Goal: Task Accomplishment & Management: Complete application form

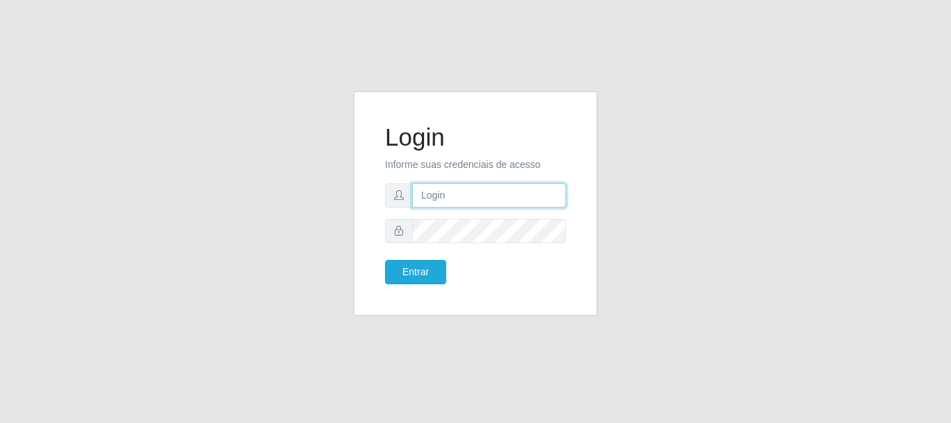
click at [444, 189] on input "text" at bounding box center [489, 195] width 154 height 24
drag, startPoint x: 477, startPoint y: 196, endPoint x: 531, endPoint y: 191, distance: 54.5
click at [533, 193] on input "ian@galiottoAa123456" at bounding box center [489, 195] width 154 height 24
drag, startPoint x: 481, startPoint y: 197, endPoint x: 523, endPoint y: 194, distance: 41.9
click at [523, 194] on input "ian@galiottoAa123456" at bounding box center [489, 195] width 154 height 24
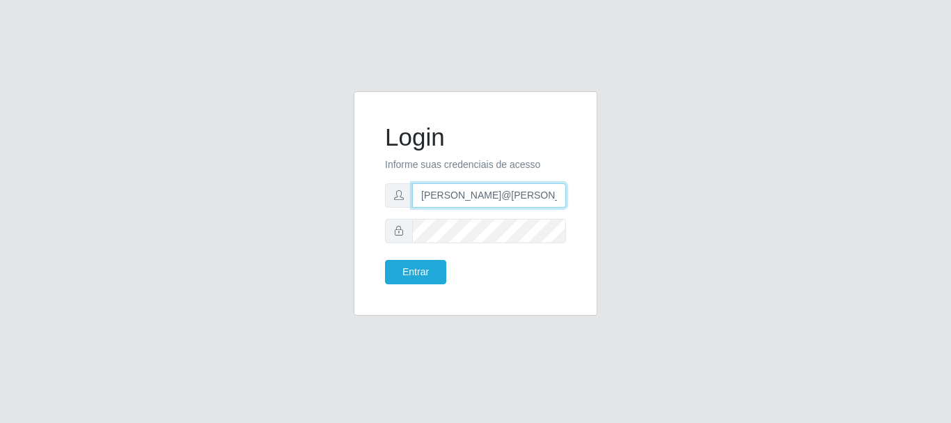
type input "ian@galiotto"
click at [385, 260] on button "Entrar" at bounding box center [415, 272] width 61 height 24
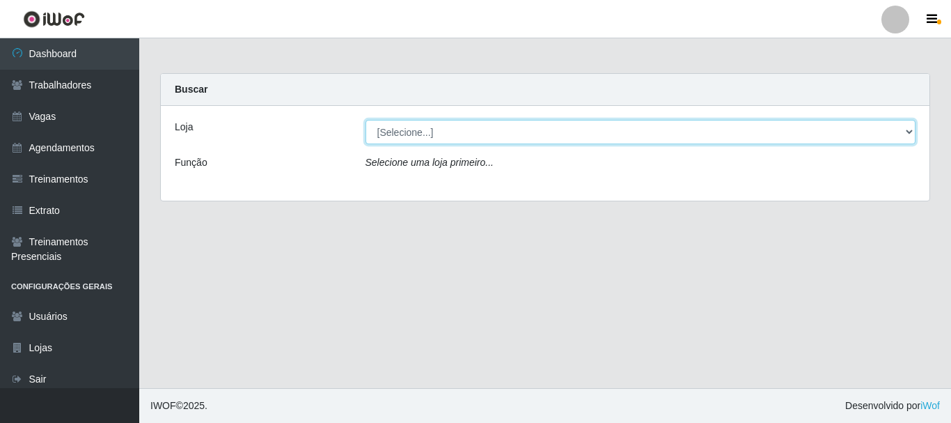
drag, startPoint x: 434, startPoint y: 124, endPoint x: 454, endPoint y: 142, distance: 27.1
click at [434, 124] on select "[Selecione...] [GEOGRAPHIC_DATA]" at bounding box center [641, 132] width 551 height 24
select select "279"
click at [366, 120] on select "[Selecione...] [GEOGRAPHIC_DATA]" at bounding box center [641, 132] width 551 height 24
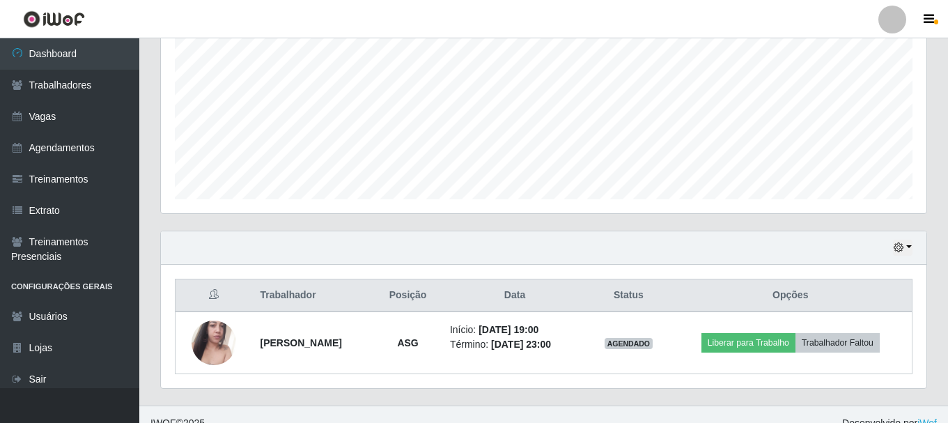
scroll to position [316, 0]
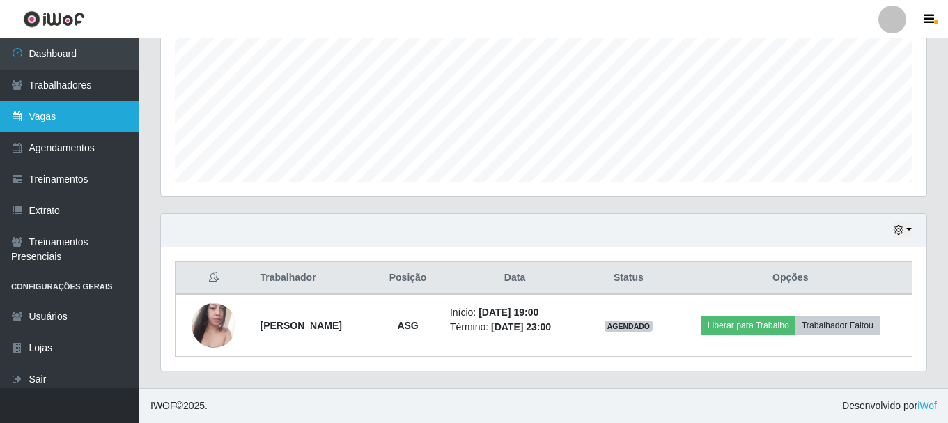
click at [80, 102] on link "Vagas" at bounding box center [69, 116] width 139 height 31
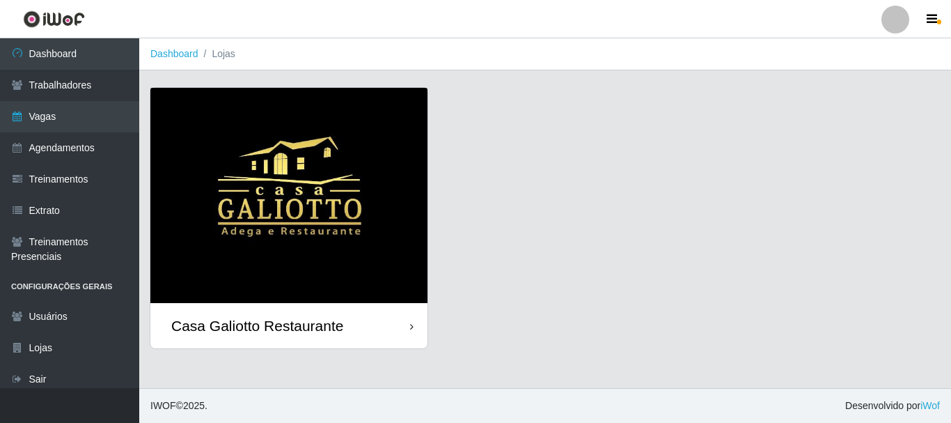
click at [379, 324] on div "Casa Galiotto Restaurante" at bounding box center [288, 325] width 277 height 45
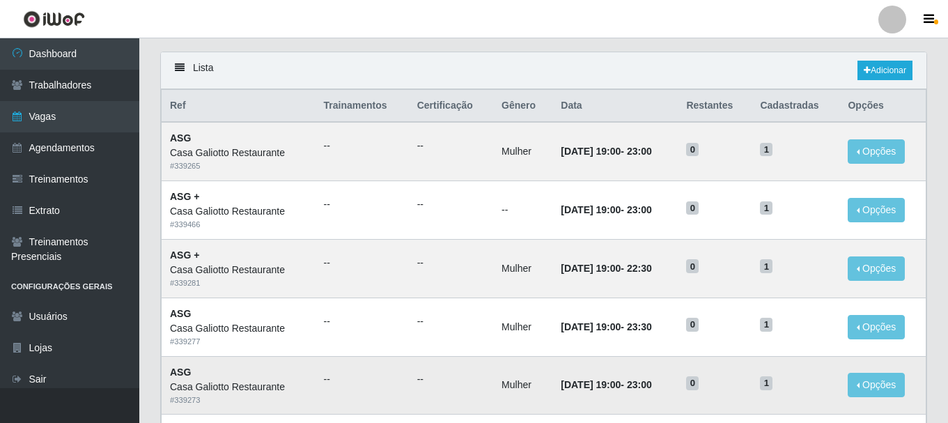
scroll to position [70, 0]
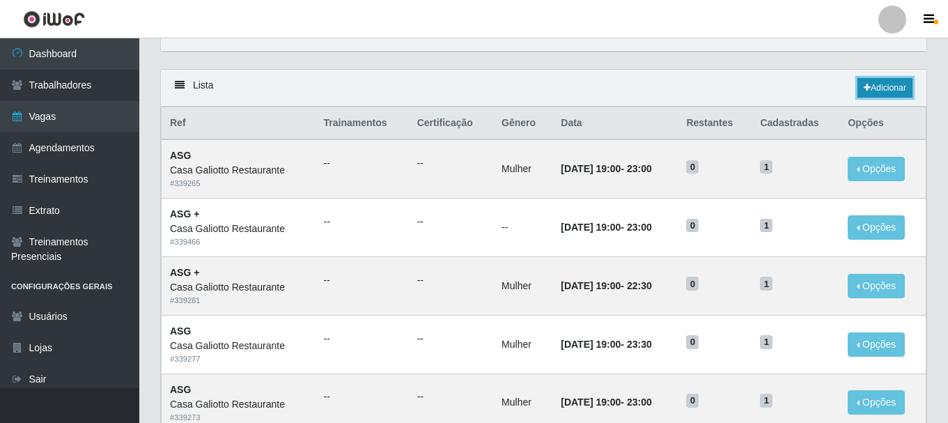
click at [887, 93] on link "Adicionar" at bounding box center [884, 87] width 55 height 19
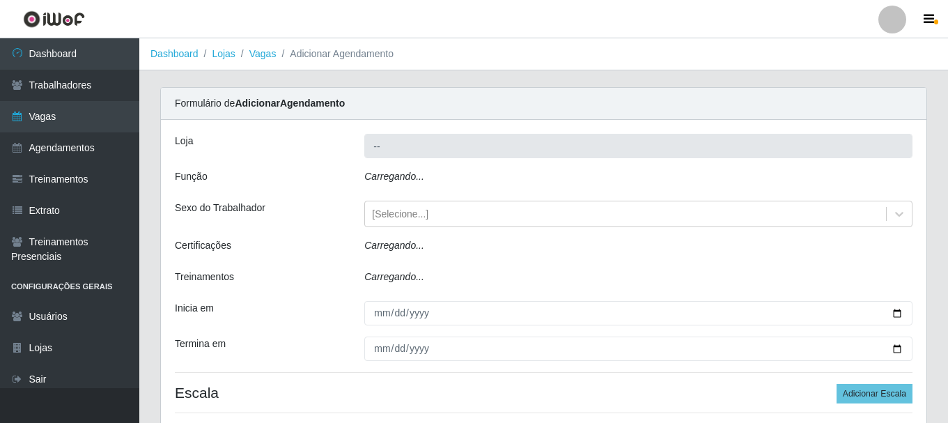
type input "Casa Galiotto Restaurante"
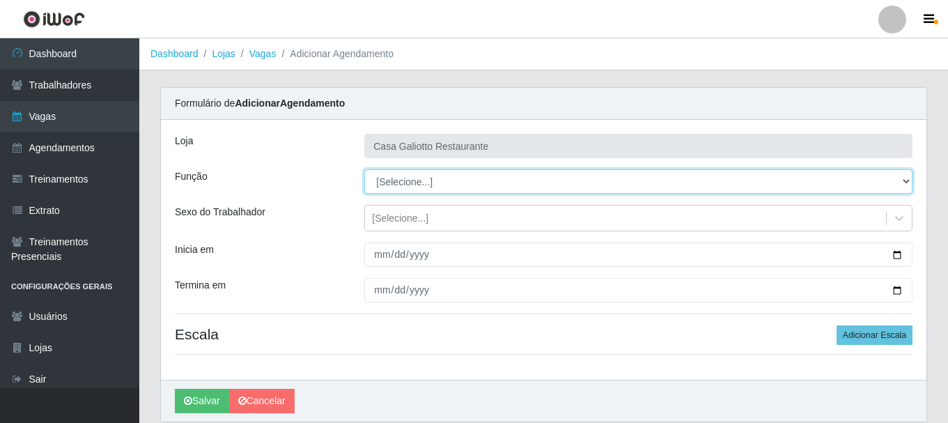
click at [819, 179] on select "[Selecione...] ASG ASG + ASG ++ Auxiliar de Cozinha Auxiliar de Cozinha + Auxil…" at bounding box center [638, 181] width 548 height 24
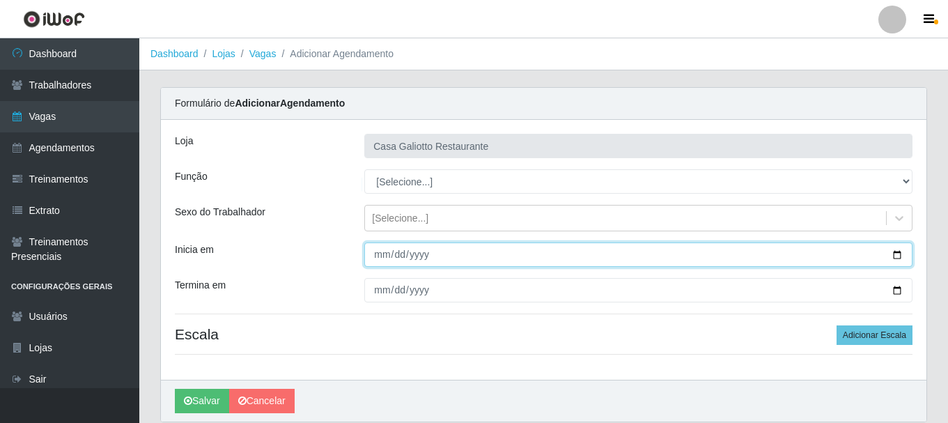
click at [540, 255] on input "Inicia em" at bounding box center [638, 254] width 548 height 24
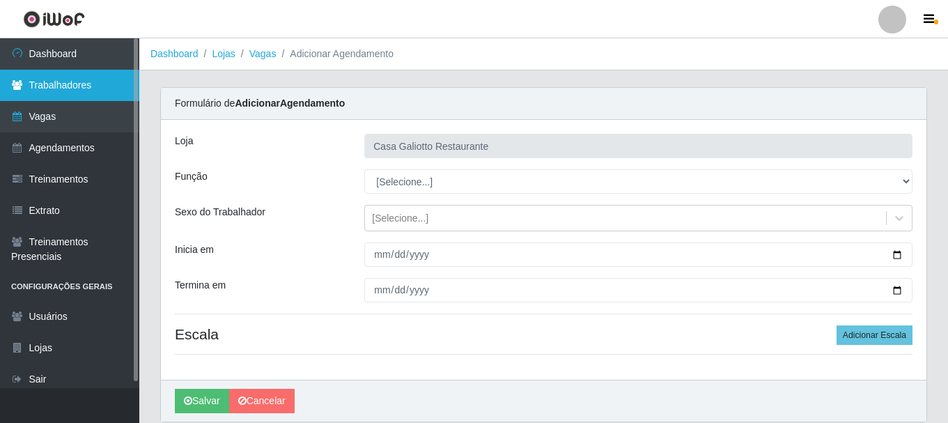
click at [84, 95] on link "Trabalhadores" at bounding box center [69, 85] width 139 height 31
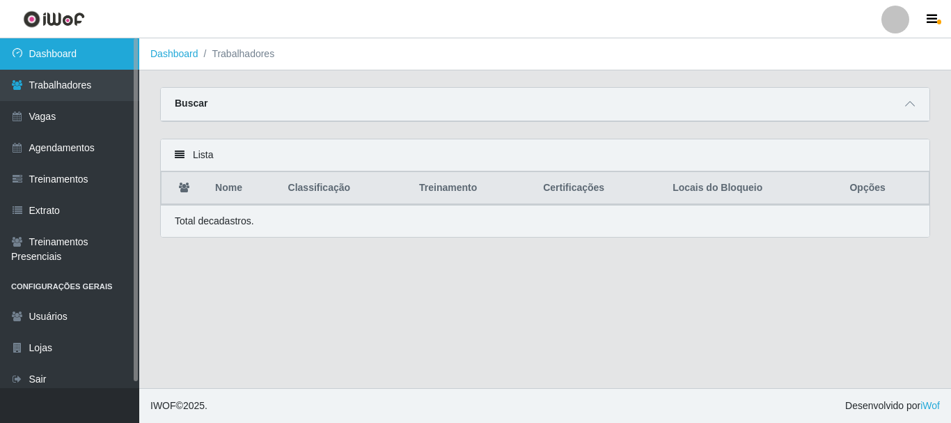
click at [91, 47] on link "Dashboard" at bounding box center [69, 53] width 139 height 31
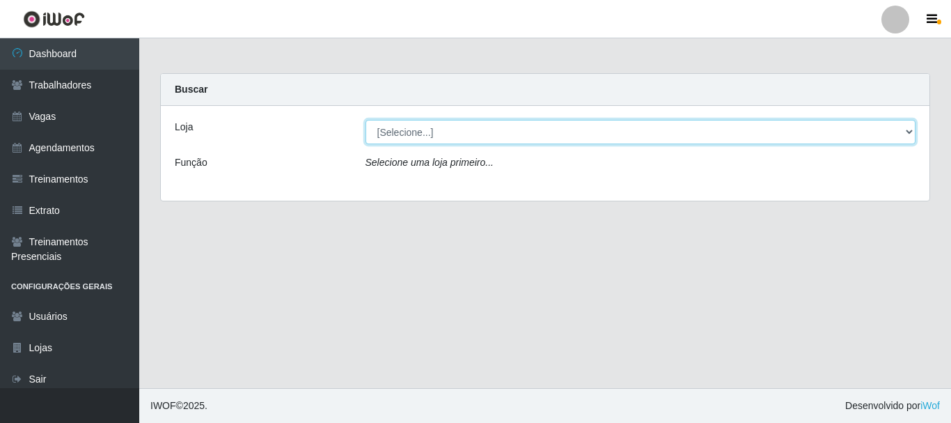
click at [572, 138] on select "[Selecione...] [GEOGRAPHIC_DATA]" at bounding box center [641, 132] width 551 height 24
select select "279"
click at [366, 120] on select "[Selecione...] [GEOGRAPHIC_DATA]" at bounding box center [641, 132] width 551 height 24
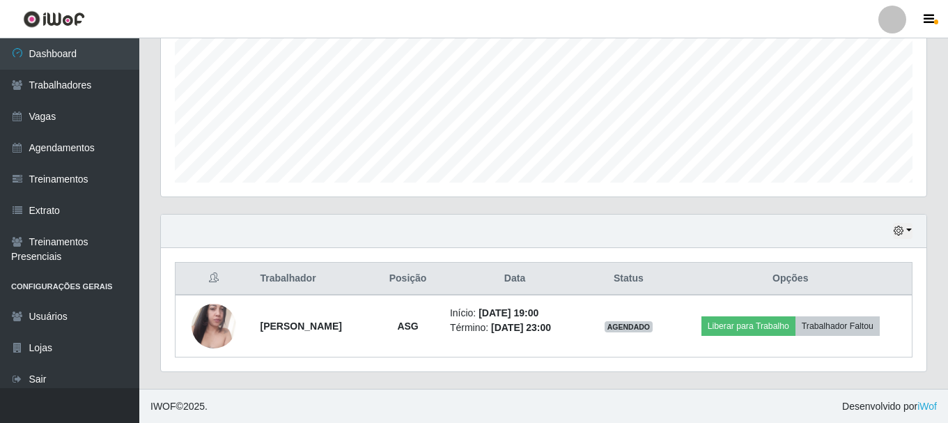
scroll to position [316, 0]
click at [900, 233] on icon "button" at bounding box center [898, 230] width 10 height 10
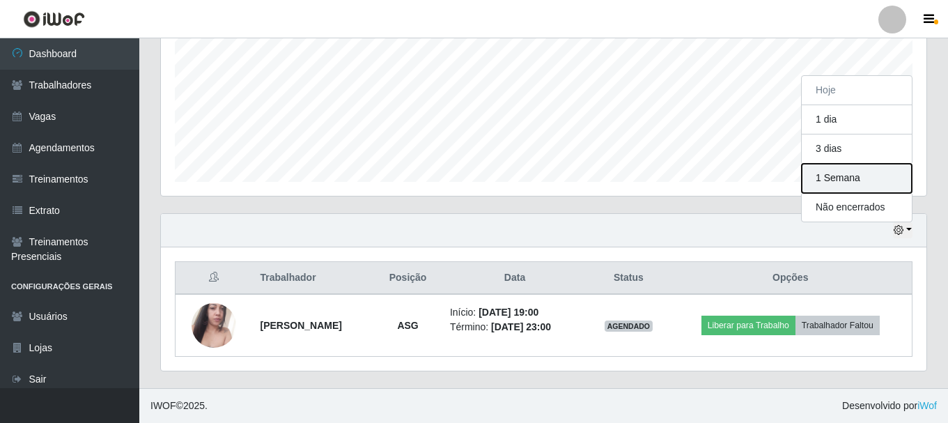
click at [866, 177] on button "1 Semana" at bounding box center [856, 178] width 110 height 29
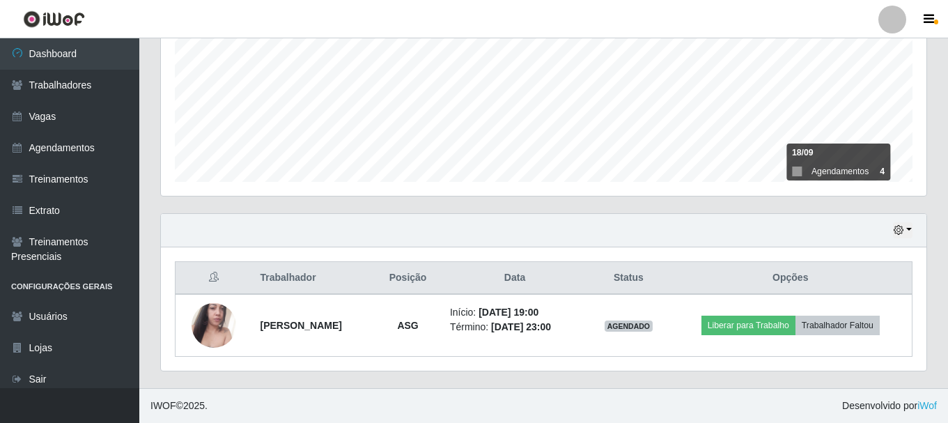
click at [912, 234] on div "Hoje 1 dia 3 dias 1 Semana Não encerrados" at bounding box center [543, 230] width 765 height 33
click at [900, 231] on icon "button" at bounding box center [898, 230] width 10 height 10
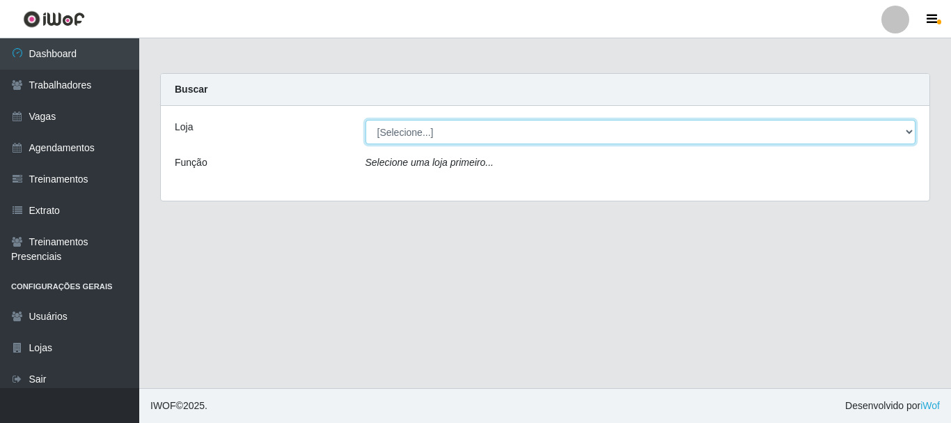
click at [454, 126] on select "[Selecione...] [GEOGRAPHIC_DATA]" at bounding box center [641, 132] width 551 height 24
select select "279"
click at [366, 120] on select "[Selecione...] [GEOGRAPHIC_DATA]" at bounding box center [641, 132] width 551 height 24
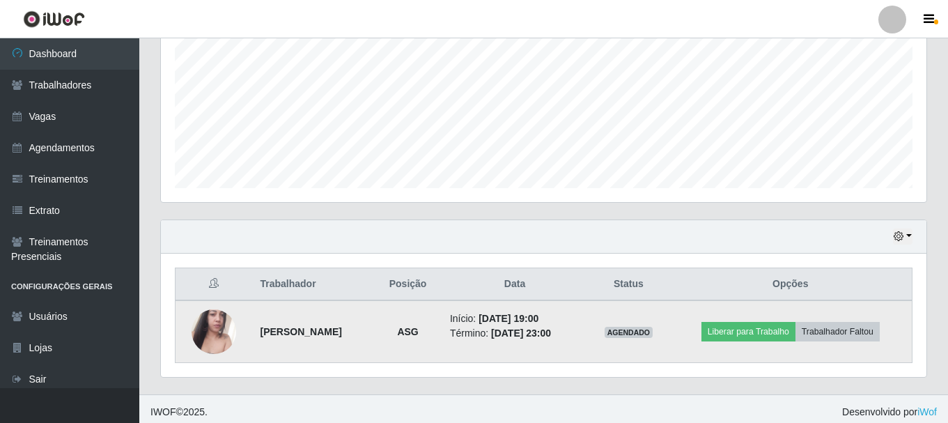
scroll to position [316, 0]
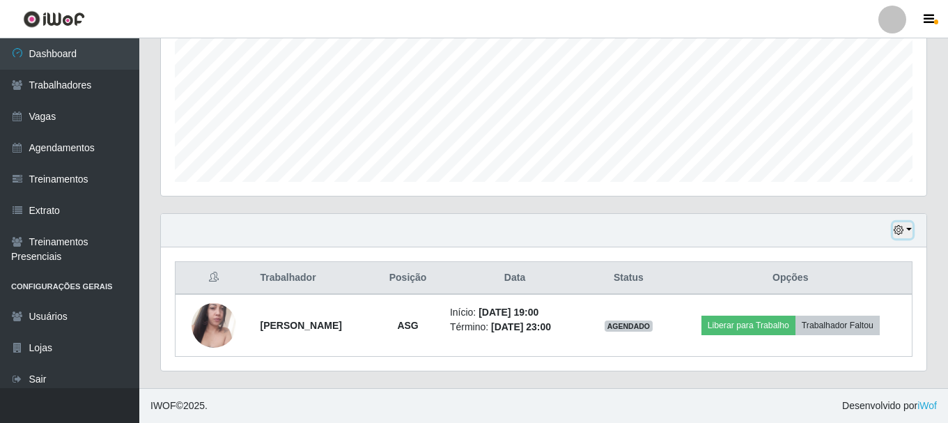
click at [905, 227] on button "button" at bounding box center [902, 230] width 19 height 16
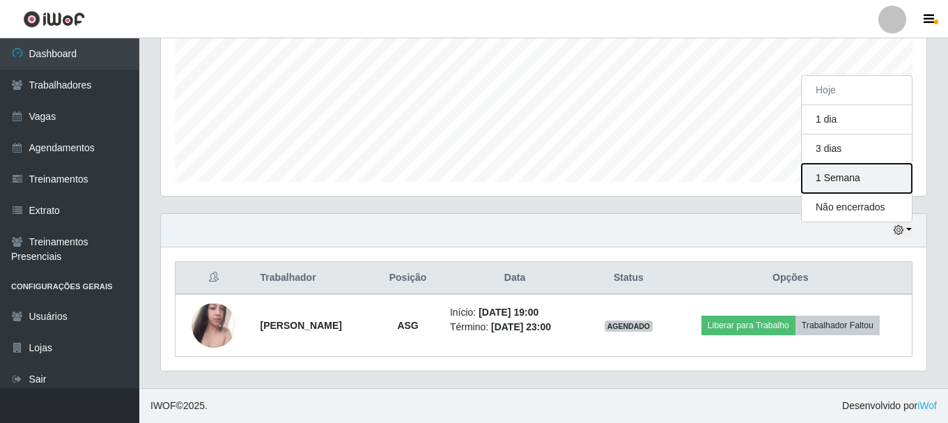
click at [852, 187] on button "1 Semana" at bounding box center [856, 178] width 110 height 29
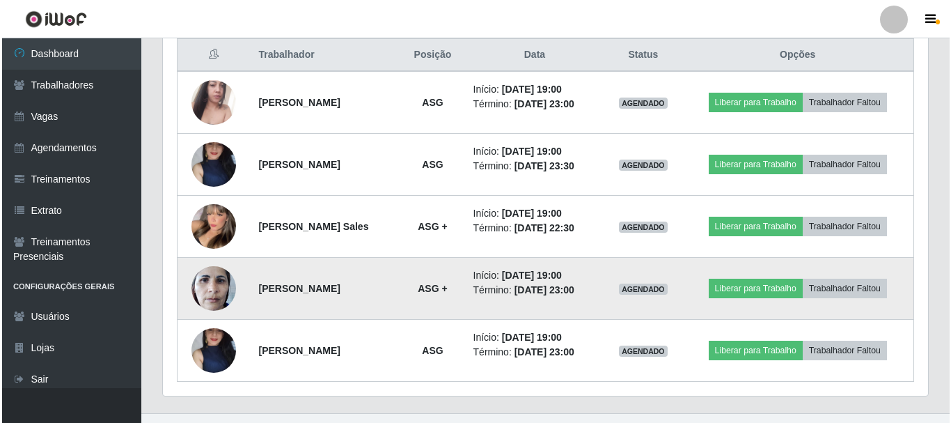
scroll to position [564, 0]
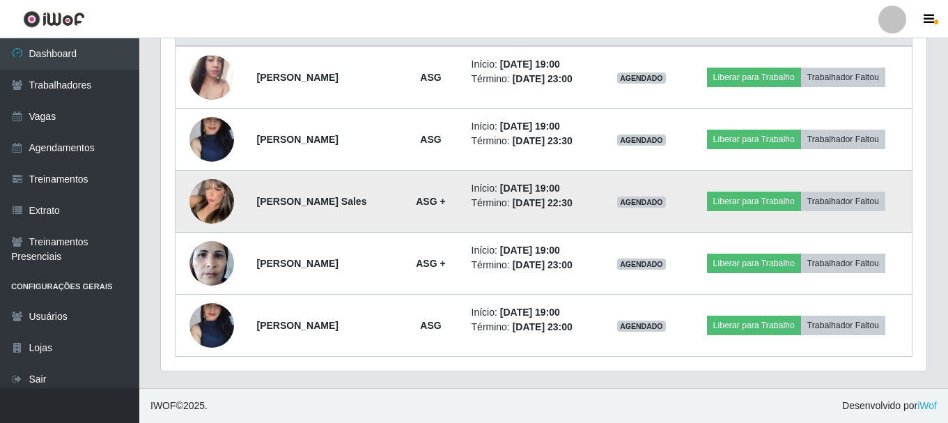
click at [207, 203] on img at bounding box center [211, 201] width 45 height 61
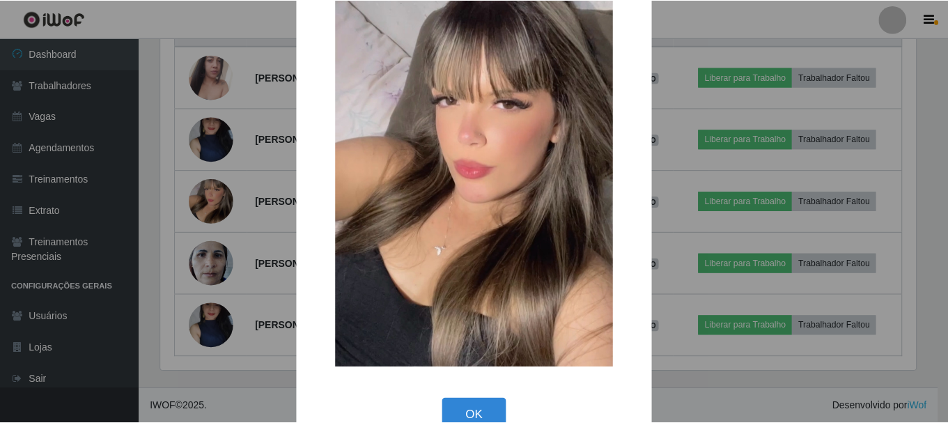
scroll to position [81, 0]
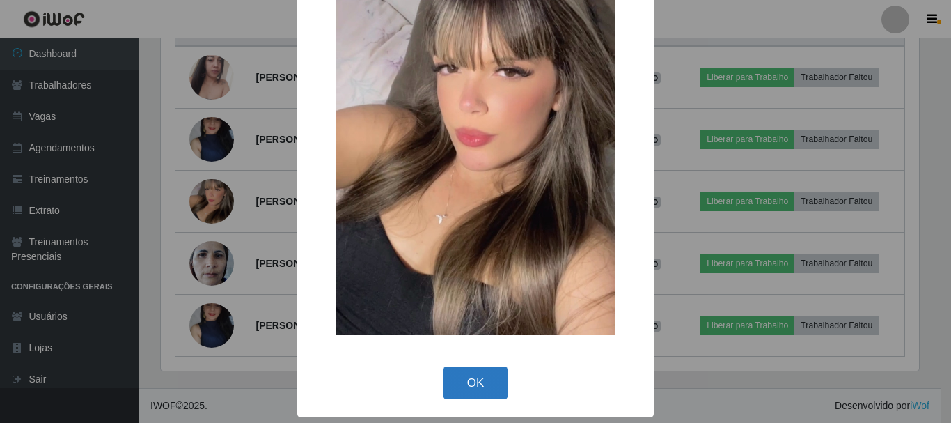
click at [485, 378] on button "OK" at bounding box center [476, 382] width 65 height 33
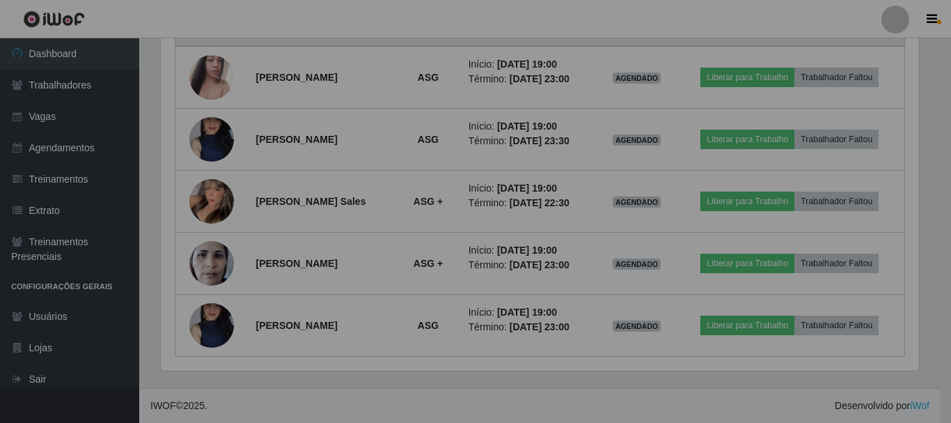
scroll to position [289, 765]
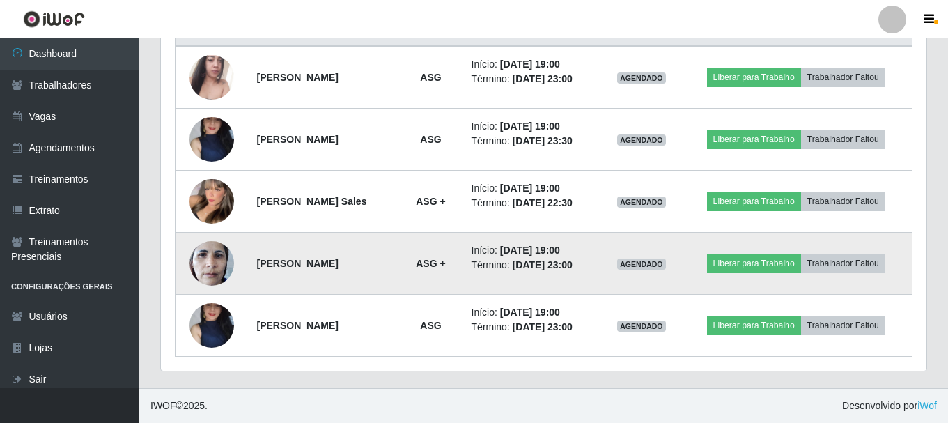
click at [200, 268] on img at bounding box center [211, 262] width 45 height 59
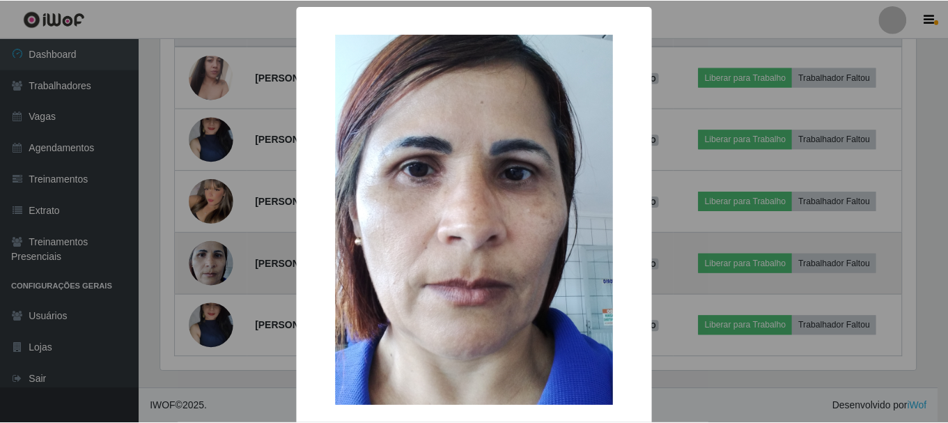
scroll to position [289, 758]
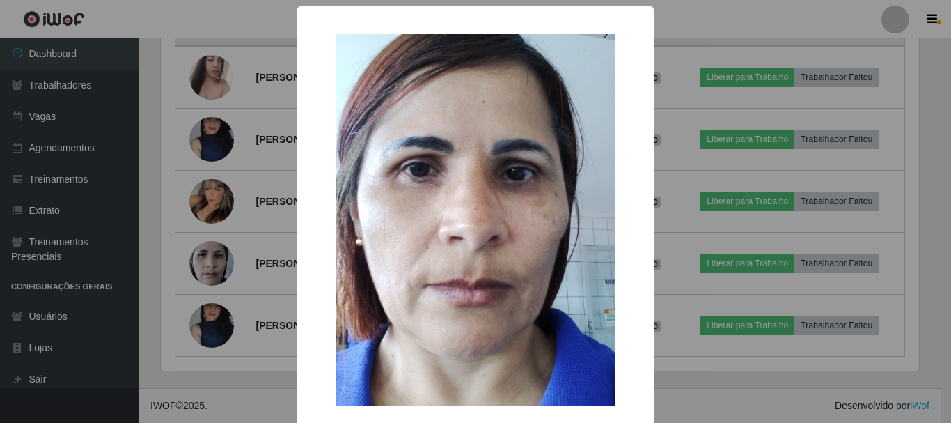
click at [472, 288] on img at bounding box center [475, 219] width 279 height 371
click at [267, 316] on div "× OK Cancel" at bounding box center [475, 211] width 951 height 423
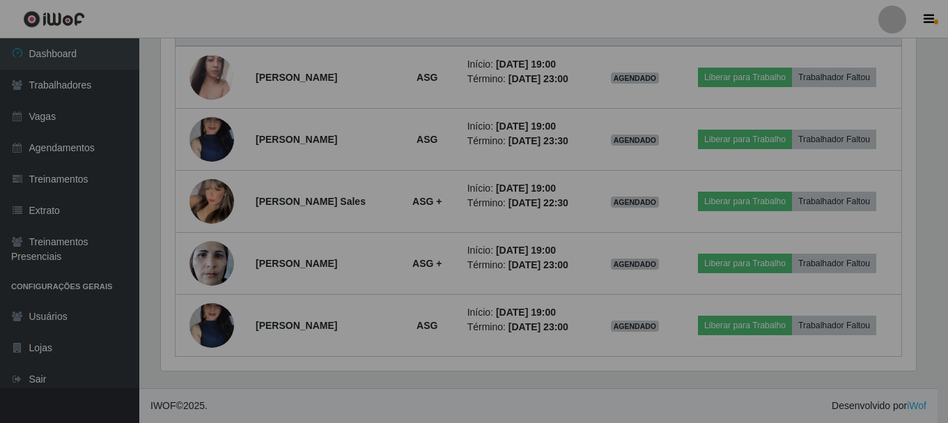
scroll to position [289, 765]
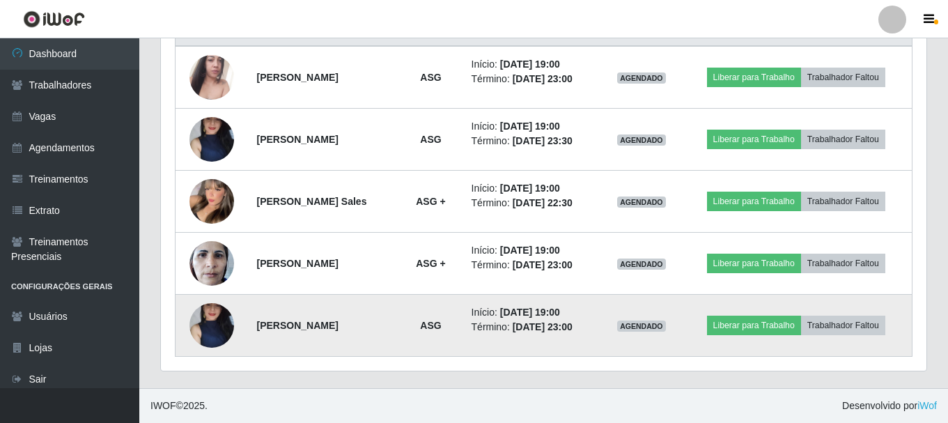
click at [214, 329] on img at bounding box center [211, 325] width 45 height 99
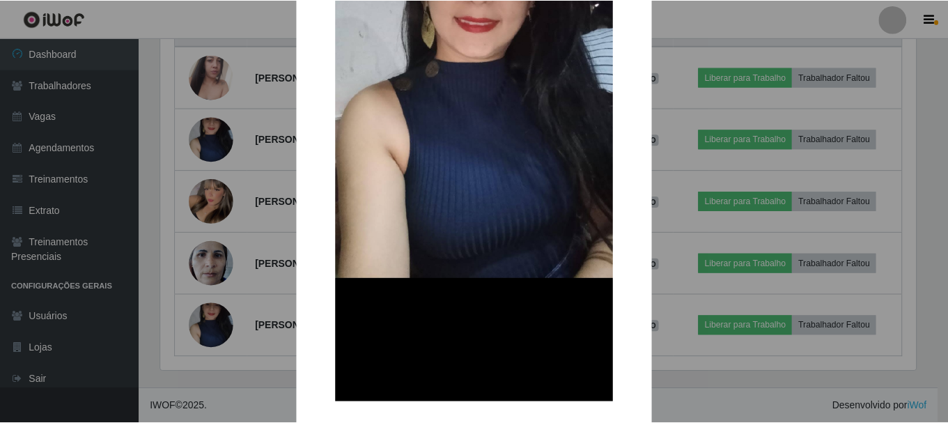
scroll to position [279, 0]
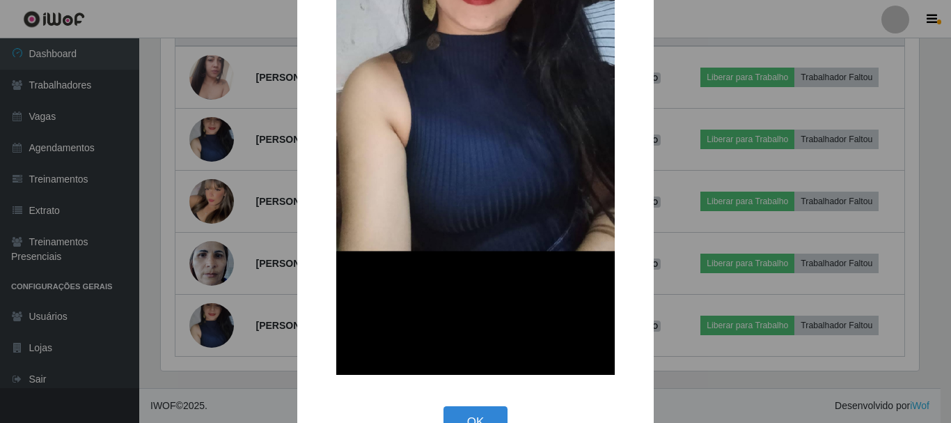
click at [303, 322] on div "× OK Cancel" at bounding box center [475, 92] width 356 height 728
drag, startPoint x: 256, startPoint y: 188, endPoint x: 390, endPoint y: 364, distance: 221.6
click at [258, 197] on div "× OK Cancel" at bounding box center [475, 211] width 951 height 423
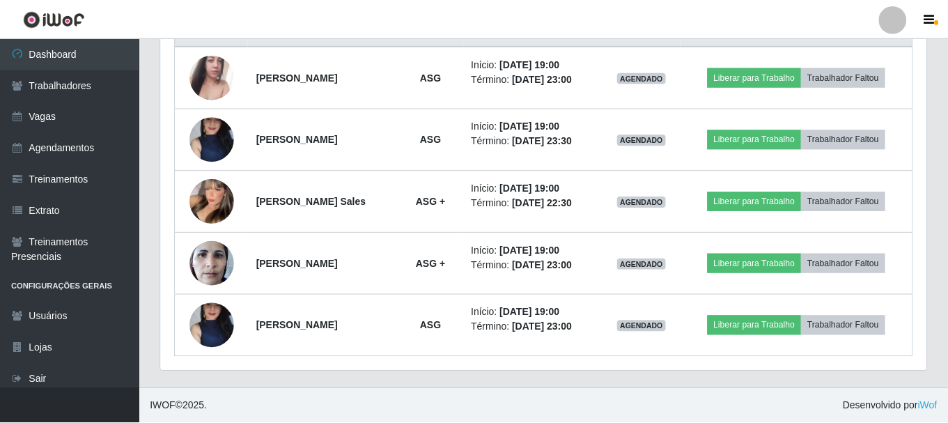
scroll to position [289, 765]
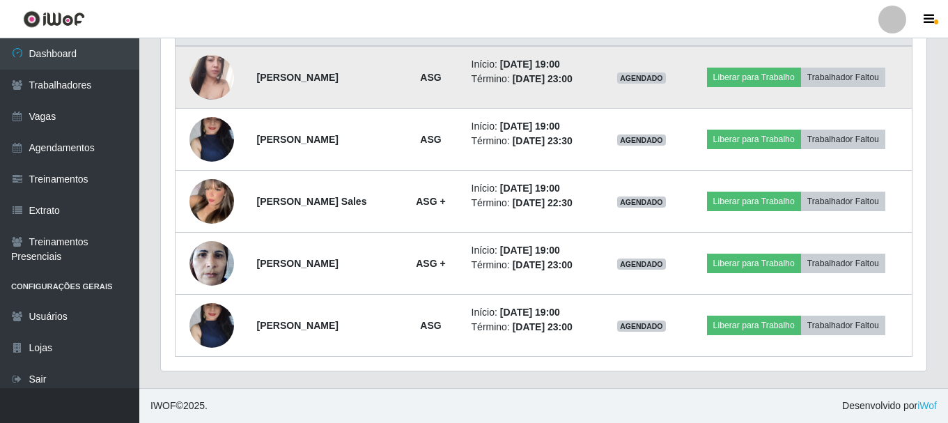
click at [205, 68] on img at bounding box center [211, 77] width 45 height 79
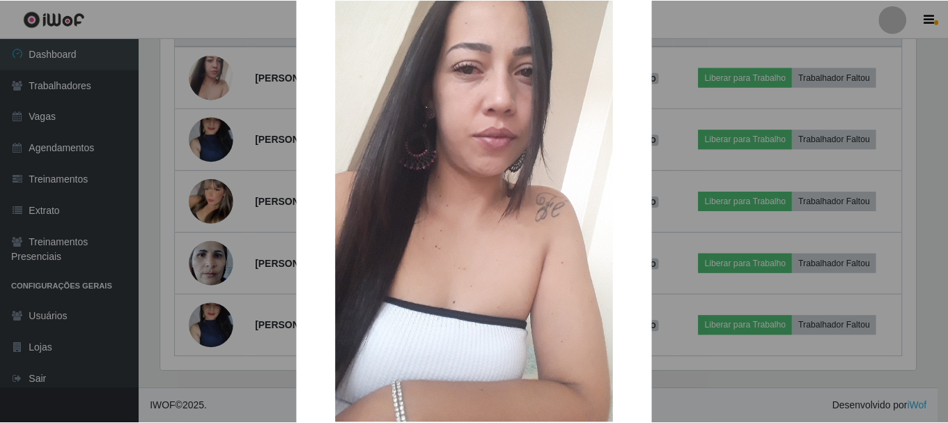
scroll to position [139, 0]
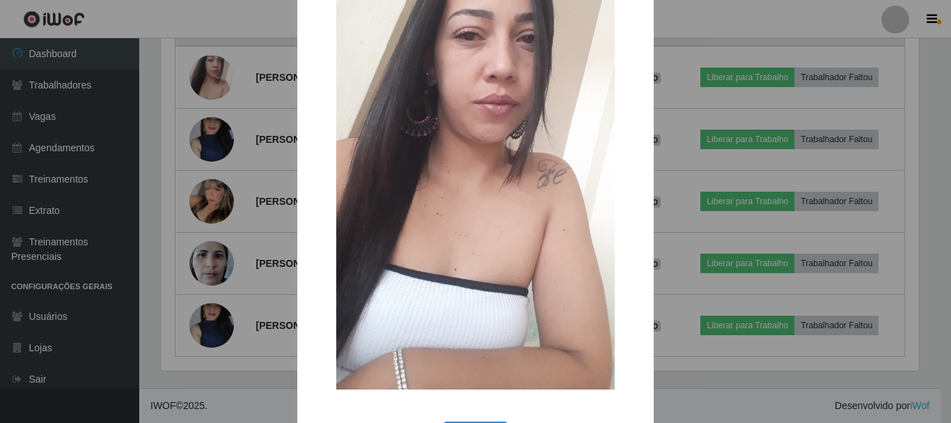
click at [246, 360] on div "× OK Cancel" at bounding box center [475, 211] width 951 height 423
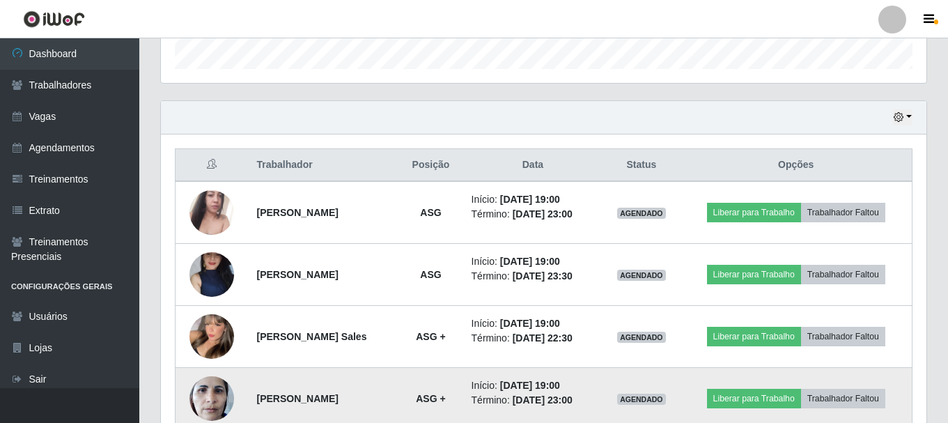
scroll to position [425, 0]
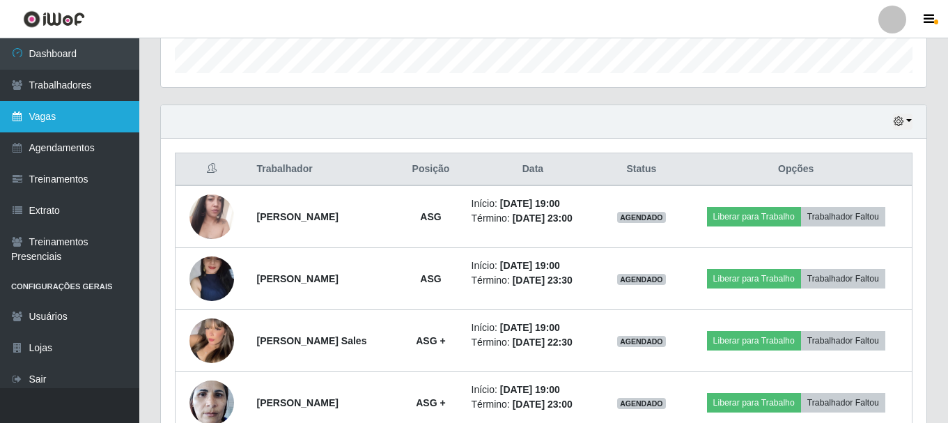
click at [112, 107] on link "Vagas" at bounding box center [69, 116] width 139 height 31
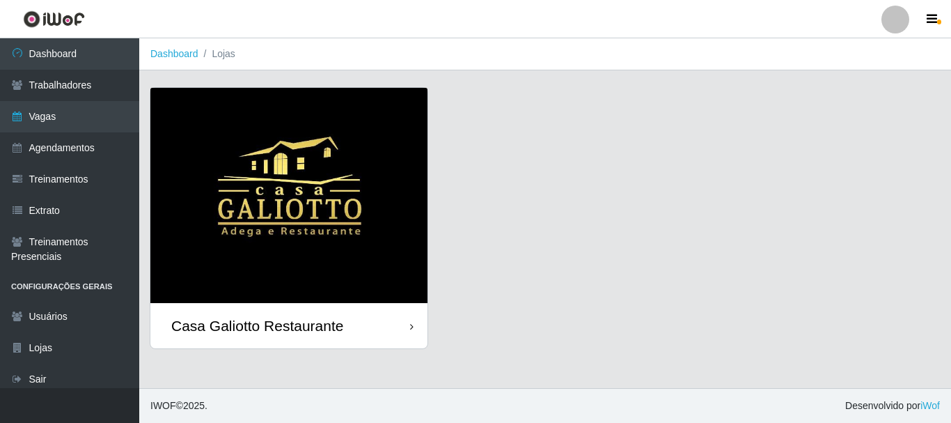
click at [416, 323] on div "Casa Galiotto Restaurante" at bounding box center [288, 325] width 277 height 45
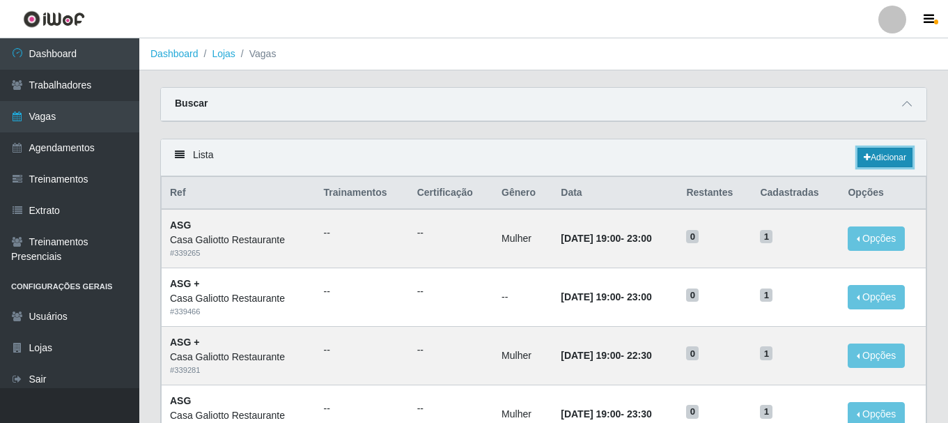
click at [891, 149] on link "Adicionar" at bounding box center [884, 157] width 55 height 19
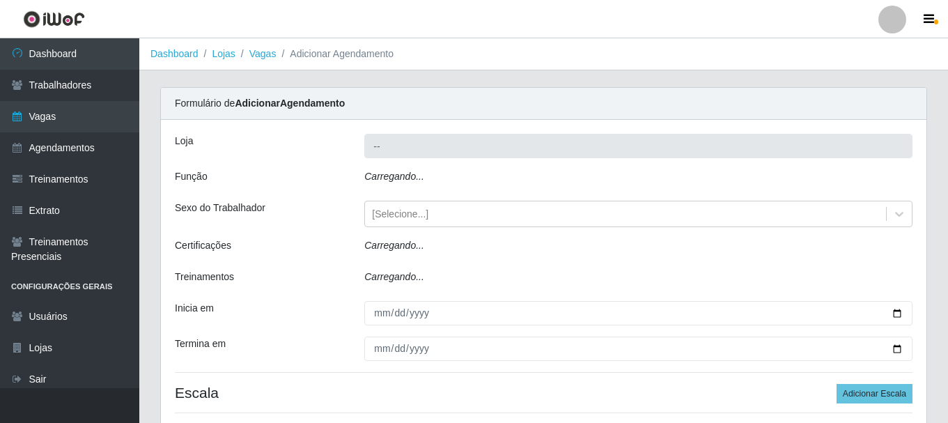
type input "Casa Galiotto Restaurante"
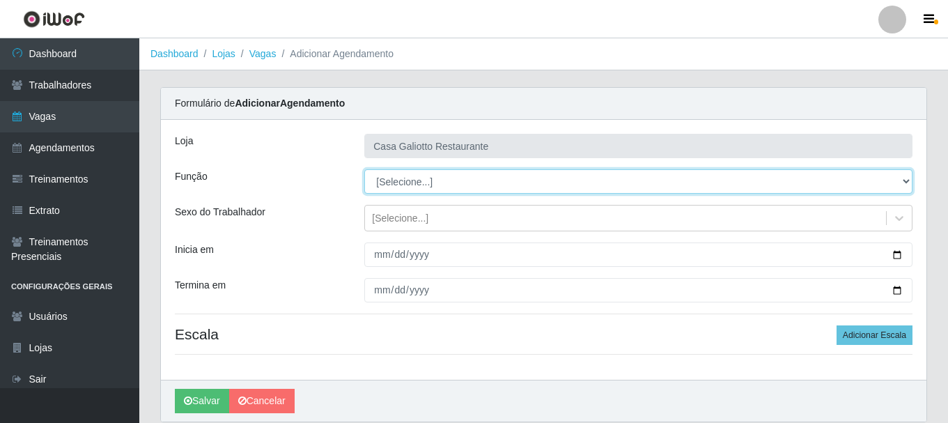
click at [443, 182] on select "[Selecione...] ASG ASG + ASG ++ Auxiliar de Cozinha Auxiliar de Cozinha + Auxil…" at bounding box center [638, 181] width 548 height 24
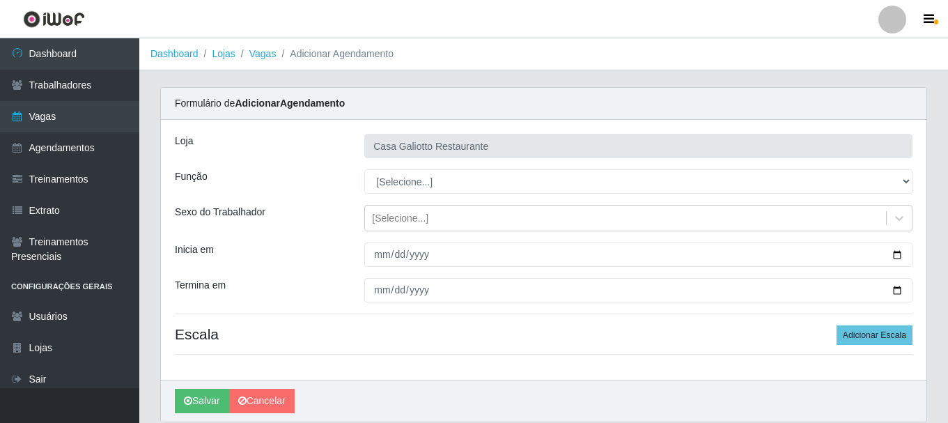
click at [516, 267] on div "Loja Casa Galiotto Restaurante Função [Selecione...] ASG ASG + ASG ++ Auxiliar …" at bounding box center [543, 250] width 765 height 260
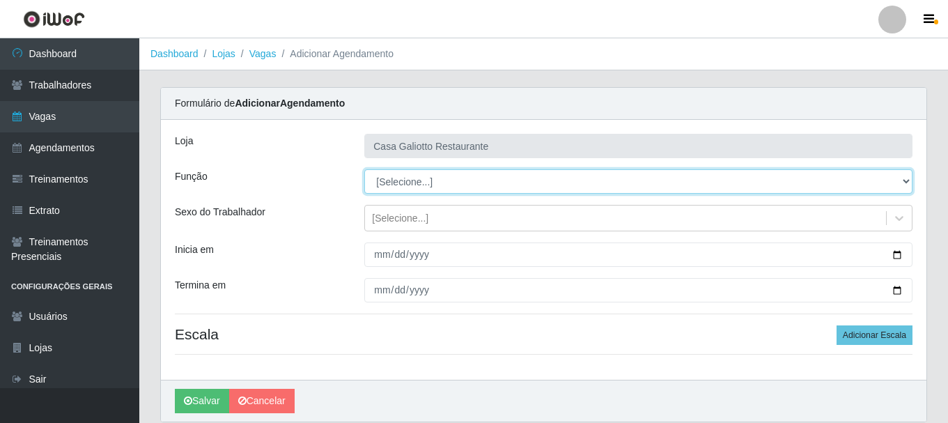
click at [487, 179] on select "[Selecione...] ASG ASG + ASG ++ Auxiliar de Cozinha Auxiliar de Cozinha + Auxil…" at bounding box center [638, 181] width 548 height 24
select select "91"
click at [364, 169] on select "[Selecione...] ASG ASG + ASG ++ Auxiliar de Cozinha Auxiliar de Cozinha + Auxil…" at bounding box center [638, 181] width 548 height 24
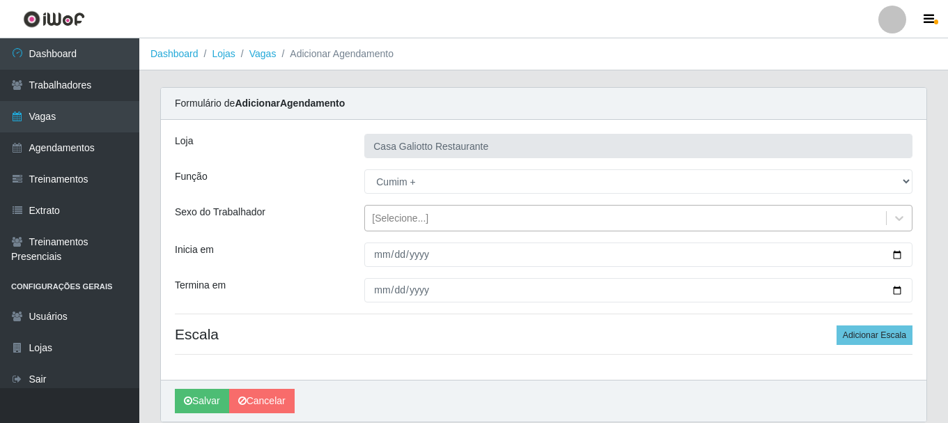
click at [501, 214] on div "[Selecione...]" at bounding box center [625, 218] width 521 height 23
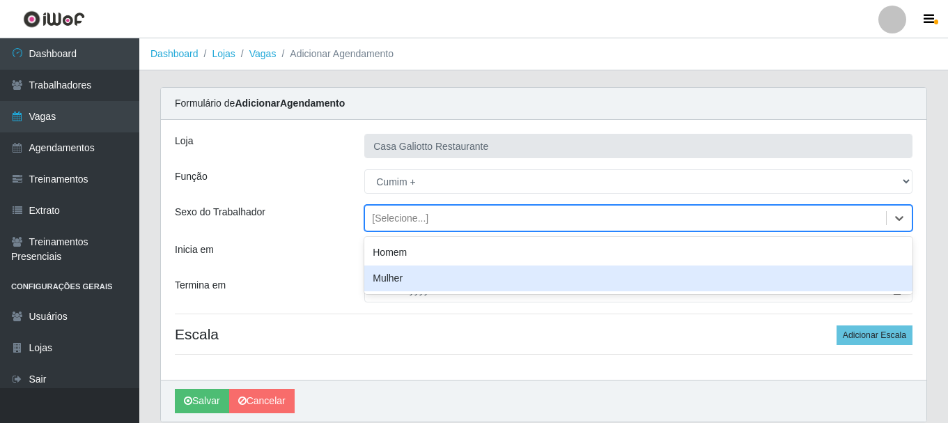
click at [483, 267] on div "Mulher" at bounding box center [638, 278] width 548 height 26
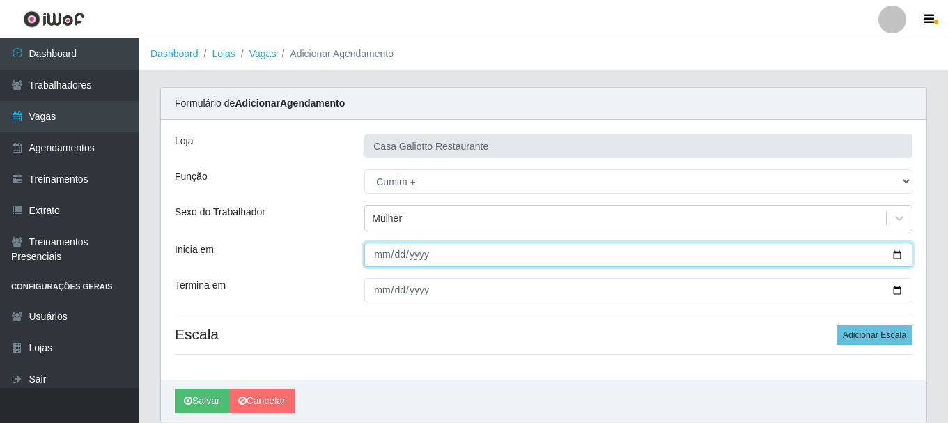
click at [900, 256] on input "Inicia em" at bounding box center [638, 254] width 548 height 24
type input "[DATE]"
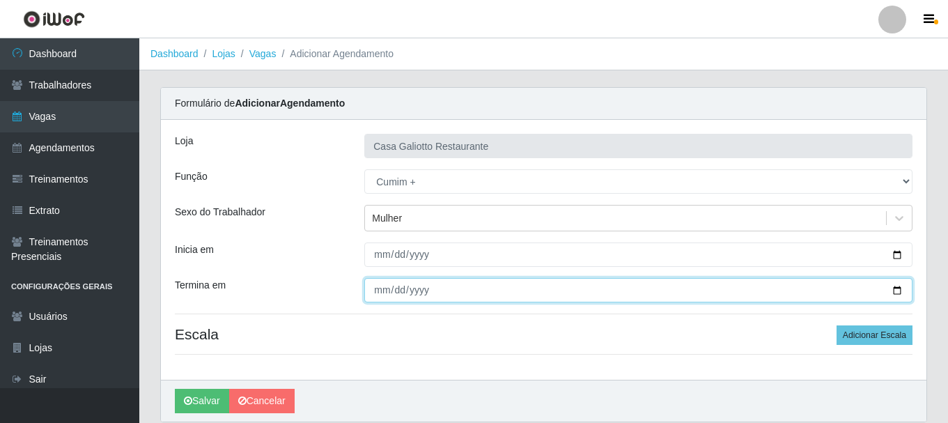
click at [899, 294] on input "Termina em" at bounding box center [638, 290] width 548 height 24
type input "[DATE]"
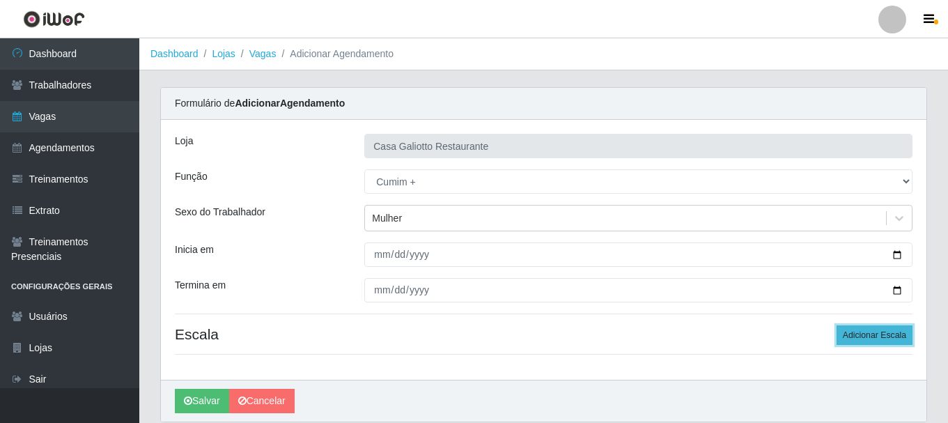
click at [860, 332] on button "Adicionar Escala" at bounding box center [874, 334] width 76 height 19
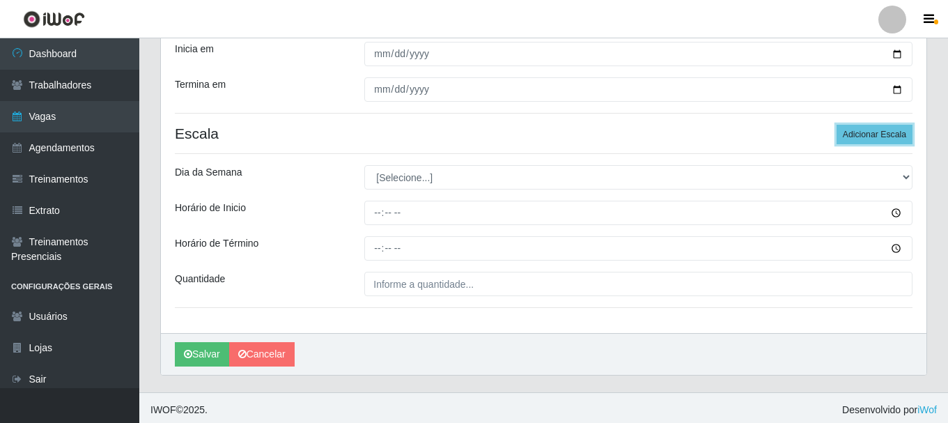
scroll to position [205, 0]
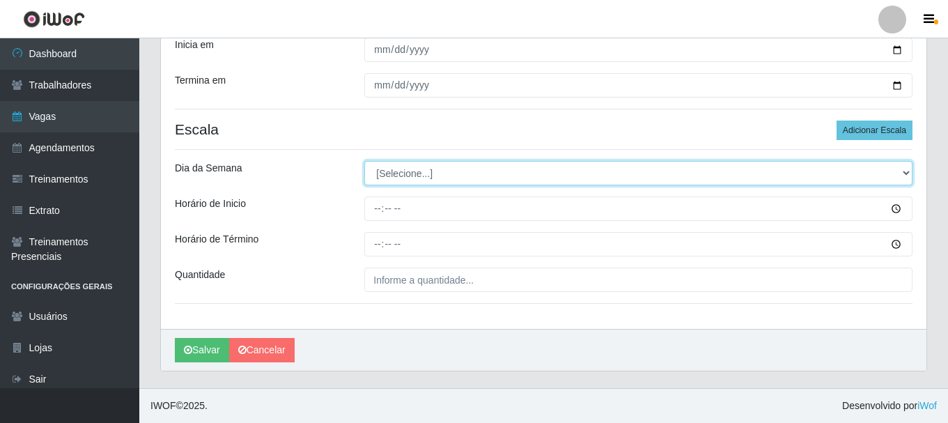
drag, startPoint x: 572, startPoint y: 171, endPoint x: 569, endPoint y: 178, distance: 8.4
click at [572, 171] on select "[Selecione...] Segunda Terça Quarta Quinta Sexta Sábado Domingo" at bounding box center [638, 173] width 548 height 24
select select "6"
click at [364, 161] on select "[Selecione...] Segunda Terça Quarta Quinta Sexta Sábado Domingo" at bounding box center [638, 173] width 548 height 24
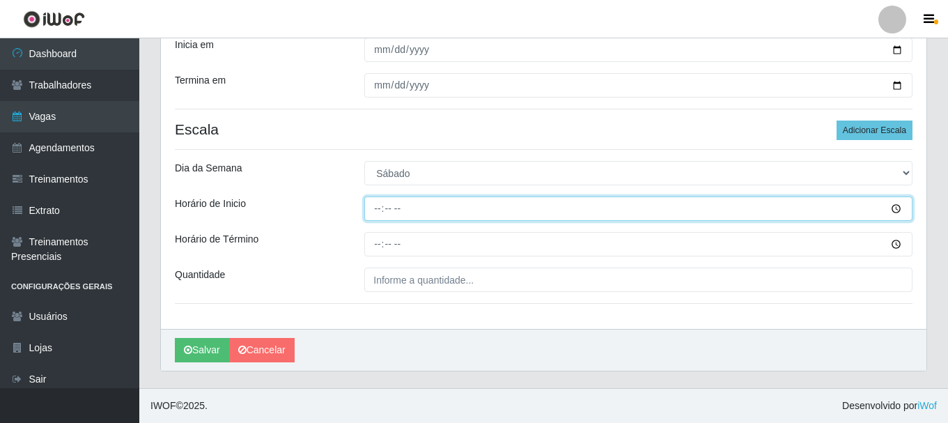
click at [380, 206] on input "Horário de Inicio" at bounding box center [638, 208] width 548 height 24
type input "12:00"
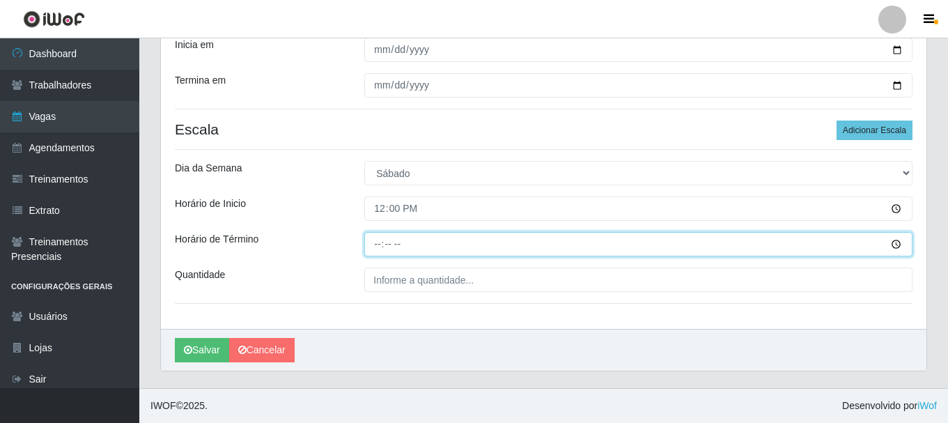
drag, startPoint x: 383, startPoint y: 246, endPoint x: 375, endPoint y: 245, distance: 7.7
click at [382, 246] on input "Horário de Término" at bounding box center [638, 244] width 548 height 24
type input "17:00"
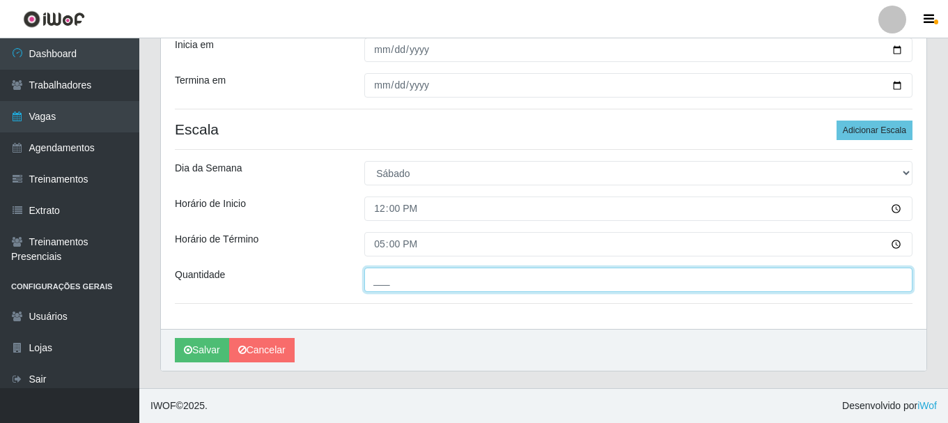
click at [470, 285] on input "___" at bounding box center [638, 279] width 548 height 24
type input "1__"
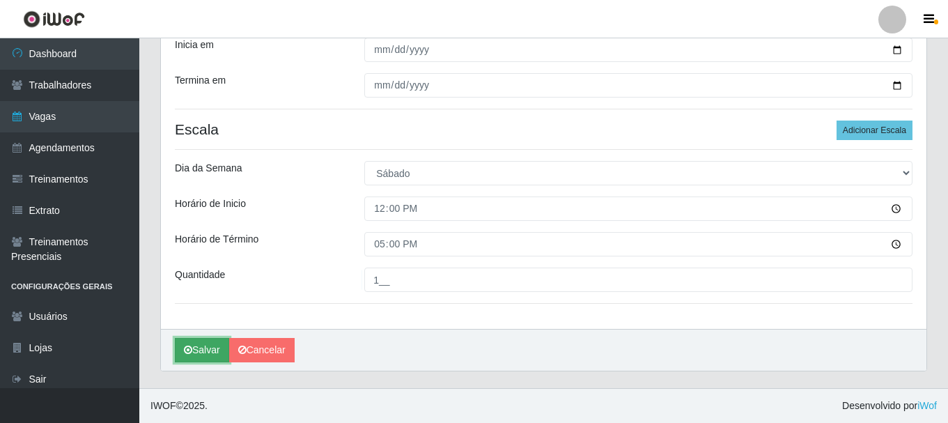
click at [194, 361] on button "Salvar" at bounding box center [202, 350] width 54 height 24
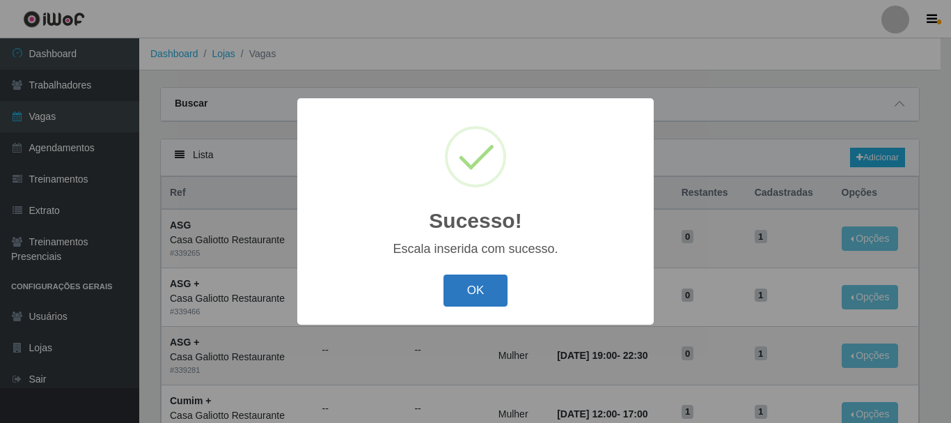
click at [457, 293] on button "OK" at bounding box center [476, 290] width 65 height 33
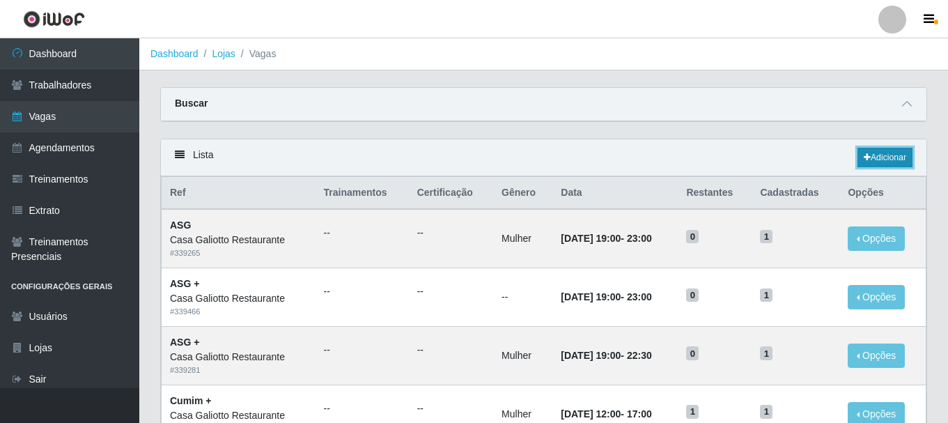
click at [903, 161] on link "Adicionar" at bounding box center [884, 157] width 55 height 19
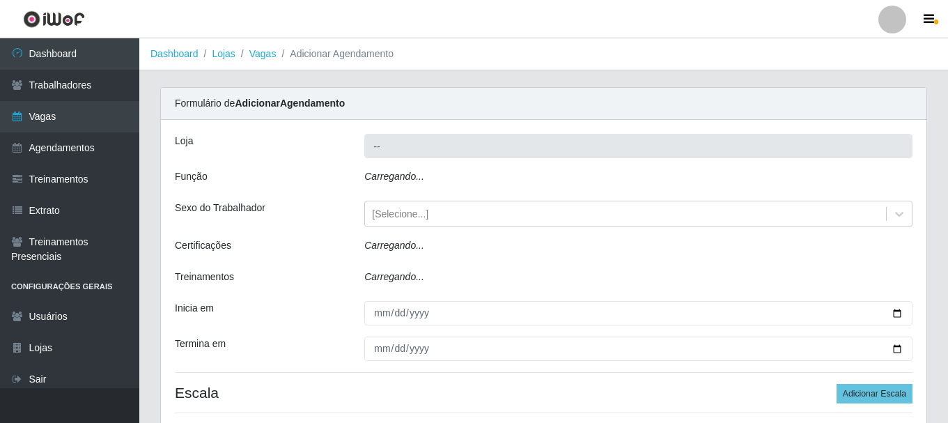
type input "Casa Galiotto Restaurante"
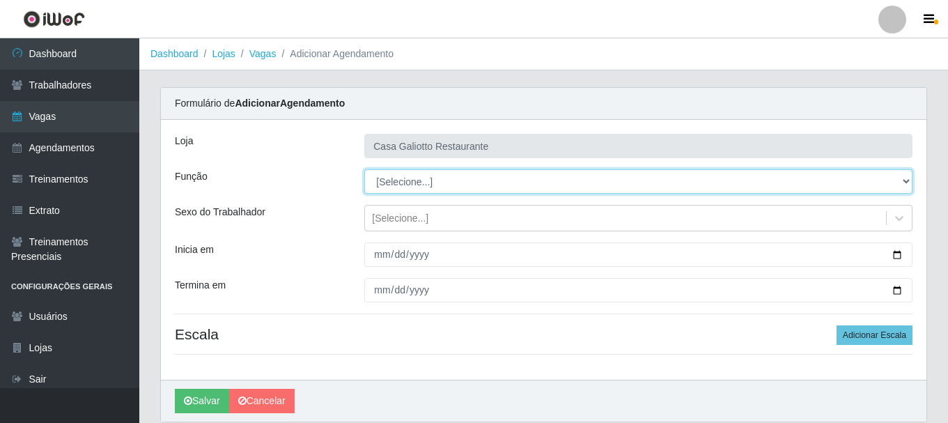
click at [503, 187] on select "[Selecione...] ASG ASG + ASG ++ Auxiliar de Cozinha Auxiliar de Cozinha + Auxil…" at bounding box center [638, 181] width 548 height 24
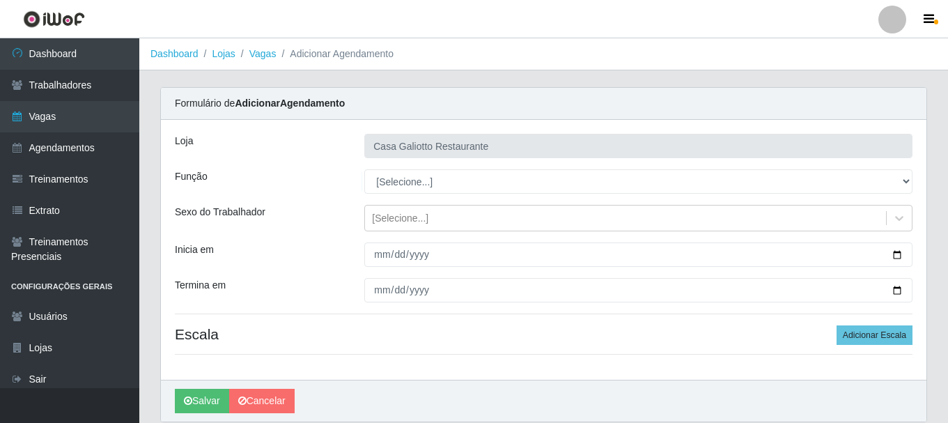
click at [845, 382] on div "[PERSON_NAME]" at bounding box center [543, 400] width 765 height 42
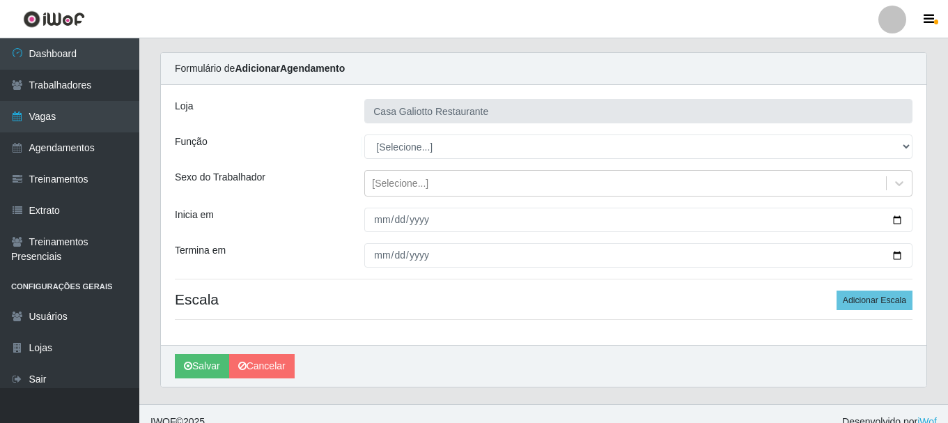
scroll to position [51, 0]
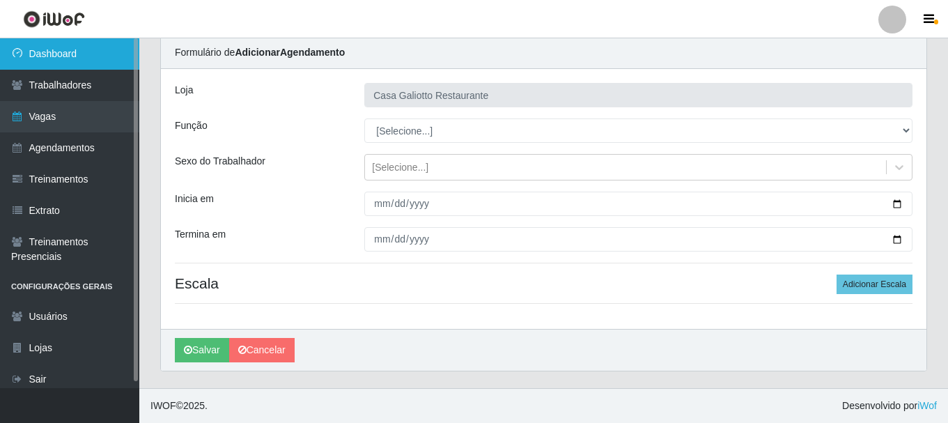
click at [34, 68] on link "Dashboard" at bounding box center [69, 53] width 139 height 31
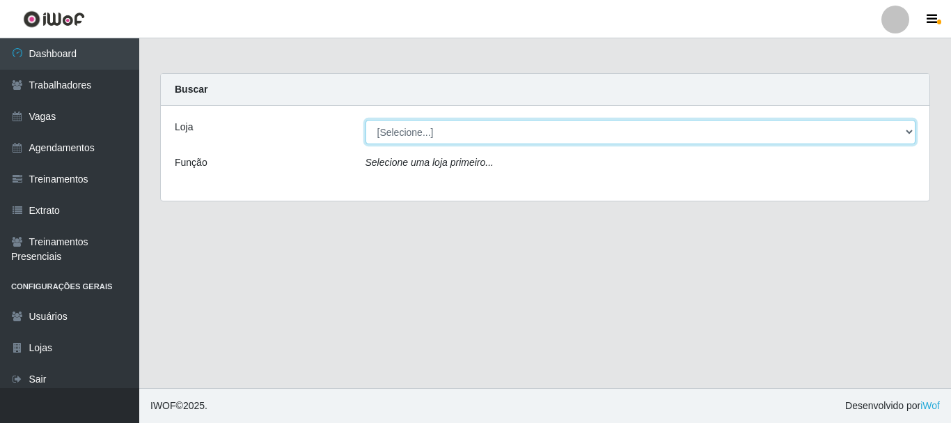
drag, startPoint x: 721, startPoint y: 132, endPoint x: 712, endPoint y: 143, distance: 13.9
click at [721, 132] on select "[Selecione...] [GEOGRAPHIC_DATA]" at bounding box center [641, 132] width 551 height 24
select select "279"
click at [366, 120] on select "[Selecione...] [GEOGRAPHIC_DATA]" at bounding box center [641, 132] width 551 height 24
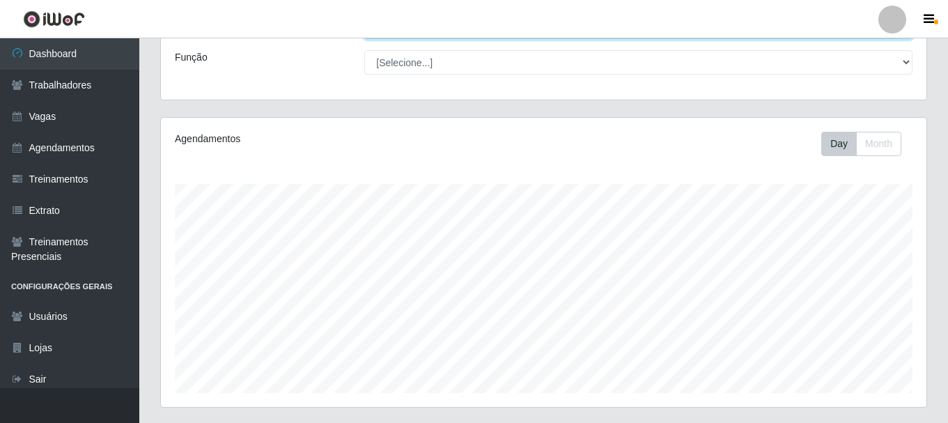
scroll to position [316, 0]
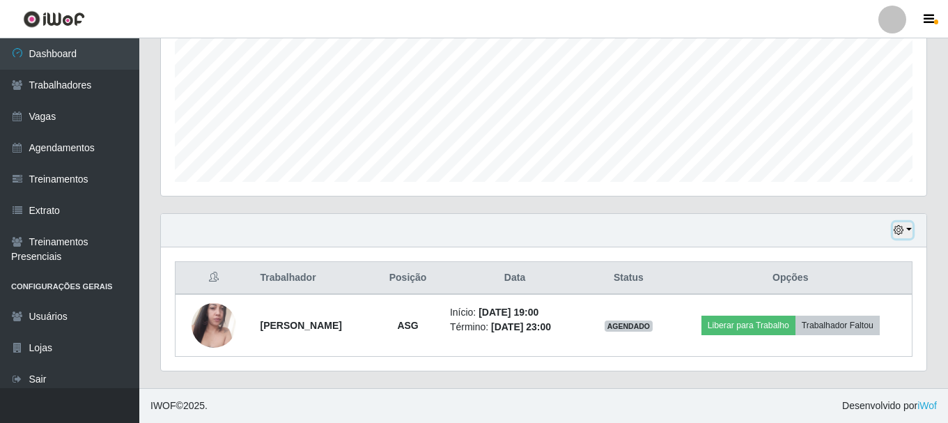
click at [911, 233] on button "button" at bounding box center [902, 230] width 19 height 16
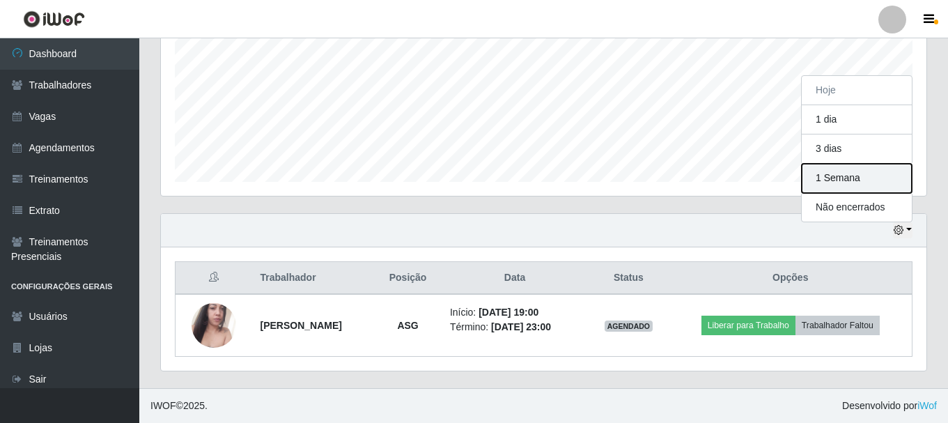
click at [852, 180] on button "1 Semana" at bounding box center [856, 178] width 110 height 29
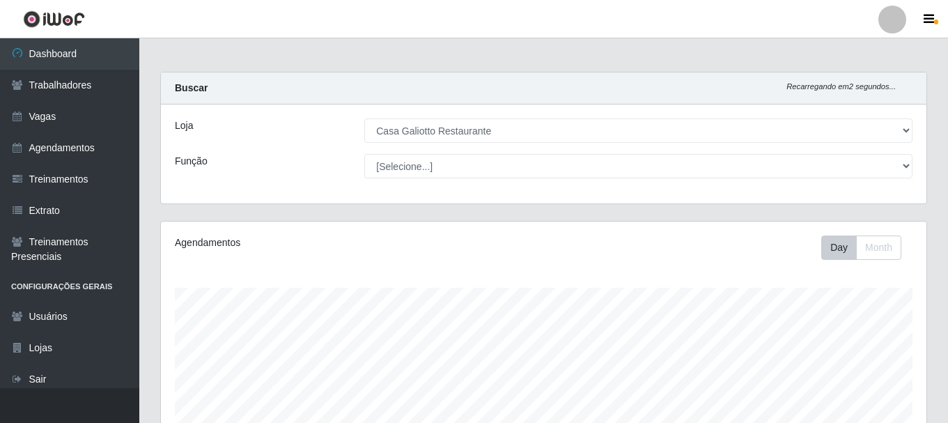
scroll to position [0, 0]
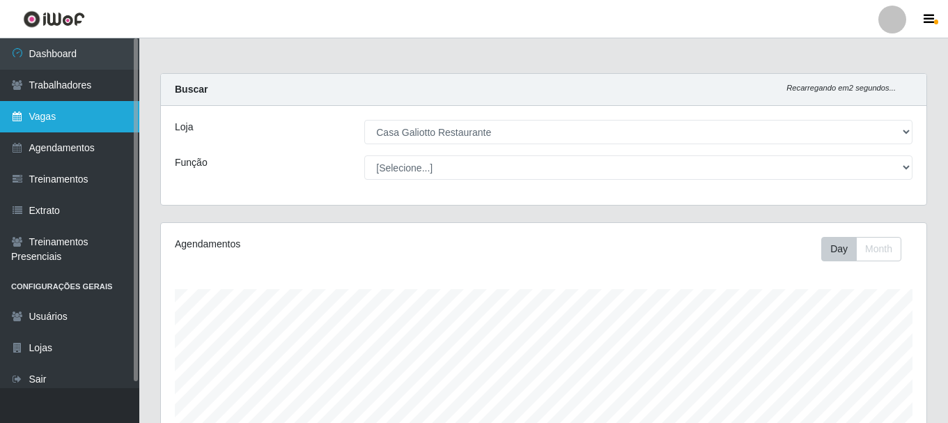
click at [60, 126] on link "Vagas" at bounding box center [69, 116] width 139 height 31
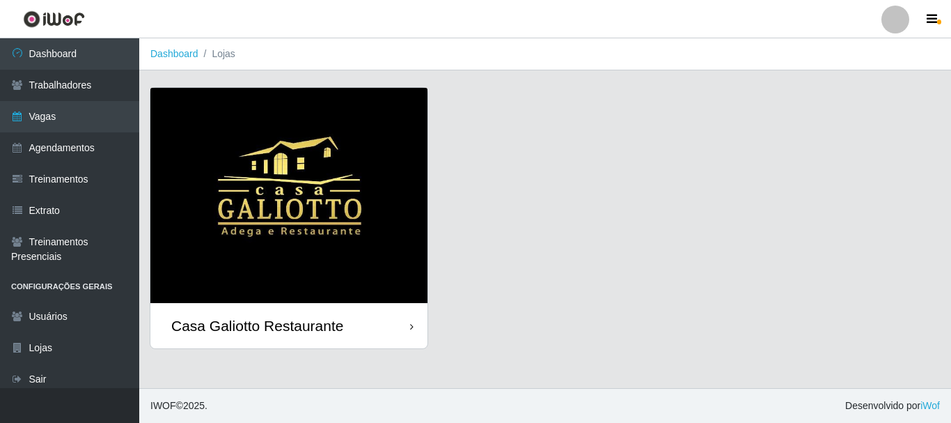
click at [254, 320] on div "Casa Galiotto Restaurante" at bounding box center [257, 325] width 172 height 17
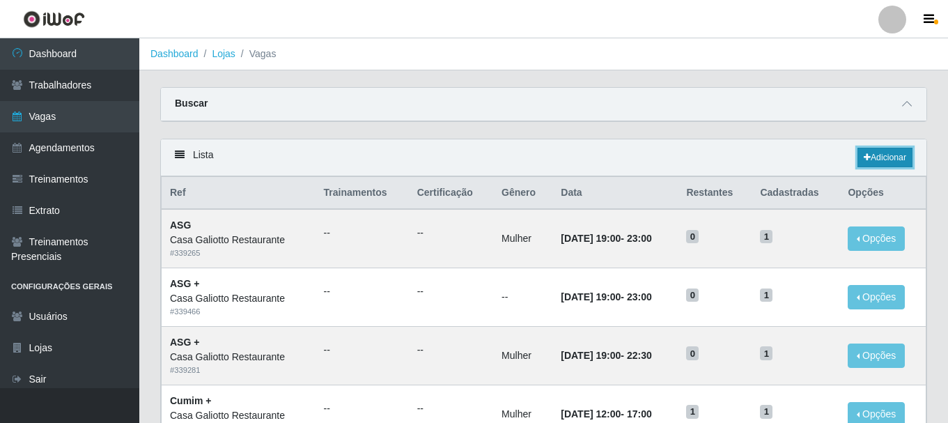
click at [869, 157] on link "Adicionar" at bounding box center [884, 157] width 55 height 19
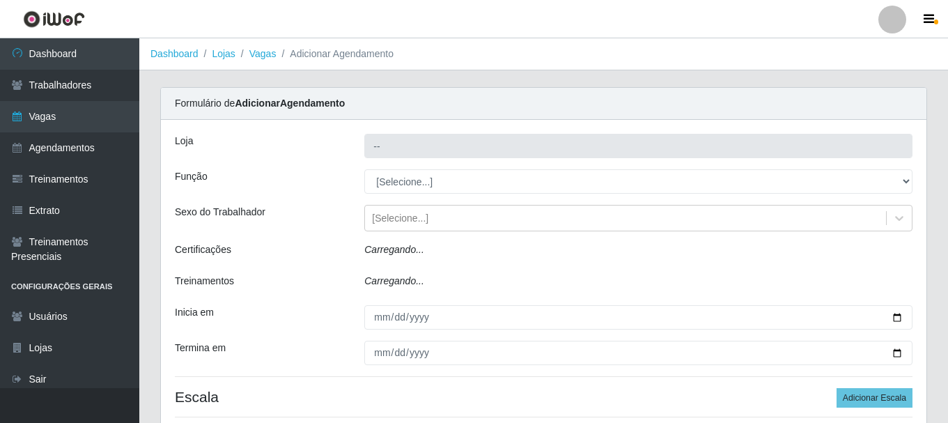
type input "Casa Galiotto Restaurante"
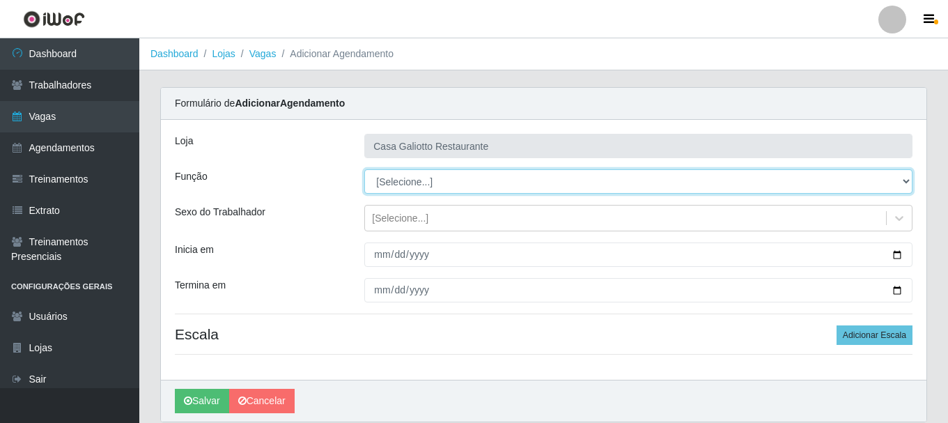
click at [462, 180] on select "[Selecione...] ASG ASG + ASG ++ Auxiliar de Cozinha Auxiliar de Cozinha + Auxil…" at bounding box center [638, 181] width 548 height 24
select select "91"
click at [364, 169] on select "[Selecione...] ASG ASG + ASG ++ Auxiliar de Cozinha Auxiliar de Cozinha + Auxil…" at bounding box center [638, 181] width 548 height 24
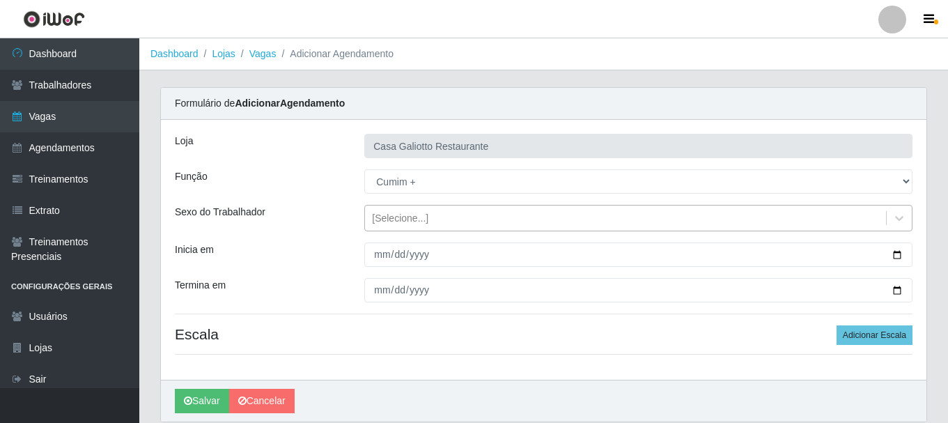
click at [503, 212] on div "[Selecione...]" at bounding box center [625, 218] width 521 height 23
click at [934, 200] on div "Carregando... Formulário de Adicionar Agendamento Loja Casa Galiotto Restaurant…" at bounding box center [543, 263] width 787 height 352
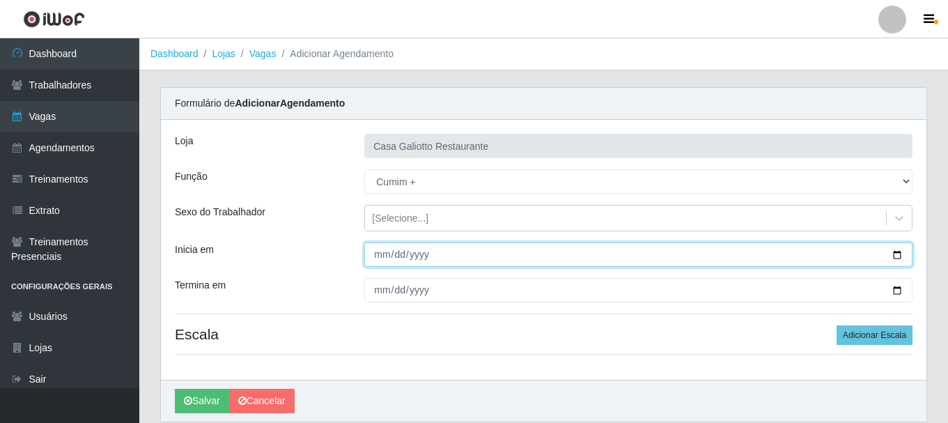
click at [895, 251] on input "Inicia em" at bounding box center [638, 254] width 548 height 24
type input "[DATE]"
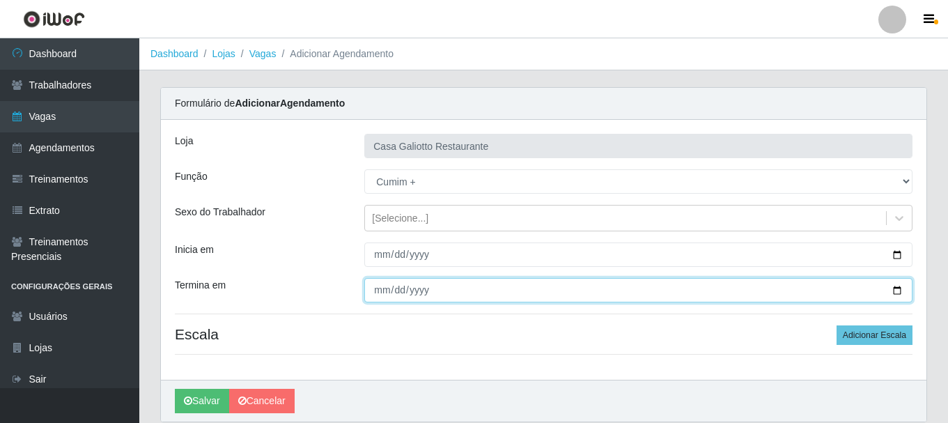
click at [897, 287] on input "Termina em" at bounding box center [638, 290] width 548 height 24
type input "[DATE]"
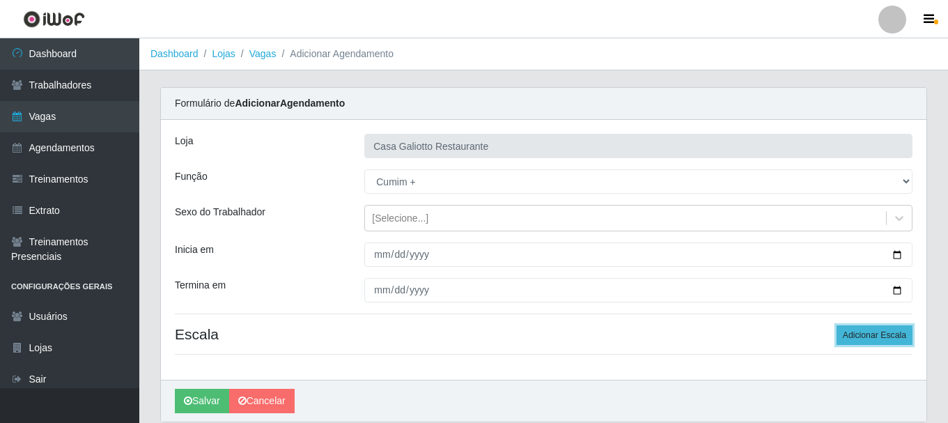
click at [884, 331] on button "Adicionar Escala" at bounding box center [874, 334] width 76 height 19
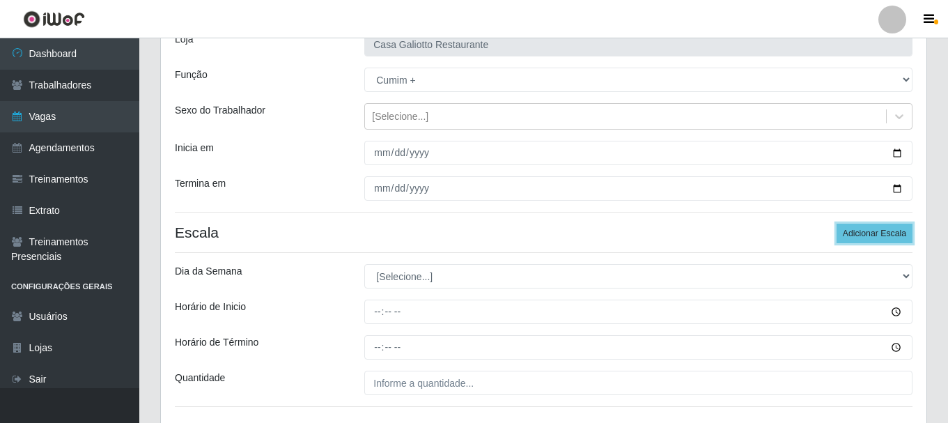
scroll to position [205, 0]
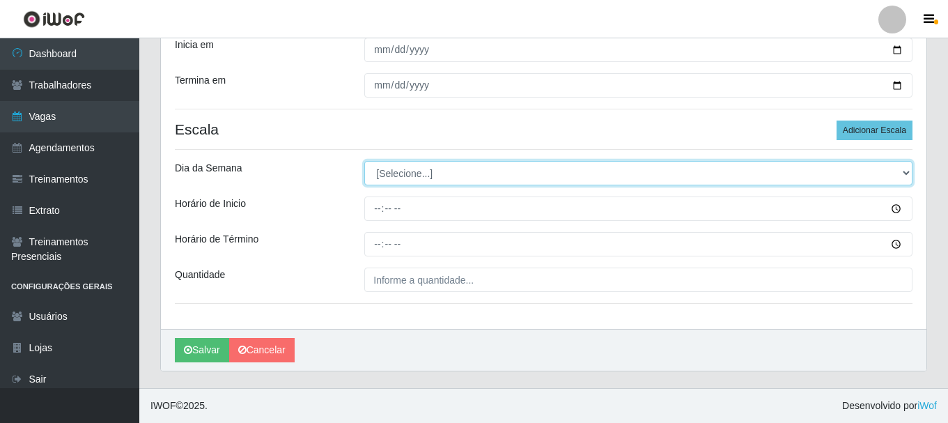
click at [407, 170] on select "[Selecione...] Segunda Terça Quarta Quinta Sexta Sábado Domingo" at bounding box center [638, 173] width 548 height 24
select select "6"
click at [364, 161] on select "[Selecione...] Segunda Terça Quarta Quinta Sexta Sábado Domingo" at bounding box center [638, 173] width 548 height 24
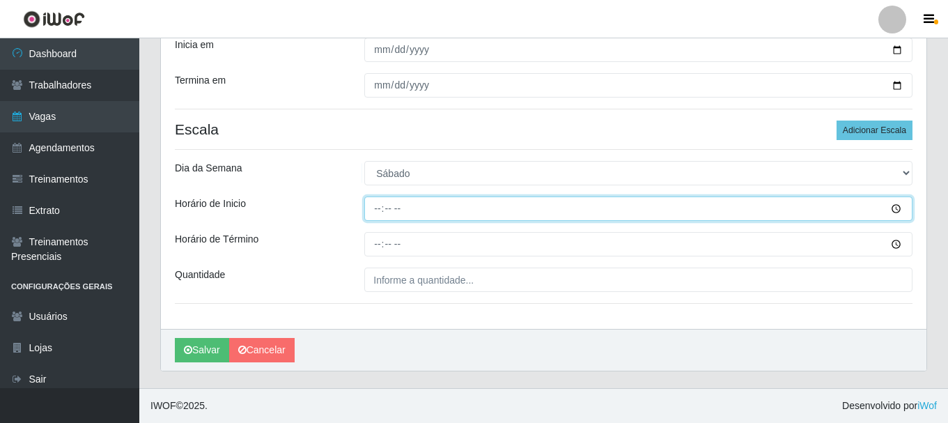
click at [377, 212] on input "Horário de Inicio" at bounding box center [638, 208] width 548 height 24
type input "19:00"
click at [175, 338] on button "Salvar" at bounding box center [202, 350] width 54 height 24
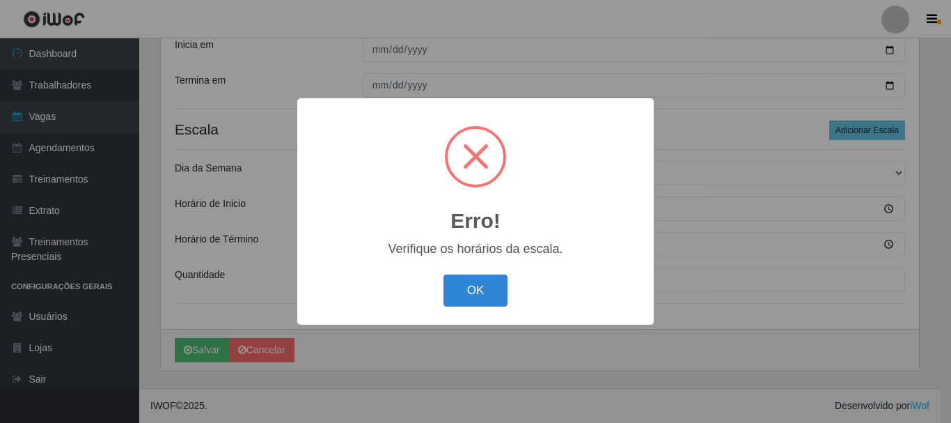
click at [444, 274] on button "OK" at bounding box center [476, 290] width 65 height 33
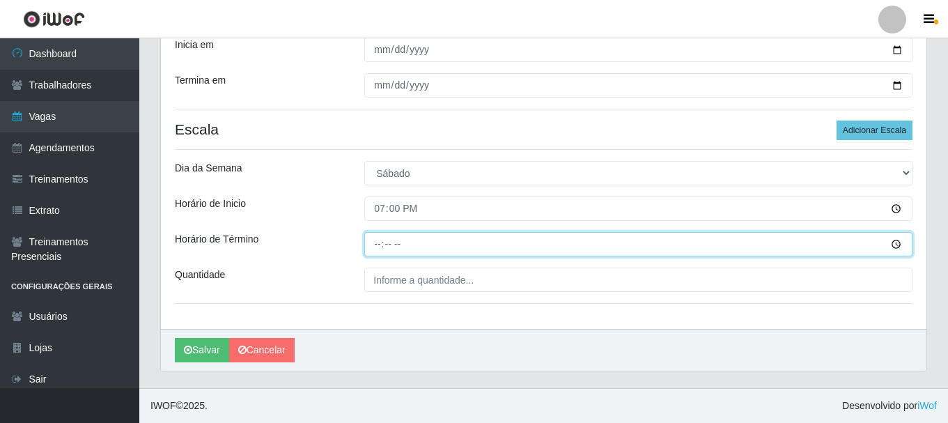
click at [378, 242] on input "Horário de Término" at bounding box center [638, 244] width 548 height 24
type input "23:00"
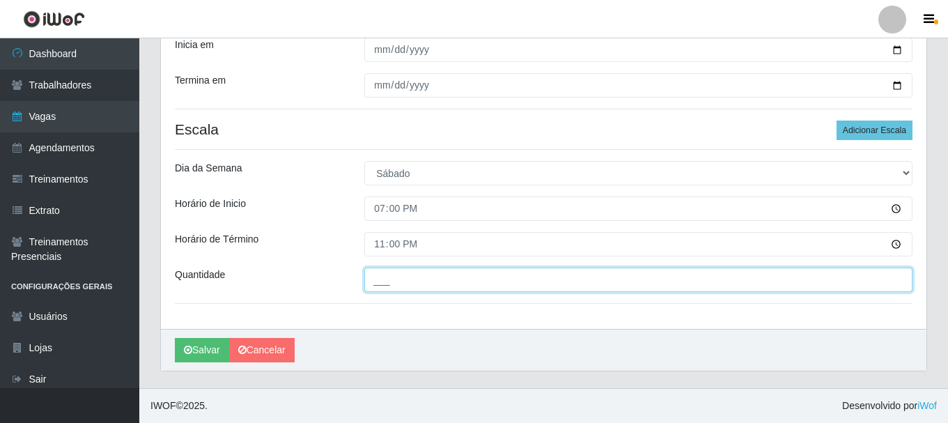
click at [465, 282] on input "___" at bounding box center [638, 279] width 548 height 24
type input "1__"
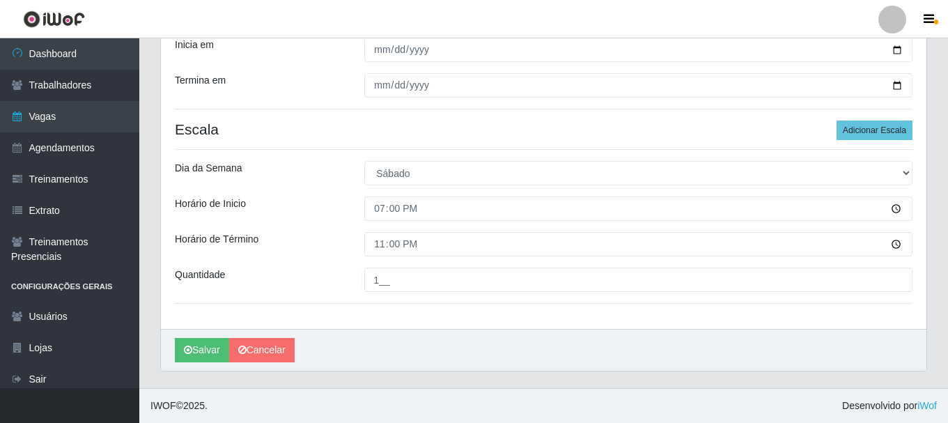
click at [418, 222] on div "Loja Casa Galiotto Restaurante Função [Selecione...] ASG ASG + ASG ++ Auxiliar …" at bounding box center [543, 122] width 765 height 414
click at [213, 348] on button "Salvar" at bounding box center [202, 350] width 54 height 24
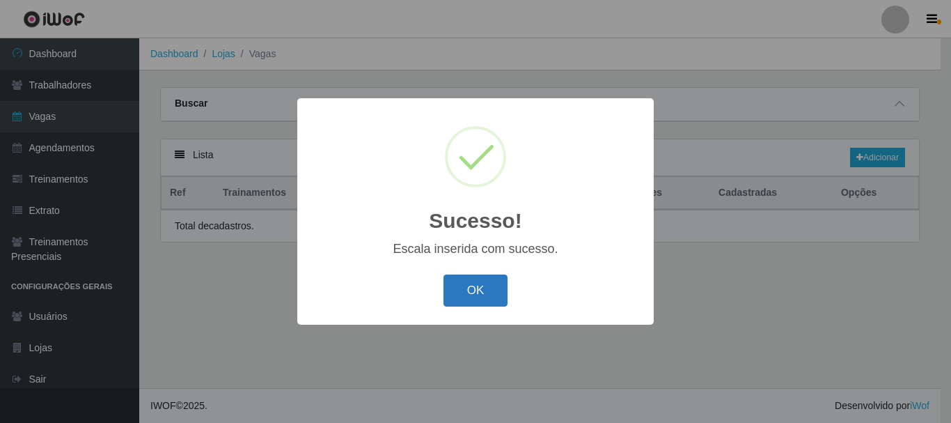
click at [492, 294] on button "OK" at bounding box center [476, 290] width 65 height 33
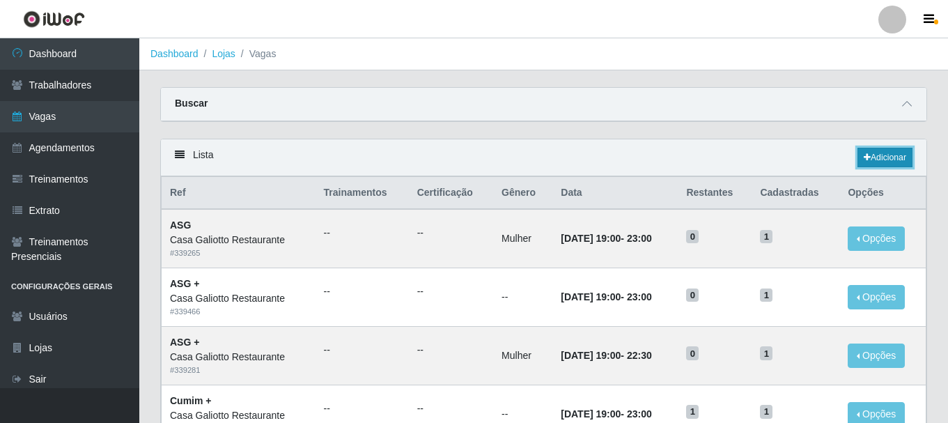
click at [897, 156] on link "Adicionar" at bounding box center [884, 157] width 55 height 19
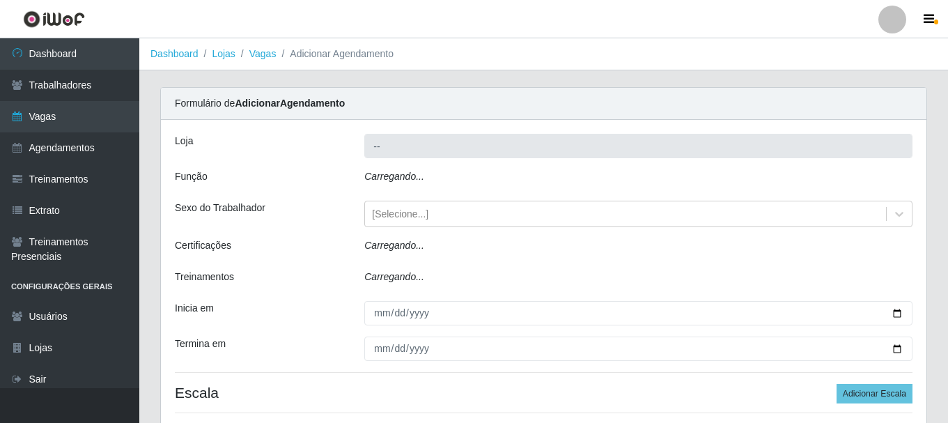
type input "Casa Galiotto Restaurante"
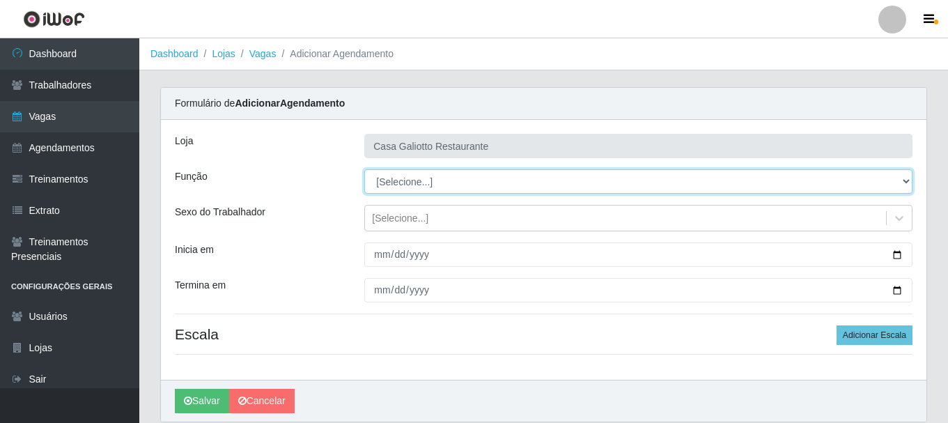
click at [486, 180] on select "[Selecione...] ASG ASG + ASG ++ Auxiliar de Cozinha Auxiliar de Cozinha + Auxil…" at bounding box center [638, 181] width 548 height 24
select select "79"
click at [364, 169] on select "[Selecione...] ASG ASG + ASG ++ Auxiliar de Cozinha Auxiliar de Cozinha + Auxil…" at bounding box center [638, 181] width 548 height 24
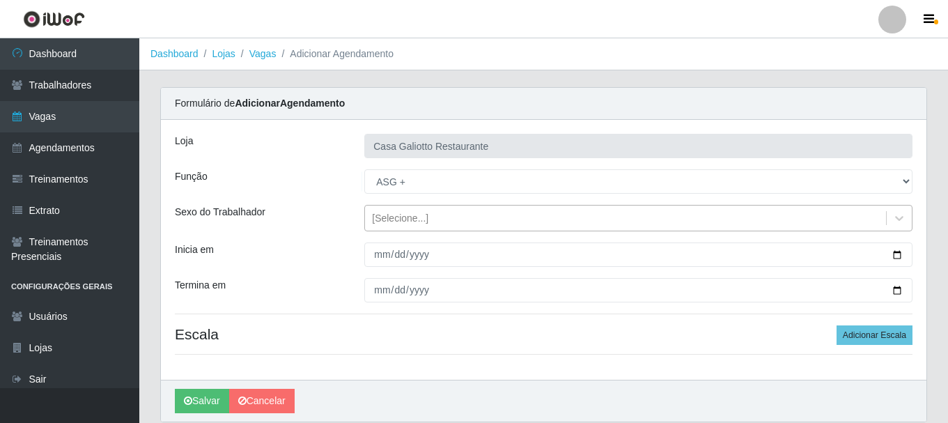
click at [496, 218] on div "[Selecione...]" at bounding box center [625, 218] width 521 height 23
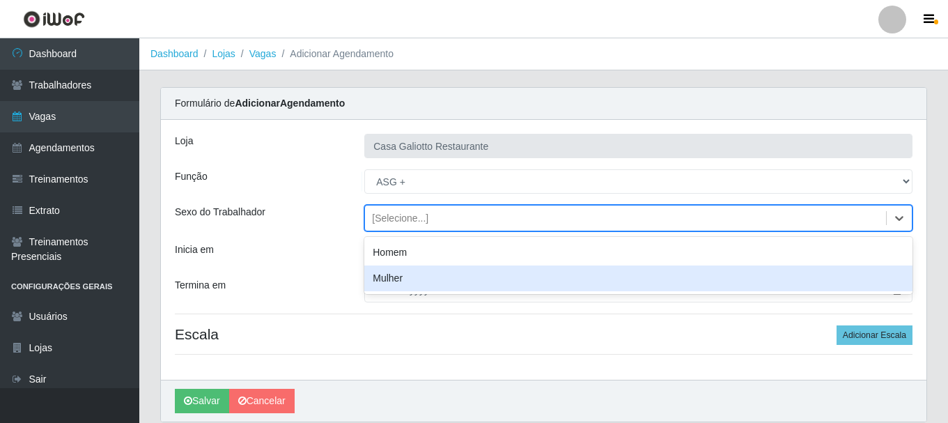
click at [464, 276] on div "Mulher" at bounding box center [638, 278] width 548 height 26
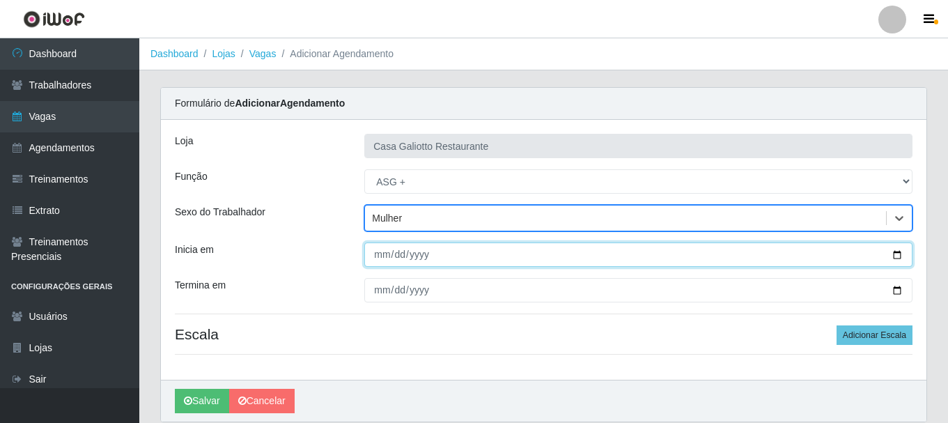
click at [891, 258] on input "Inicia em" at bounding box center [638, 254] width 548 height 24
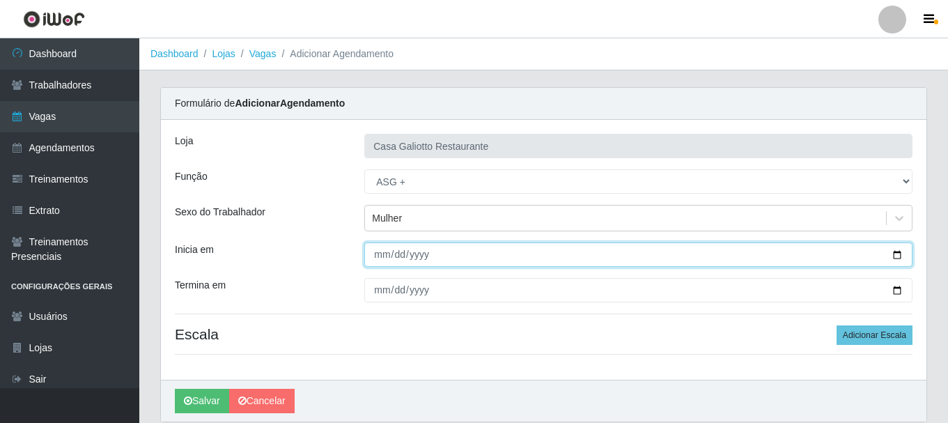
type input "[DATE]"
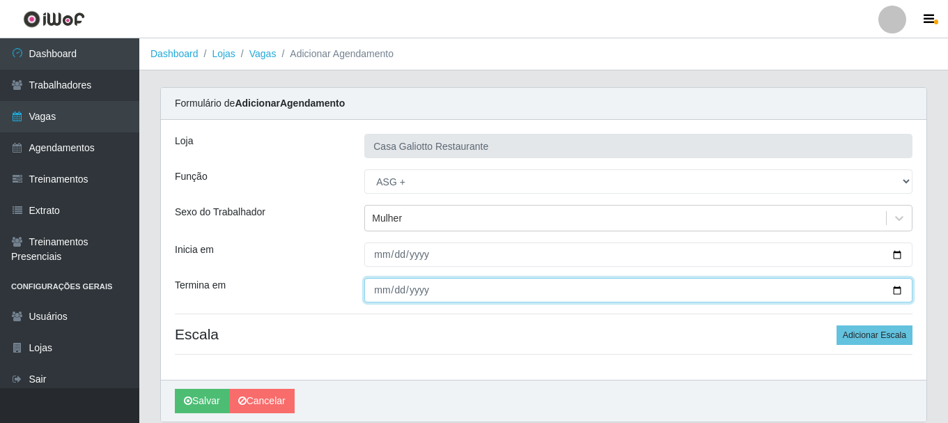
click at [904, 293] on input "Termina em" at bounding box center [638, 290] width 548 height 24
click at [901, 288] on input "Termina em" at bounding box center [638, 290] width 548 height 24
type input "[DATE]"
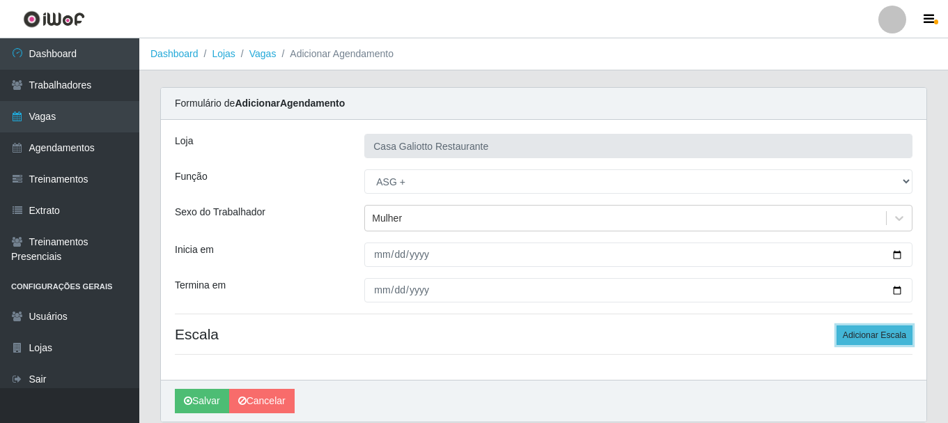
click at [896, 333] on button "Adicionar Escala" at bounding box center [874, 334] width 76 height 19
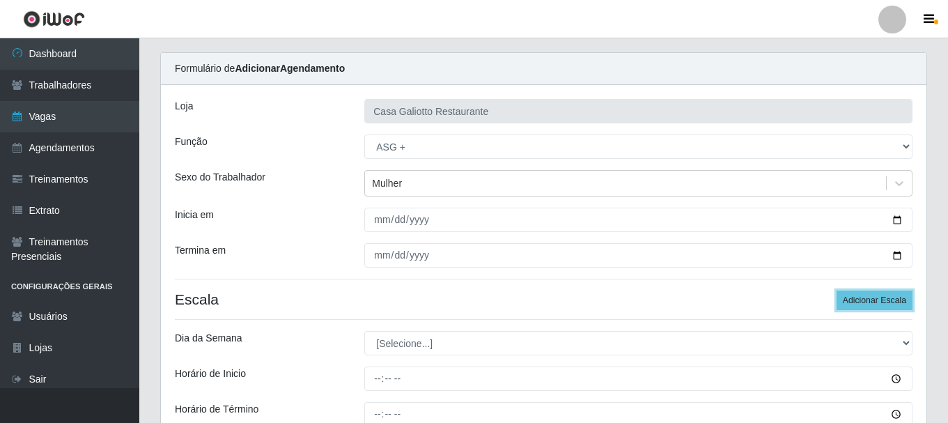
scroll to position [205, 0]
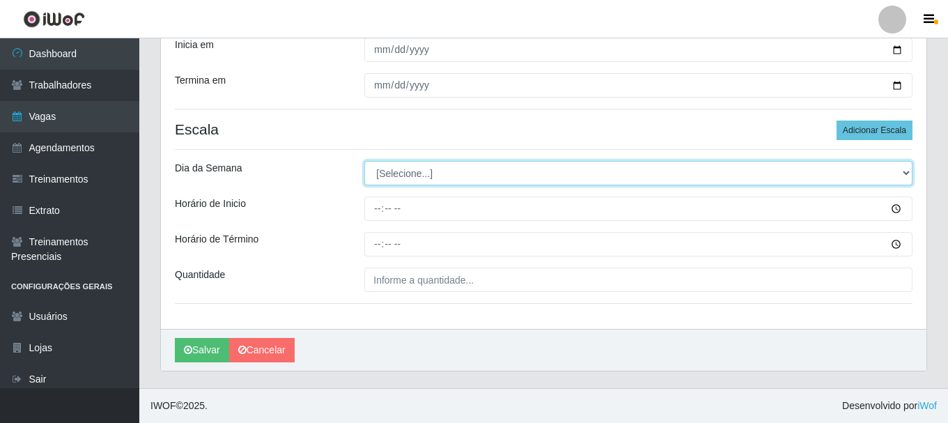
click at [412, 174] on select "[Selecione...] Segunda Terça Quarta Quinta Sexta Sábado Domingo" at bounding box center [638, 173] width 548 height 24
select select "6"
click at [364, 161] on select "[Selecione...] Segunda Terça Quarta Quinta Sexta Sábado Domingo" at bounding box center [638, 173] width 548 height 24
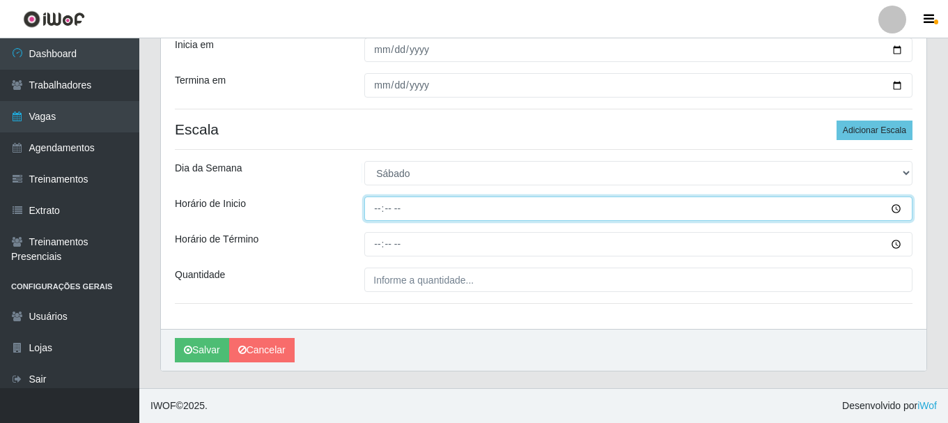
click at [378, 212] on input "Horário de Inicio" at bounding box center [638, 208] width 548 height 24
type input "15:00"
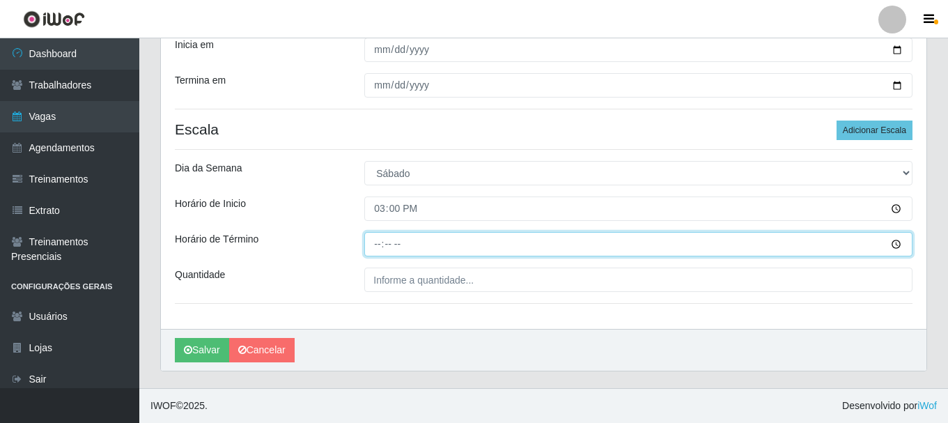
click at [381, 242] on input "Horário de Término" at bounding box center [638, 244] width 548 height 24
type input "19:00"
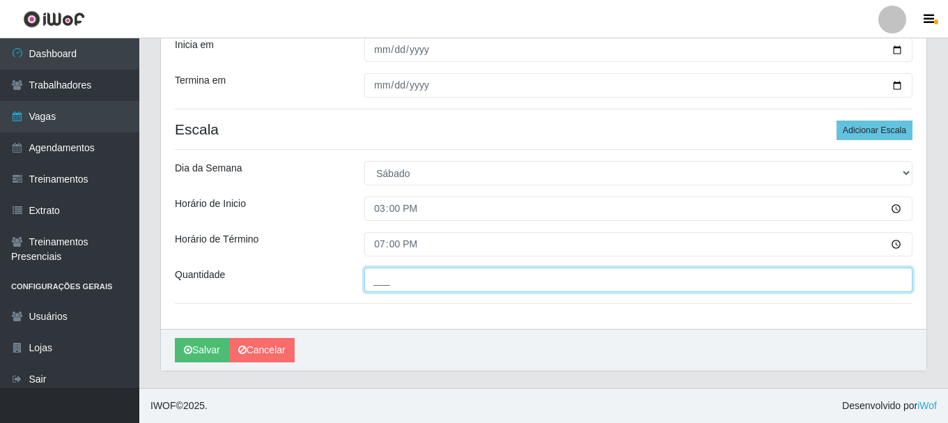
click at [457, 286] on input "___" at bounding box center [638, 279] width 548 height 24
type input "1__"
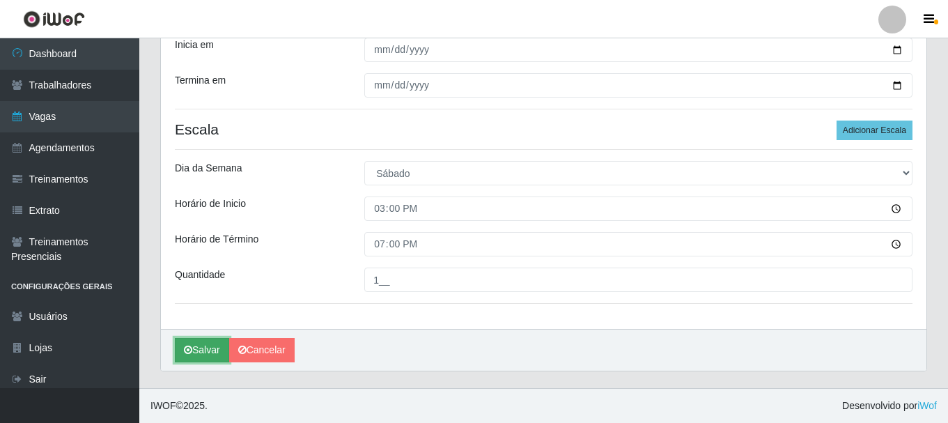
click at [201, 350] on button "Salvar" at bounding box center [202, 350] width 54 height 24
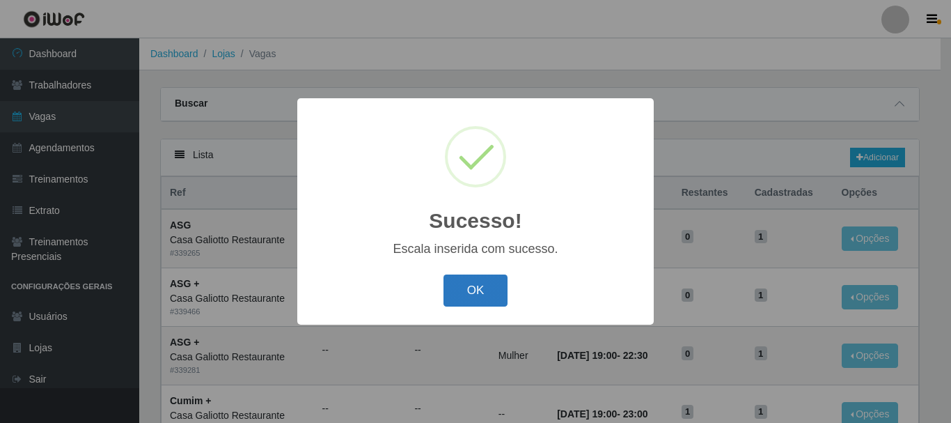
click at [477, 295] on button "OK" at bounding box center [476, 290] width 65 height 33
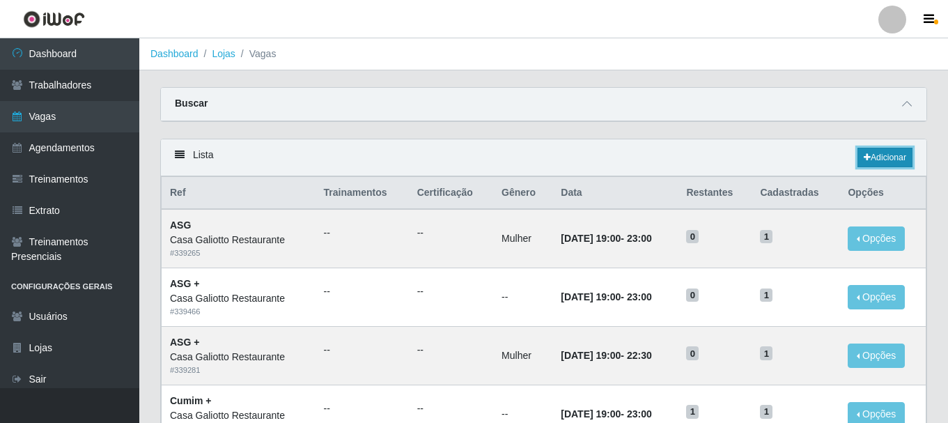
click at [879, 157] on link "Adicionar" at bounding box center [884, 157] width 55 height 19
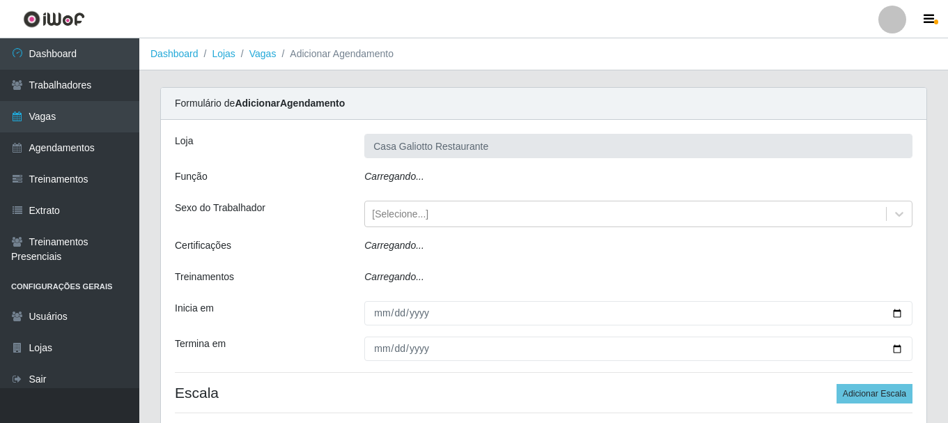
type input "Casa Galiotto Restaurante"
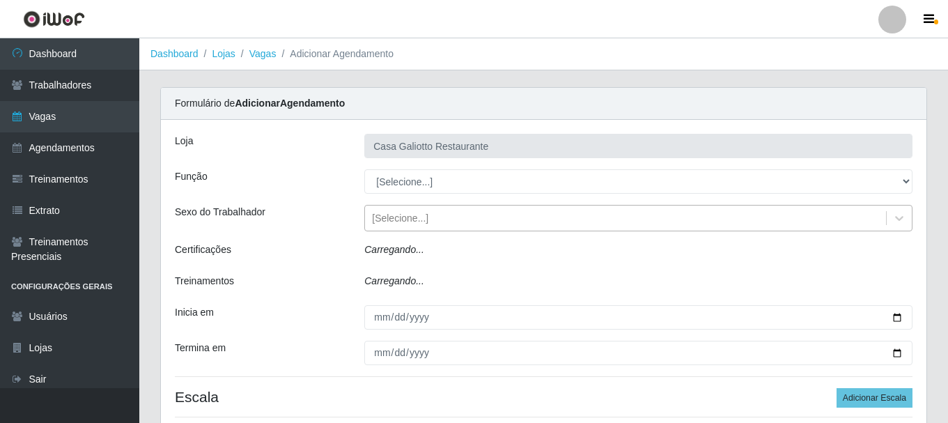
click at [458, 218] on div "[Selecione...]" at bounding box center [625, 218] width 521 height 23
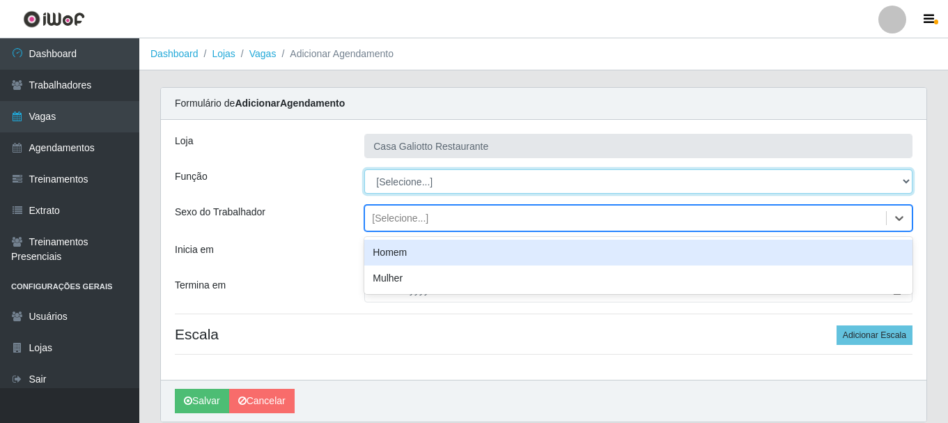
click at [463, 171] on select "[Selecione...] ASG ASG + ASG ++ Auxiliar de Cozinha Auxiliar de Cozinha + Auxil…" at bounding box center [638, 181] width 548 height 24
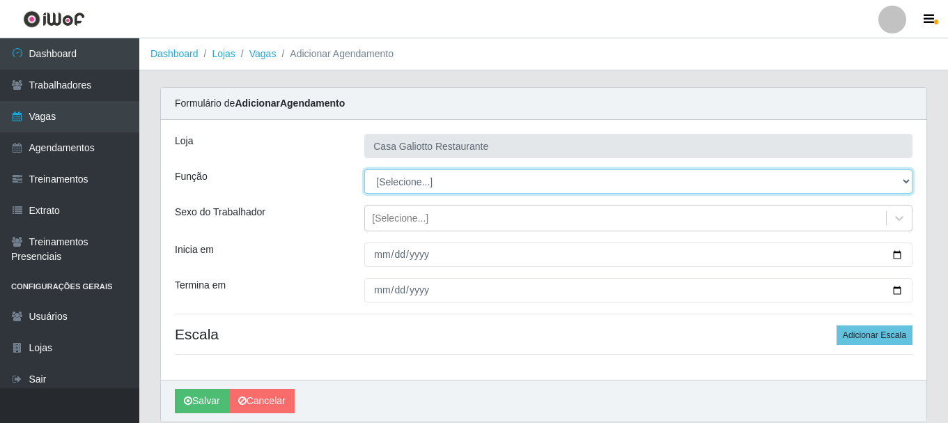
select select "92"
click at [364, 169] on select "[Selecione...] ASG ASG + ASG ++ Auxiliar de Cozinha Auxiliar de Cozinha + Auxil…" at bounding box center [638, 181] width 548 height 24
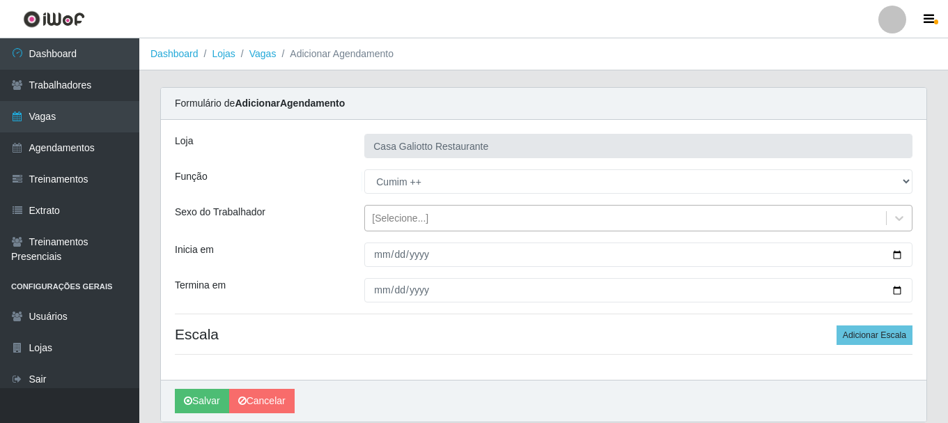
click at [546, 211] on div "[Selecione...]" at bounding box center [625, 218] width 521 height 23
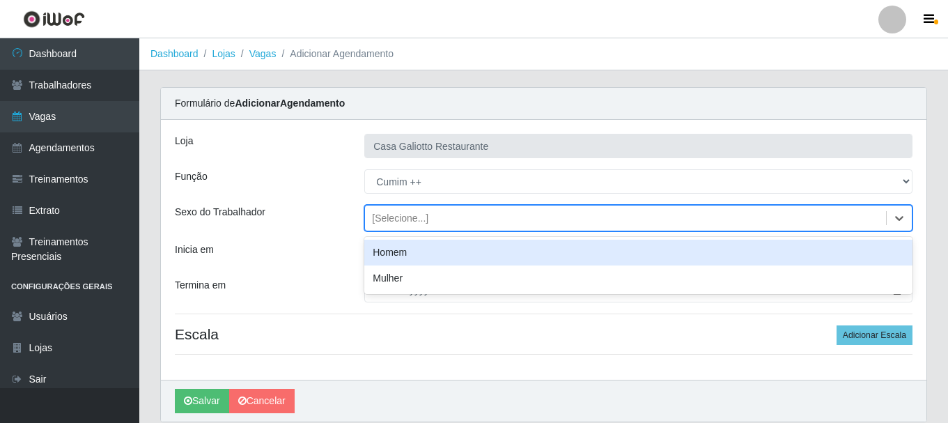
click at [565, 230] on div "[Selecione...]" at bounding box center [638, 218] width 548 height 26
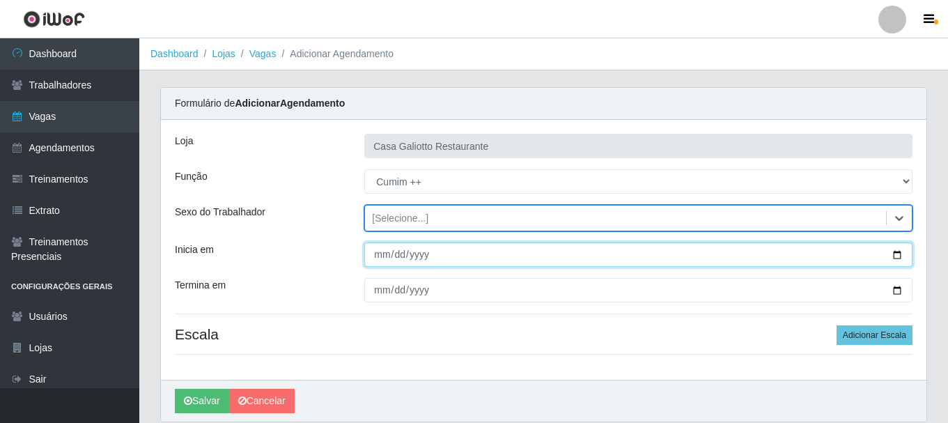
click at [894, 251] on input "Inicia em" at bounding box center [638, 254] width 548 height 24
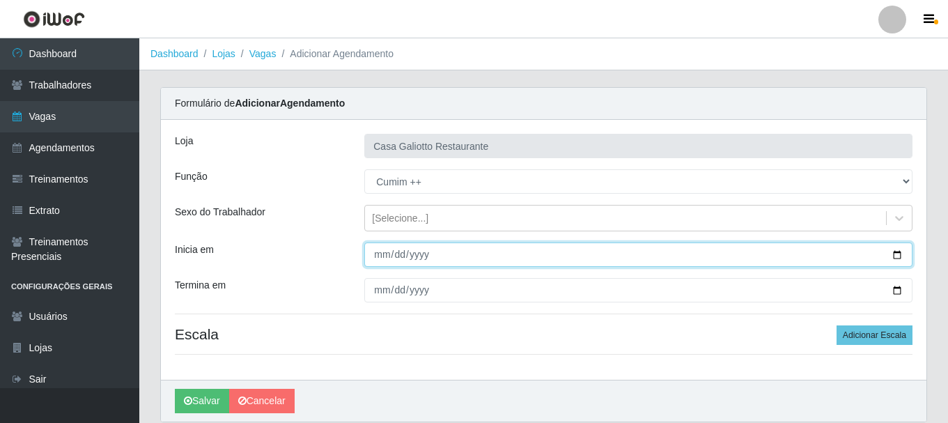
type input "[DATE]"
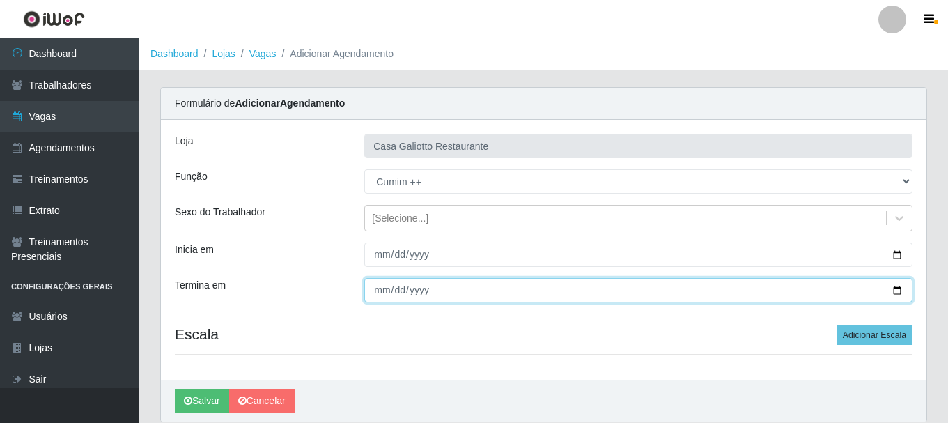
click at [901, 293] on input "Termina em" at bounding box center [638, 290] width 548 height 24
type input "[DATE]"
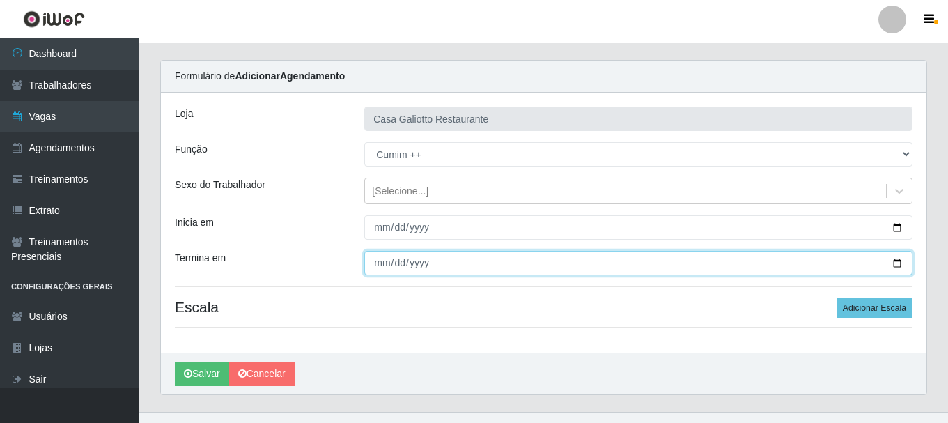
scroll to position [51, 0]
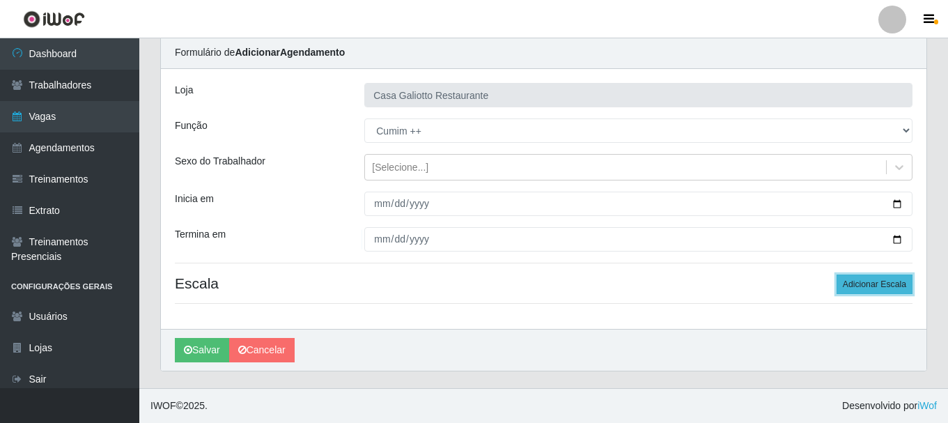
click at [886, 287] on button "Adicionar Escala" at bounding box center [874, 283] width 76 height 19
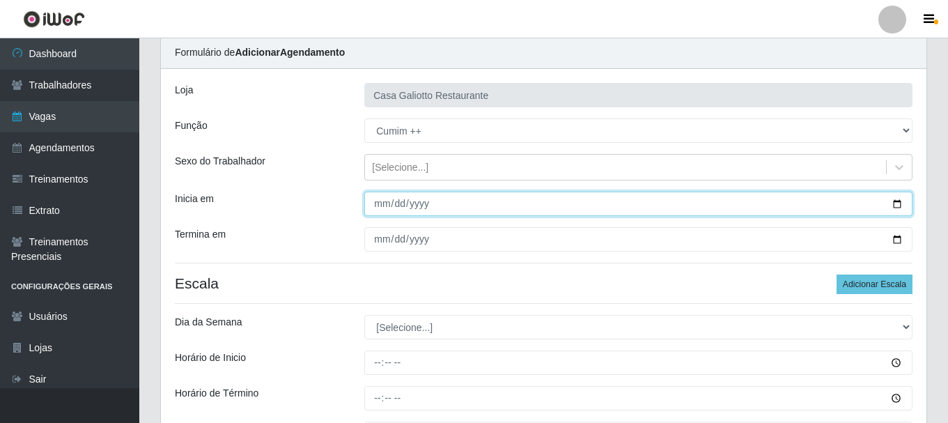
click at [505, 199] on input "[DATE]" at bounding box center [638, 203] width 548 height 24
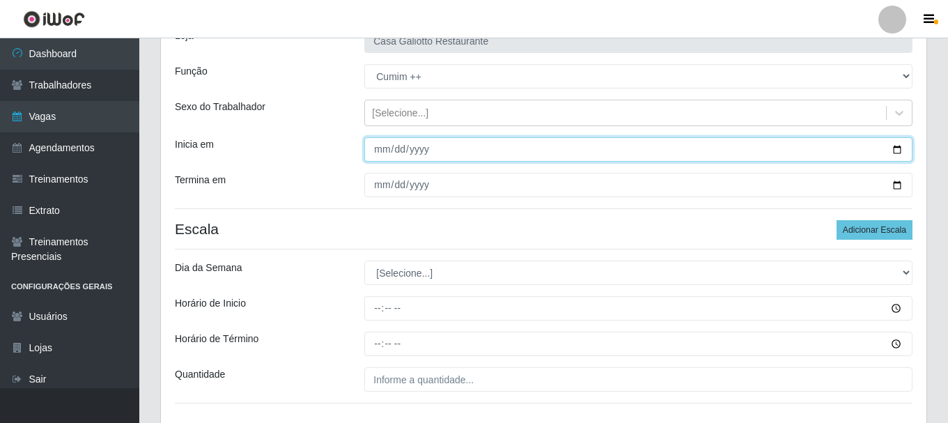
scroll to position [190, 0]
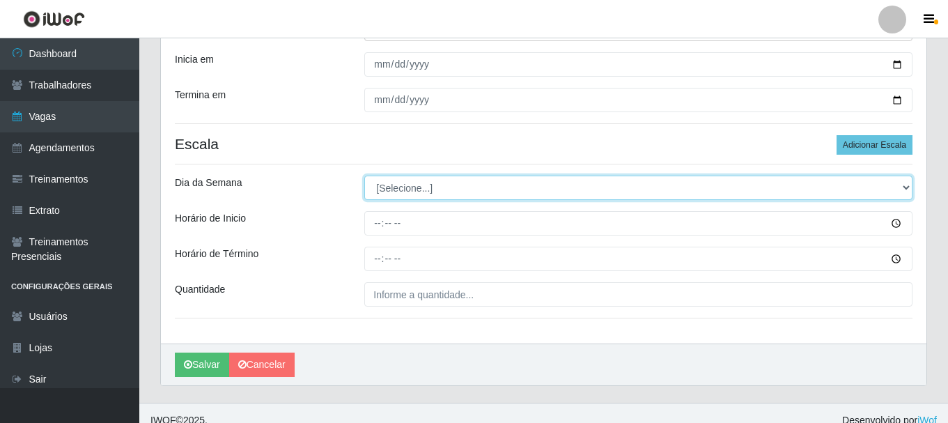
click at [422, 190] on select "[Selecione...] Segunda Terça Quarta Quinta Sexta Sábado Domingo" at bounding box center [638, 187] width 548 height 24
select select "0"
click at [364, 175] on select "[Selecione...] Segunda Terça Quarta Quinta Sexta Sábado Domingo" at bounding box center [638, 187] width 548 height 24
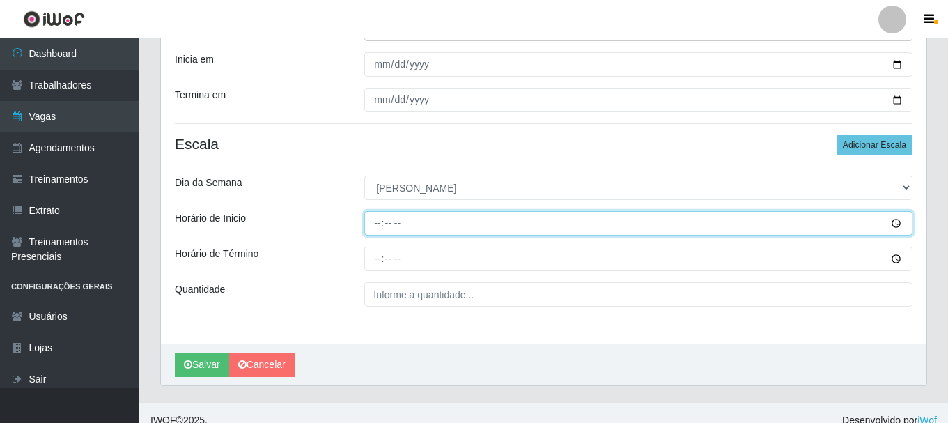
click at [382, 223] on input "Horário de Inicio" at bounding box center [638, 223] width 548 height 24
type input "12:00"
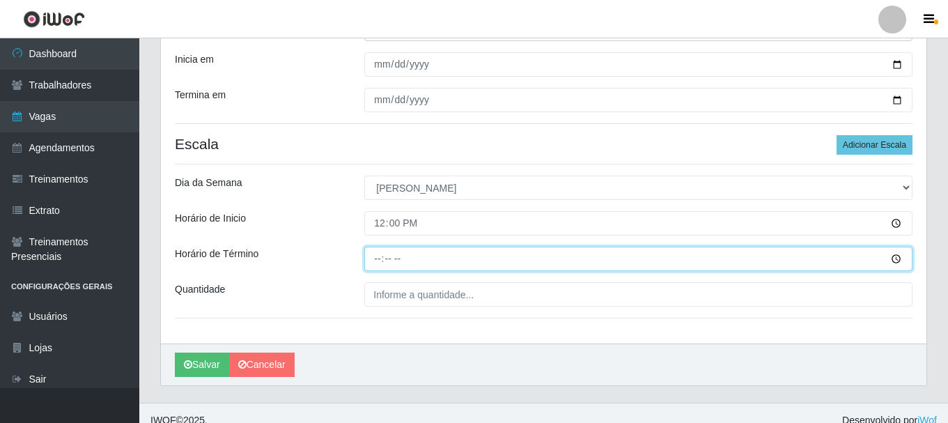
click at [379, 258] on input "Horário de Término" at bounding box center [638, 258] width 548 height 24
type input "17:00"
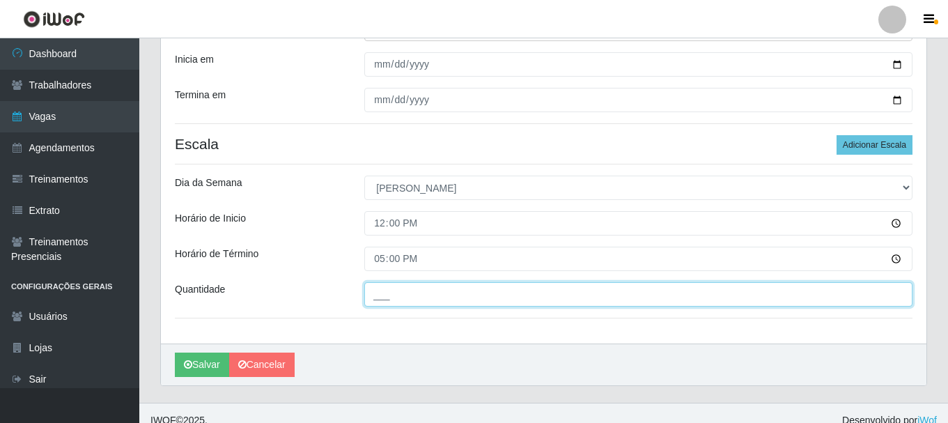
drag, startPoint x: 496, startPoint y: 305, endPoint x: 485, endPoint y: 296, distance: 14.9
click at [496, 304] on input "___" at bounding box center [638, 294] width 548 height 24
type input "1__"
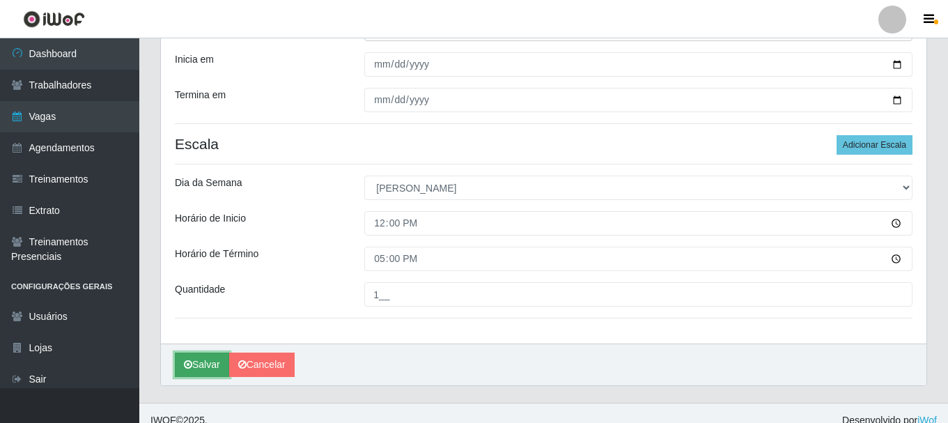
click at [186, 375] on button "Salvar" at bounding box center [202, 364] width 54 height 24
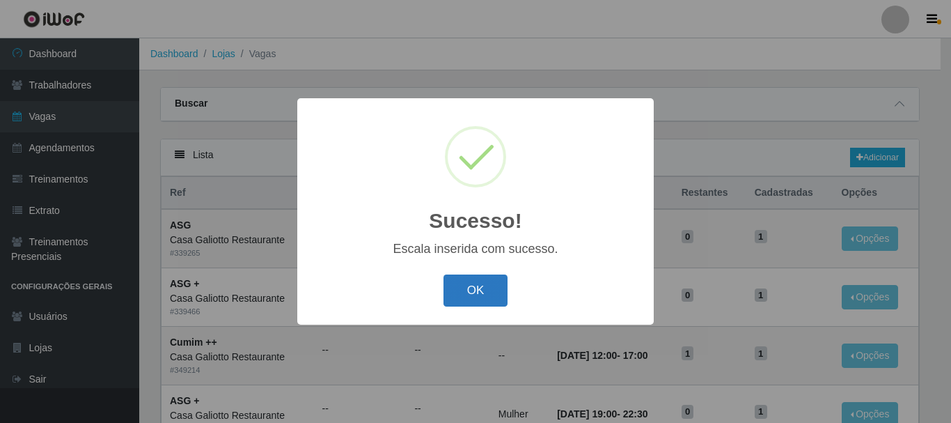
click at [447, 298] on button "OK" at bounding box center [476, 290] width 65 height 33
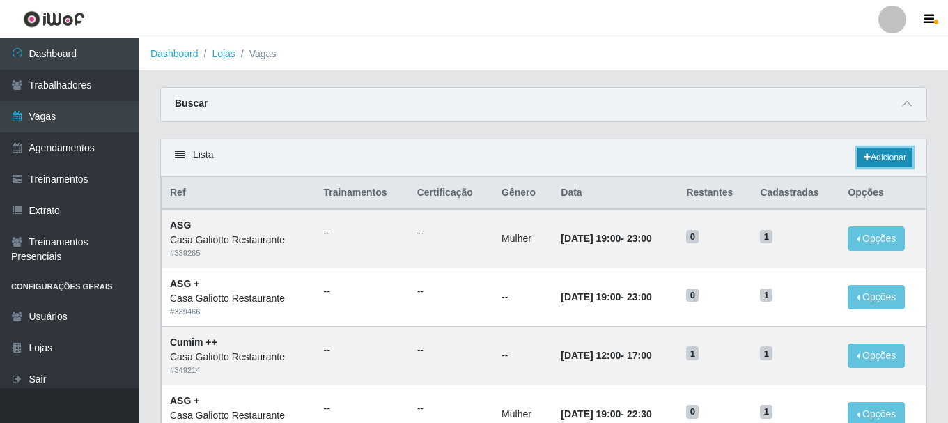
click at [886, 153] on link "Adicionar" at bounding box center [884, 157] width 55 height 19
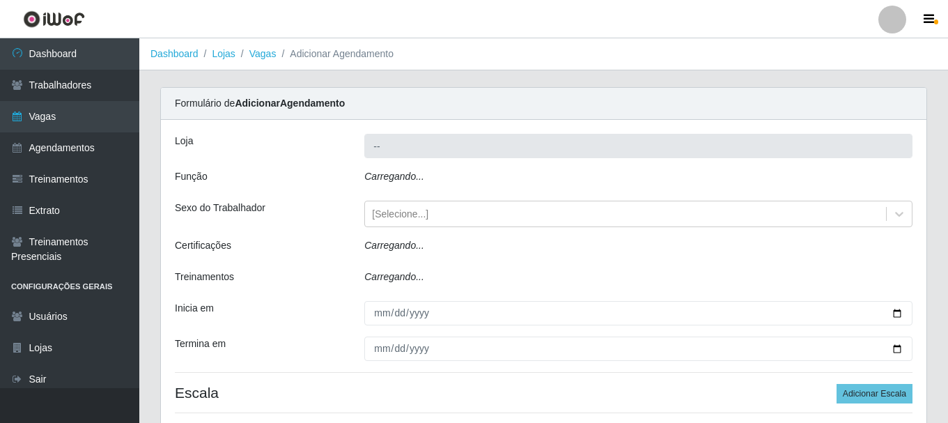
type input "Casa Galiotto Restaurante"
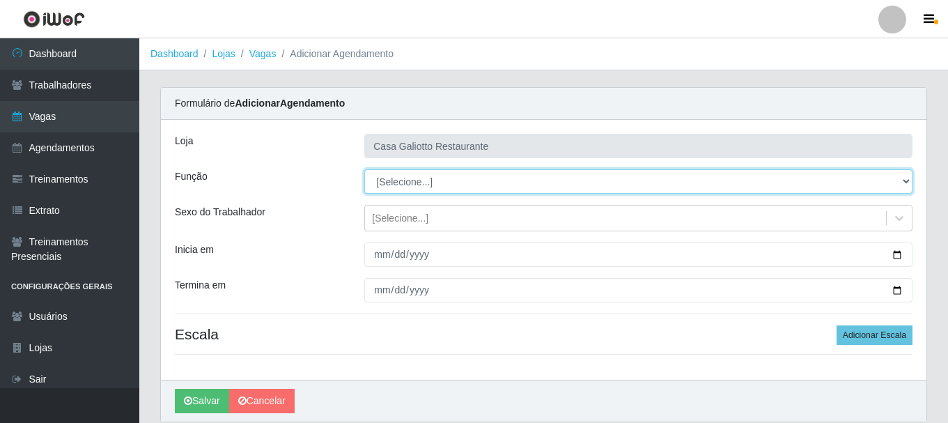
click at [447, 178] on select "[Selecione...] ASG ASG + ASG ++ Auxiliar de Cozinha Auxiliar de Cozinha + Auxil…" at bounding box center [638, 181] width 548 height 24
select select "92"
click at [364, 169] on select "[Selecione...] ASG ASG + ASG ++ Auxiliar de Cozinha Auxiliar de Cozinha + Auxil…" at bounding box center [638, 181] width 548 height 24
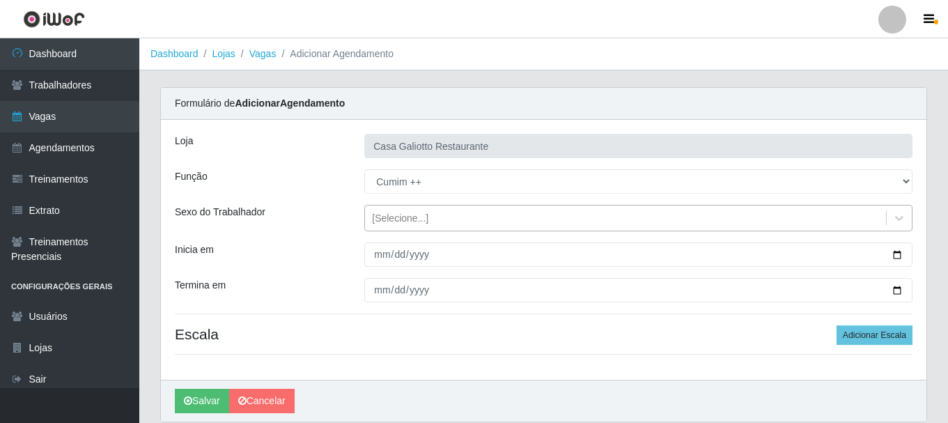
click at [471, 220] on div "[Selecione...]" at bounding box center [625, 218] width 521 height 23
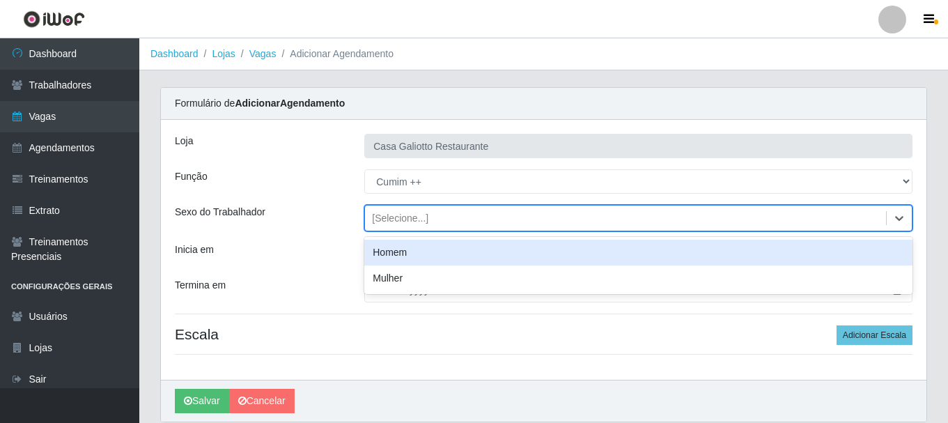
click at [473, 226] on div "[Selecione...]" at bounding box center [625, 218] width 521 height 23
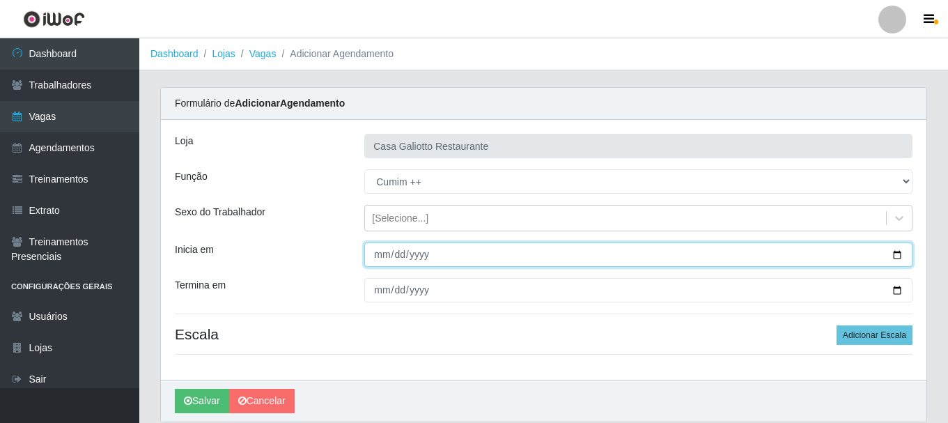
click at [895, 256] on input "Inicia em" at bounding box center [638, 254] width 548 height 24
type input "[DATE]"
click at [896, 257] on input "[DATE]" at bounding box center [638, 254] width 548 height 24
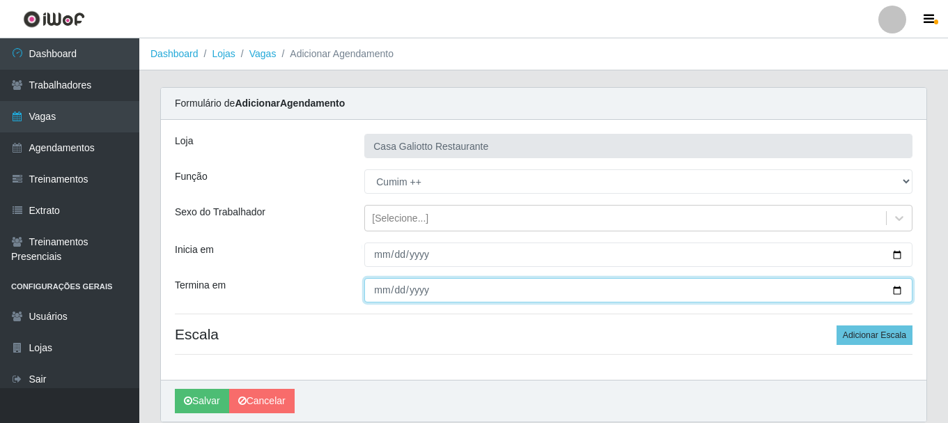
click at [900, 290] on input "Termina em" at bounding box center [638, 290] width 548 height 24
type input "[DATE]"
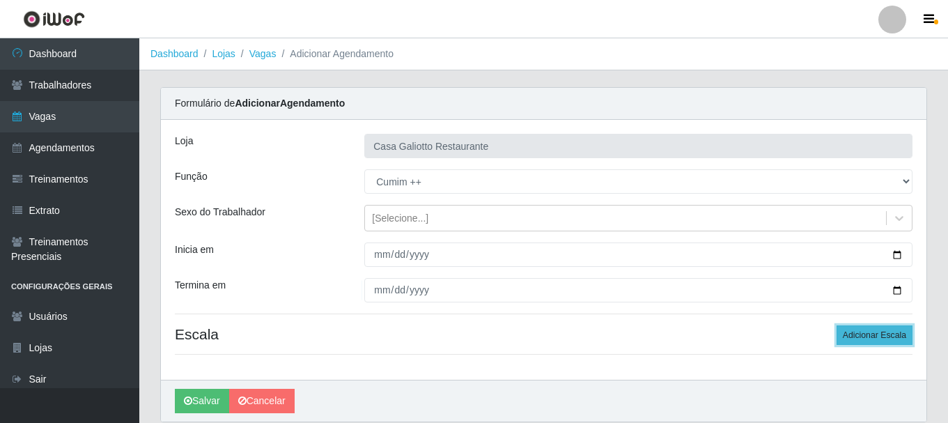
click at [854, 331] on button "Adicionar Escala" at bounding box center [874, 334] width 76 height 19
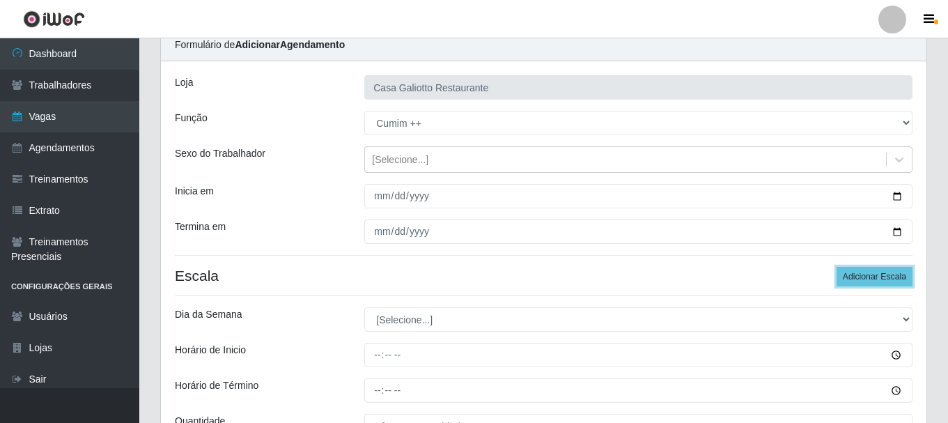
scroll to position [139, 0]
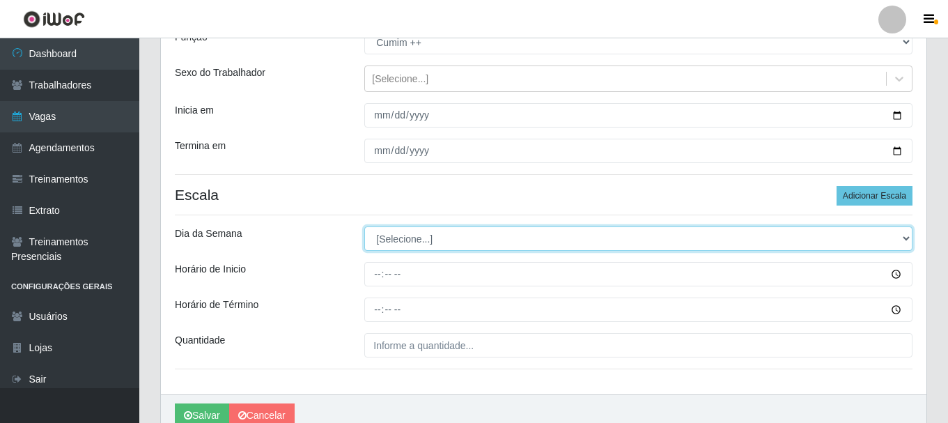
click at [458, 231] on select "[Selecione...] Segunda Terça Quarta Quinta Sexta Sábado Domingo" at bounding box center [638, 238] width 548 height 24
select select "0"
click at [364, 226] on select "[Selecione...] Segunda Terça Quarta Quinta Sexta Sábado Domingo" at bounding box center [638, 238] width 548 height 24
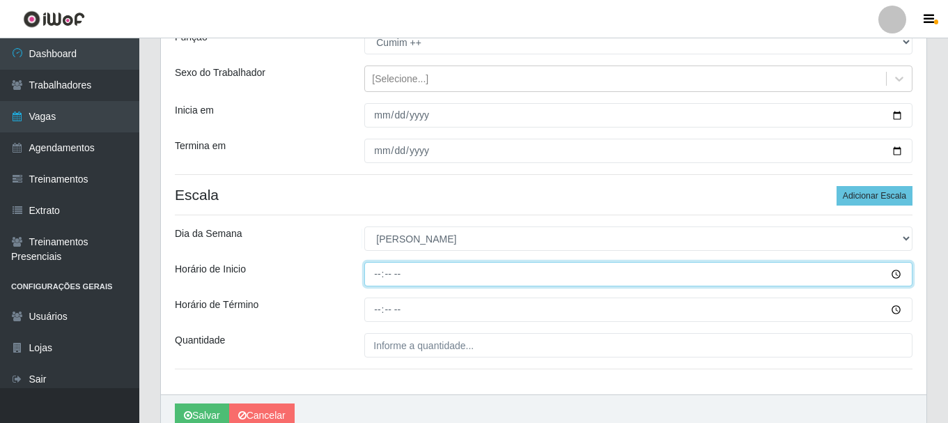
click at [375, 274] on input "Horário de Inicio" at bounding box center [638, 274] width 548 height 24
type input "11:00"
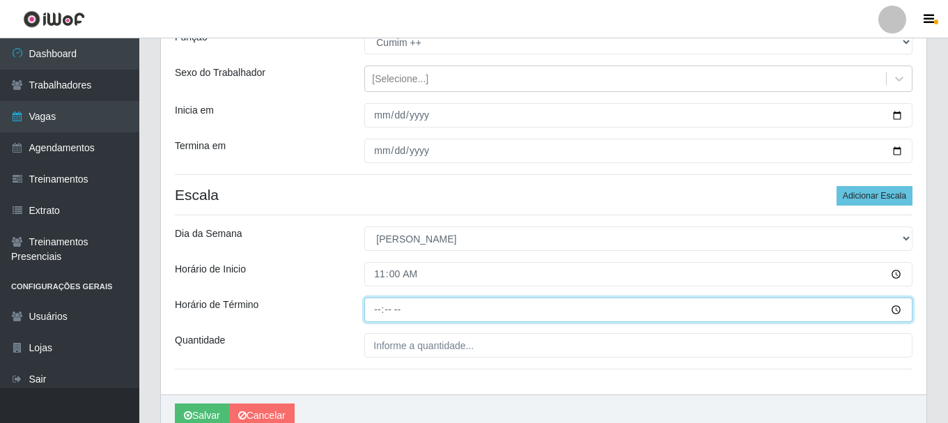
click at [379, 313] on input "Horário de Término" at bounding box center [638, 309] width 548 height 24
type input "16:00"
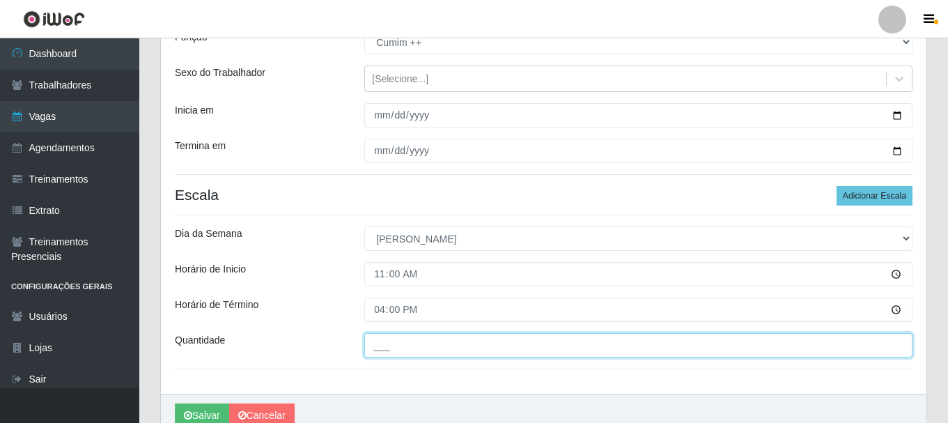
click at [403, 347] on input "___" at bounding box center [638, 345] width 548 height 24
type input "1__"
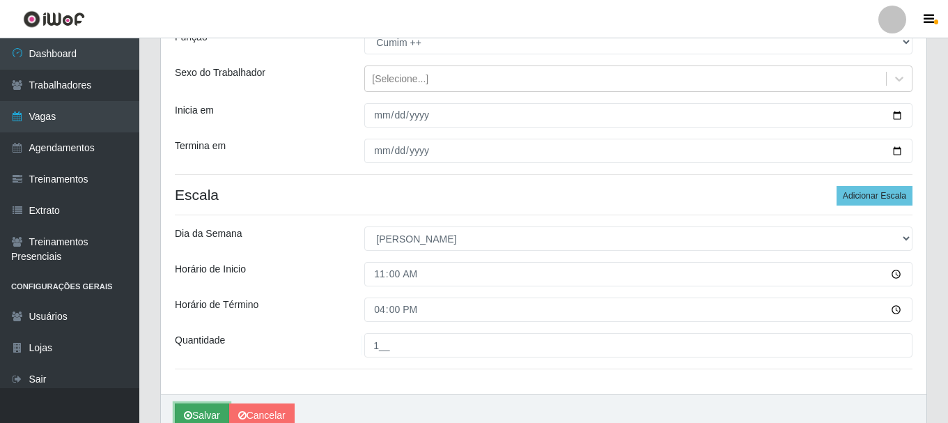
click at [209, 411] on button "Salvar" at bounding box center [202, 415] width 54 height 24
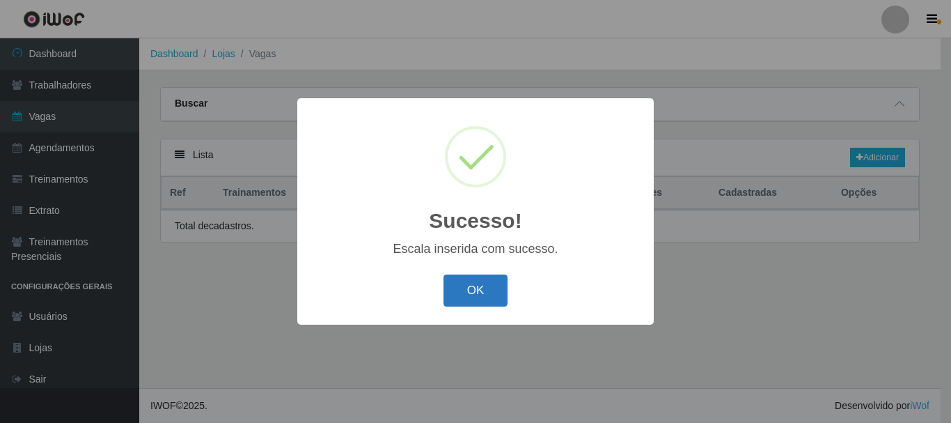
click at [495, 289] on button "OK" at bounding box center [476, 290] width 65 height 33
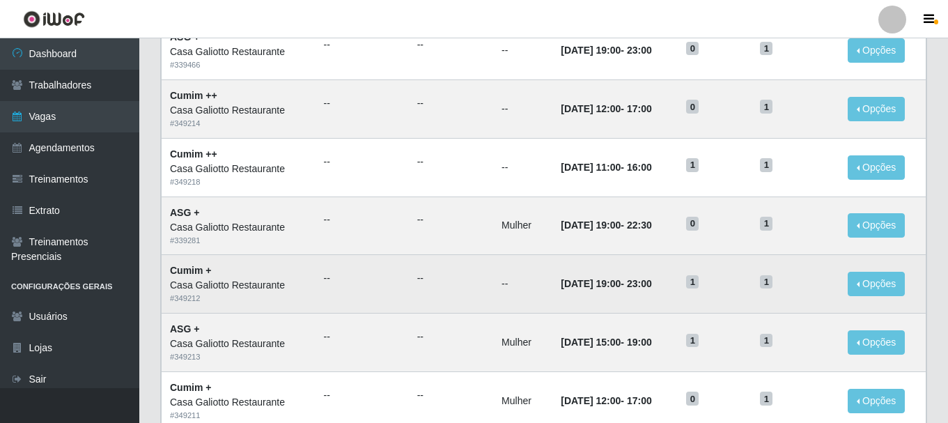
scroll to position [279, 0]
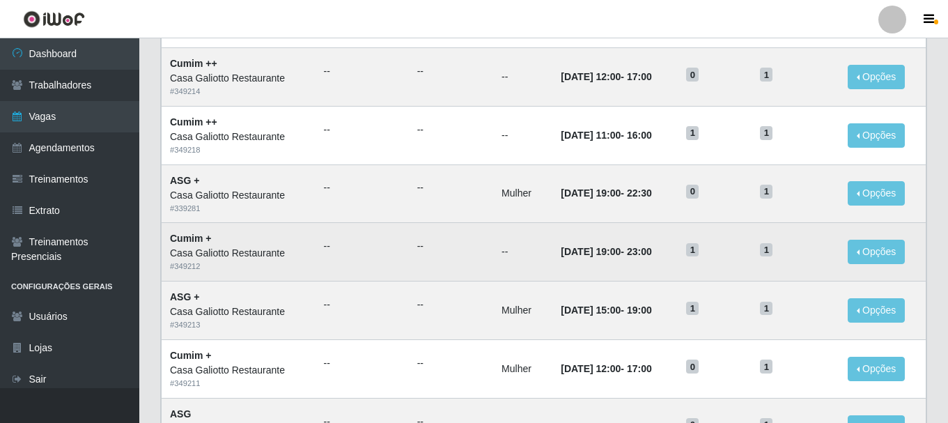
click at [460, 269] on td "--" at bounding box center [451, 252] width 84 height 58
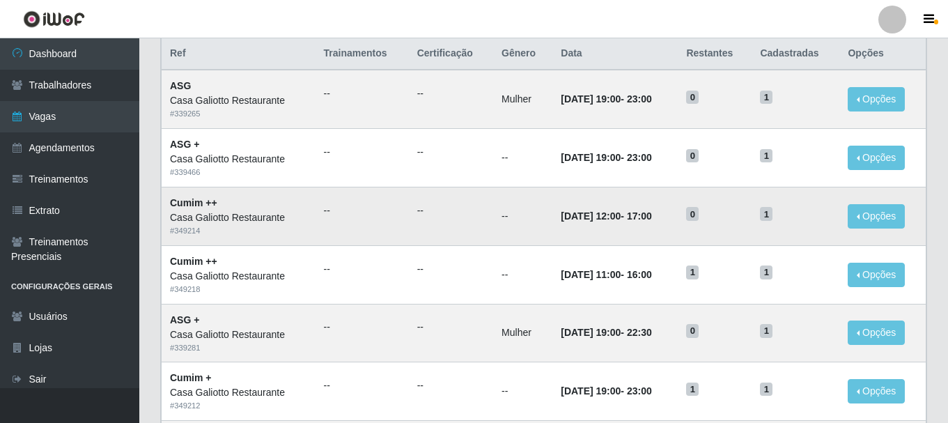
scroll to position [0, 0]
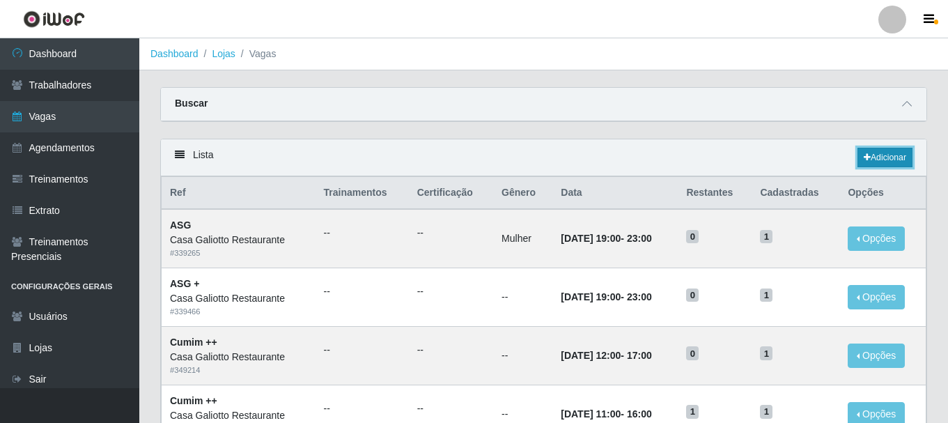
click at [880, 154] on link "Adicionar" at bounding box center [884, 157] width 55 height 19
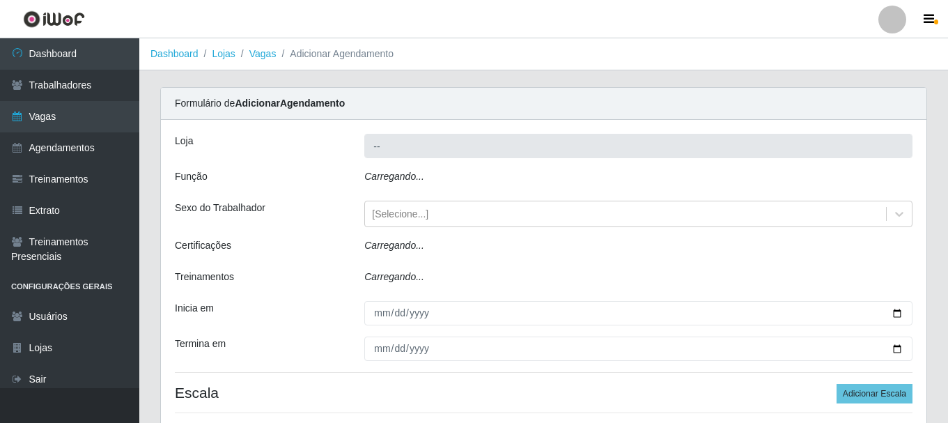
type input "Casa Galiotto Restaurante"
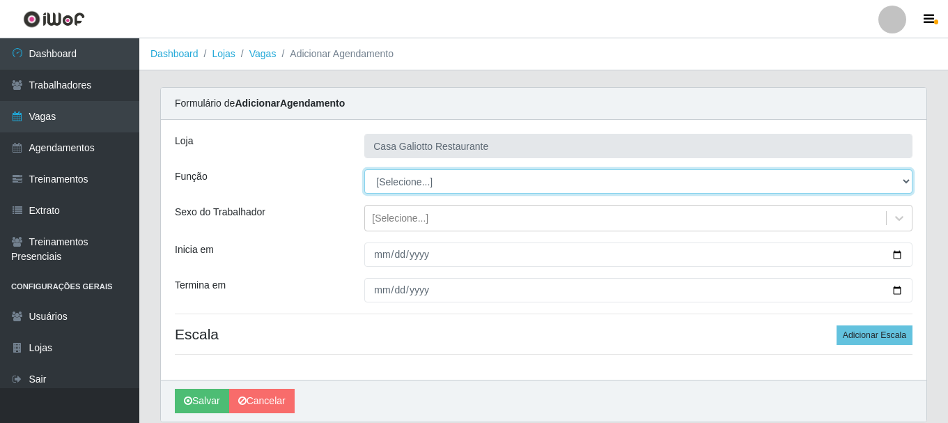
click at [717, 183] on select "[Selecione...] ASG ASG + ASG ++ Auxiliar de Cozinha Auxiliar de Cozinha + Auxil…" at bounding box center [638, 181] width 548 height 24
select select "80"
click at [364, 169] on select "[Selecione...] ASG ASG + ASG ++ Auxiliar de Cozinha Auxiliar de Cozinha + Auxil…" at bounding box center [638, 181] width 548 height 24
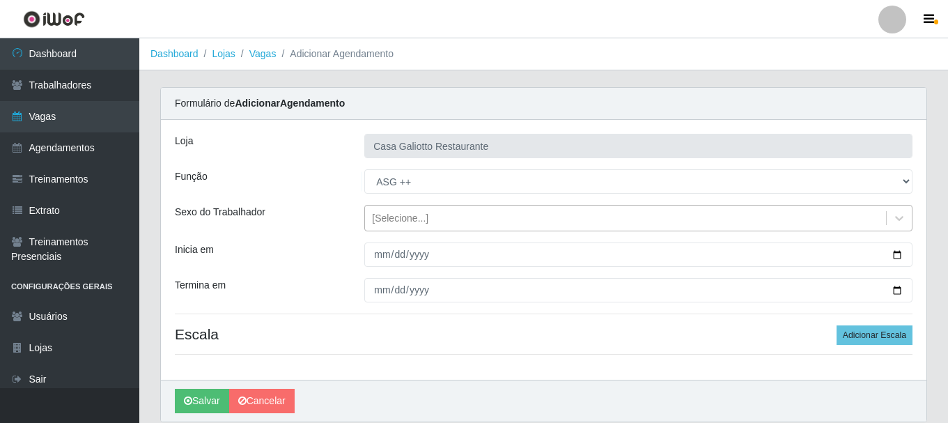
click at [589, 214] on div "[Selecione...]" at bounding box center [625, 218] width 521 height 23
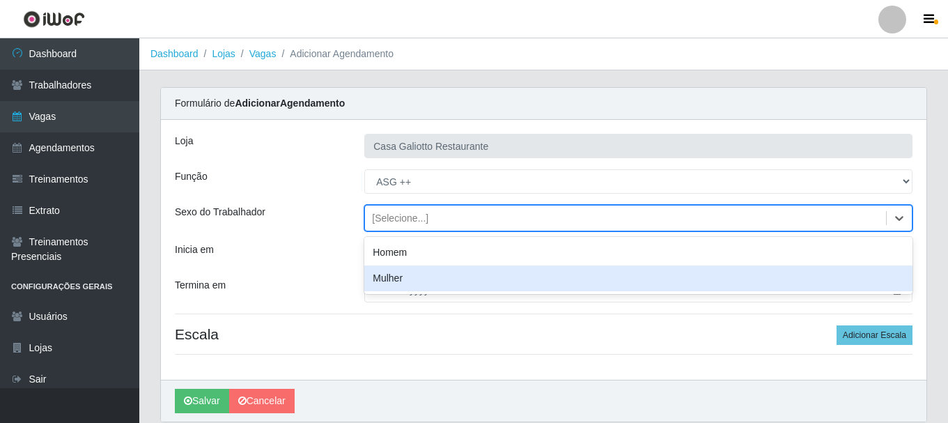
click at [558, 267] on div "Mulher" at bounding box center [638, 278] width 548 height 26
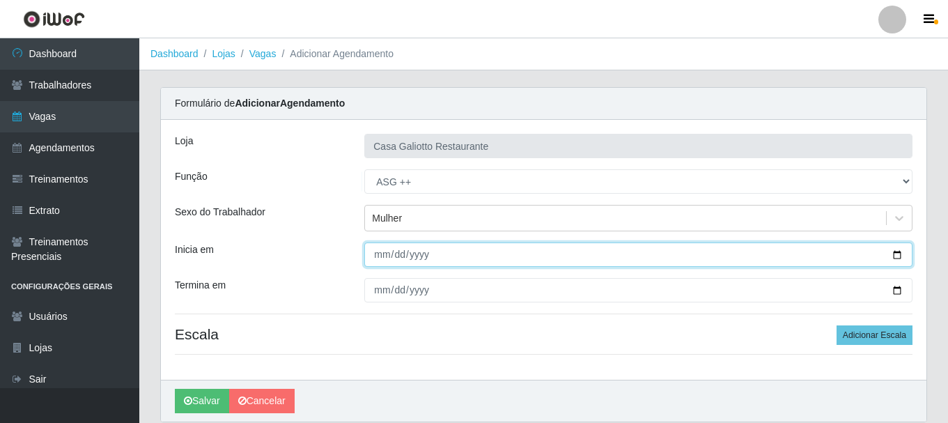
click at [898, 254] on input "Inicia em" at bounding box center [638, 254] width 548 height 24
type input "[DATE]"
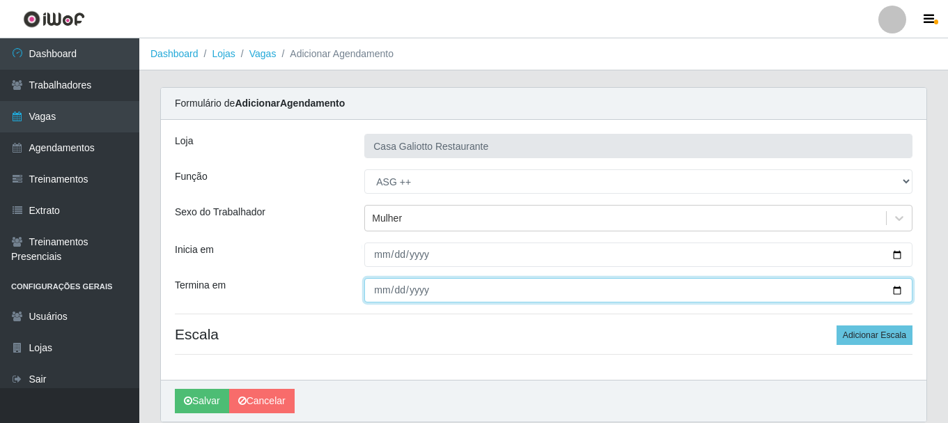
click at [897, 291] on input "Termina em" at bounding box center [638, 290] width 548 height 24
type input "[DATE]"
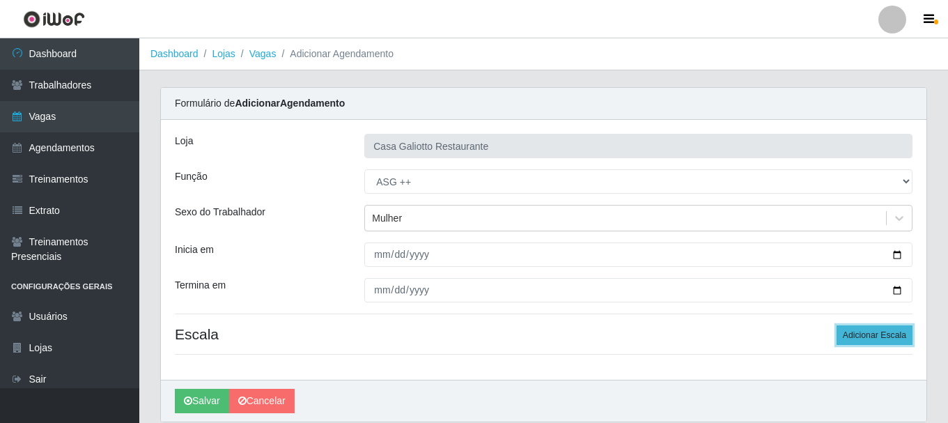
click at [893, 338] on button "Adicionar Escala" at bounding box center [874, 334] width 76 height 19
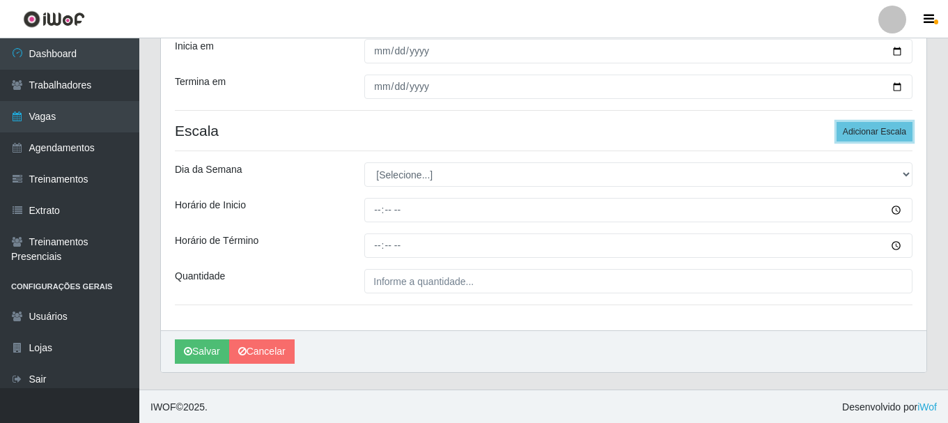
scroll to position [205, 0]
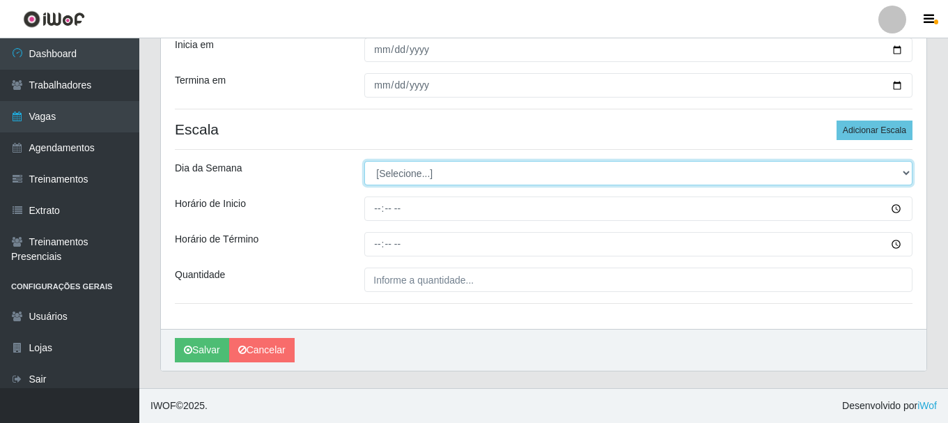
click at [403, 176] on select "[Selecione...] Segunda Terça Quarta Quinta Sexta Sábado Domingo" at bounding box center [638, 173] width 548 height 24
select select "0"
click at [364, 161] on select "[Selecione...] Segunda Terça Quarta Quinta Sexta Sábado Domingo" at bounding box center [638, 173] width 548 height 24
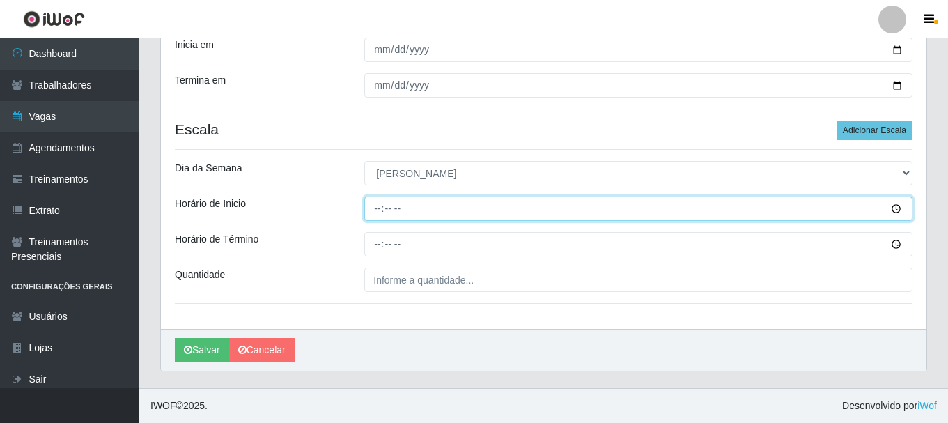
click at [381, 207] on input "Horário de Inicio" at bounding box center [638, 208] width 548 height 24
type input "15:00"
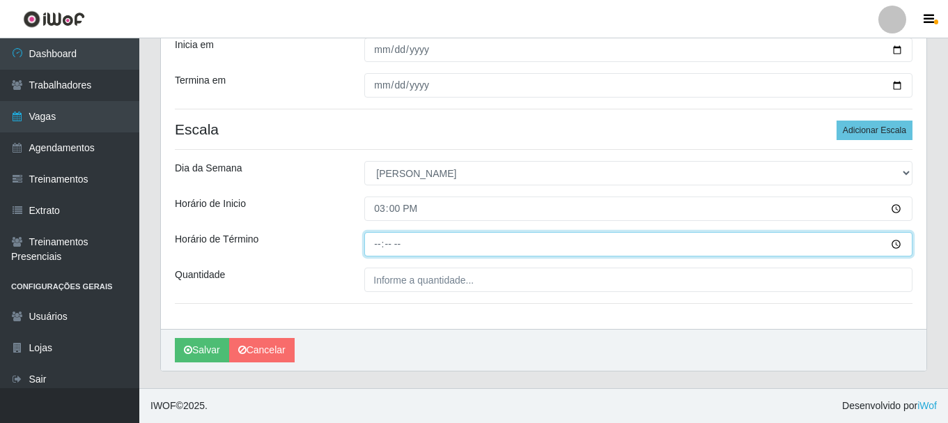
click at [373, 246] on input "Horário de Término" at bounding box center [638, 244] width 548 height 24
type input "19:00"
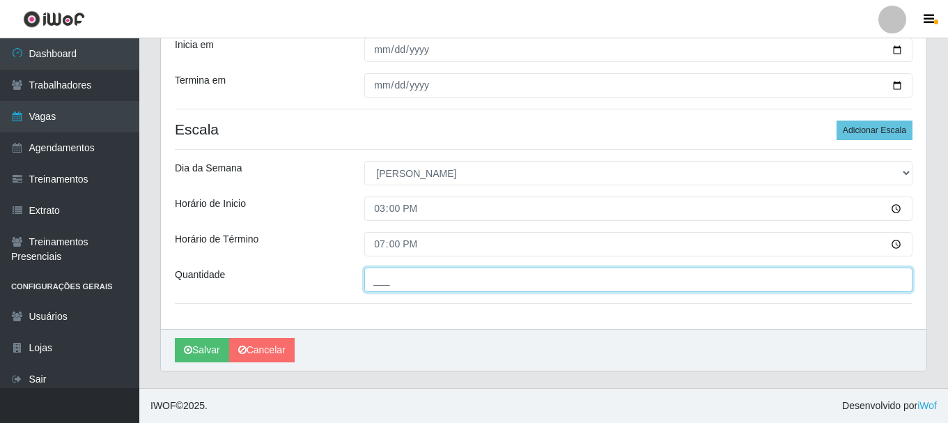
click at [499, 282] on input "___" at bounding box center [638, 279] width 548 height 24
type input "1__"
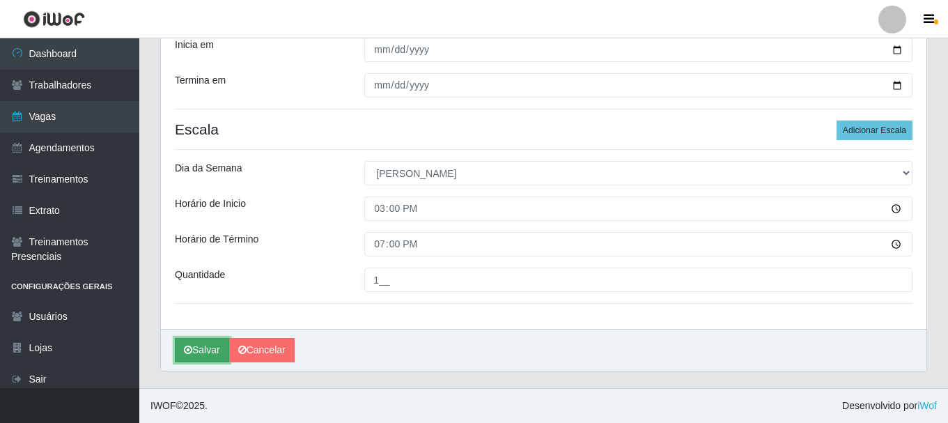
click at [197, 351] on button "Salvar" at bounding box center [202, 350] width 54 height 24
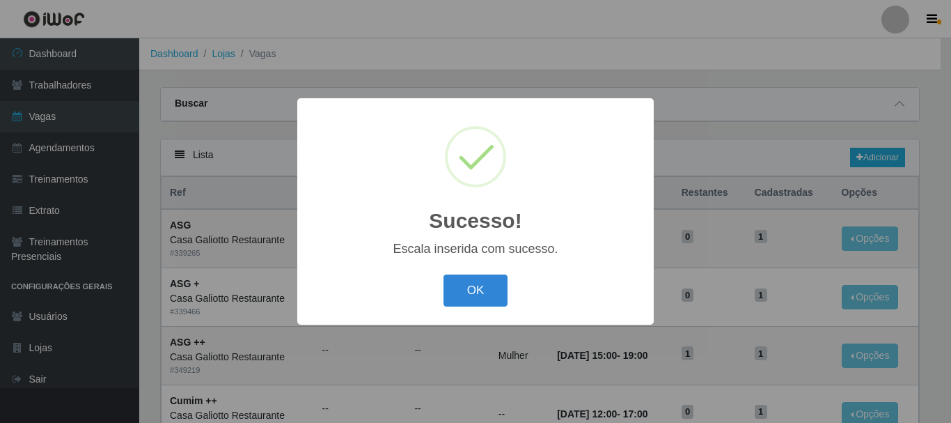
click at [444, 274] on button "OK" at bounding box center [476, 290] width 65 height 33
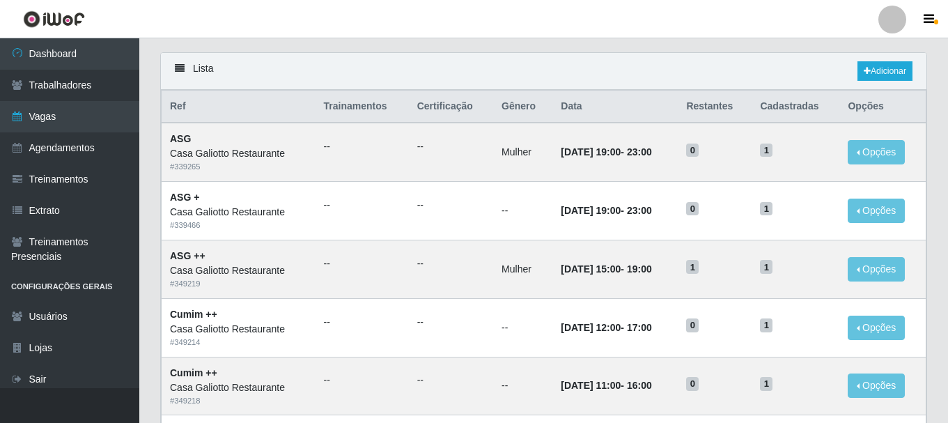
scroll to position [70, 0]
